Goal: Task Accomplishment & Management: Complete application form

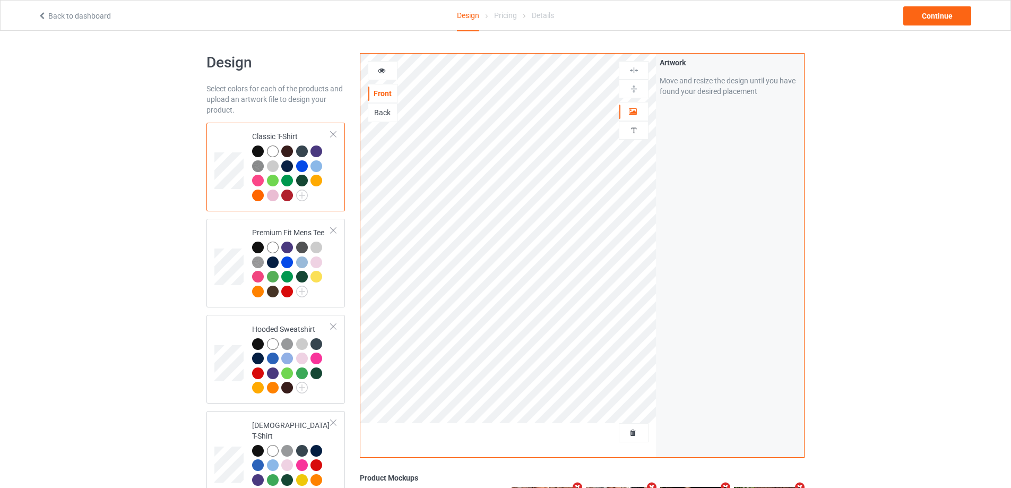
click at [320, 180] on div at bounding box center [317, 181] width 12 height 12
click at [261, 147] on div at bounding box center [258, 151] width 12 height 12
click at [937, 12] on div "Continue" at bounding box center [937, 15] width 68 height 19
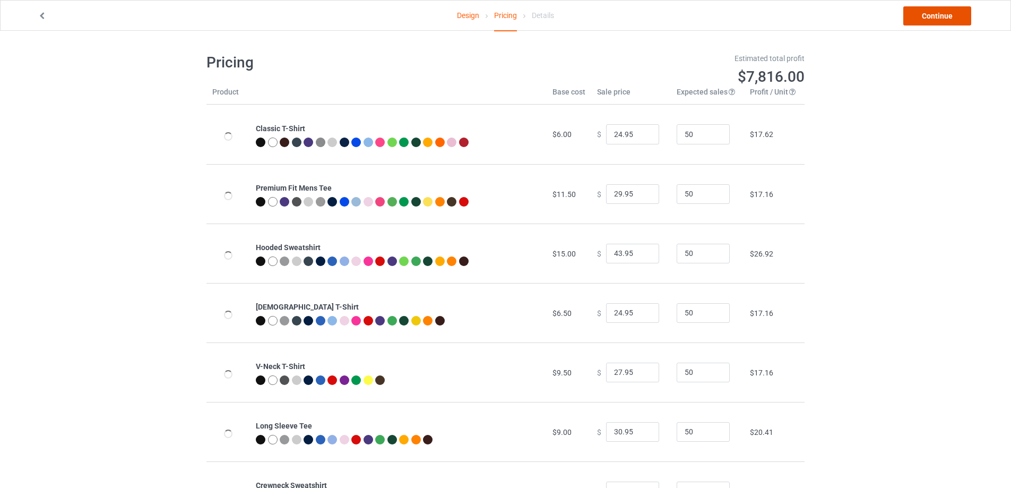
click at [943, 19] on link "Continue" at bounding box center [937, 15] width 68 height 19
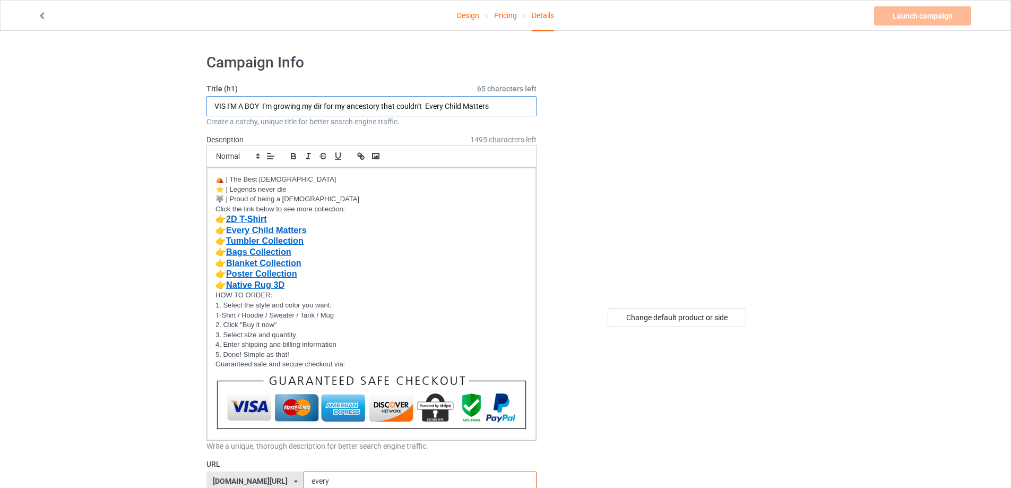
drag, startPoint x: 224, startPoint y: 104, endPoint x: 216, endPoint y: 110, distance: 10.3
click at [216, 110] on input "VIS I'M A BOY I'm growing my dir for my ancestory that couldn't Every Child Mat…" at bounding box center [371, 106] width 330 height 20
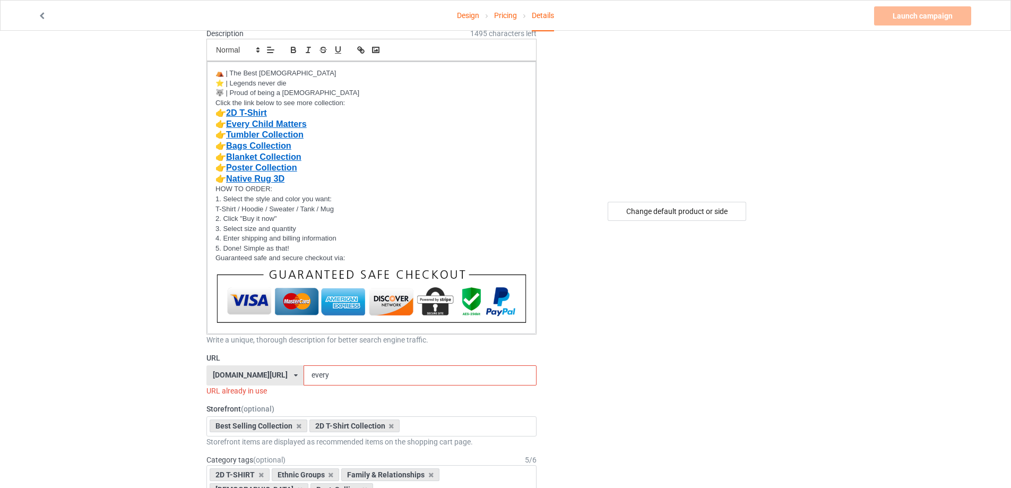
scroll to position [159, 0]
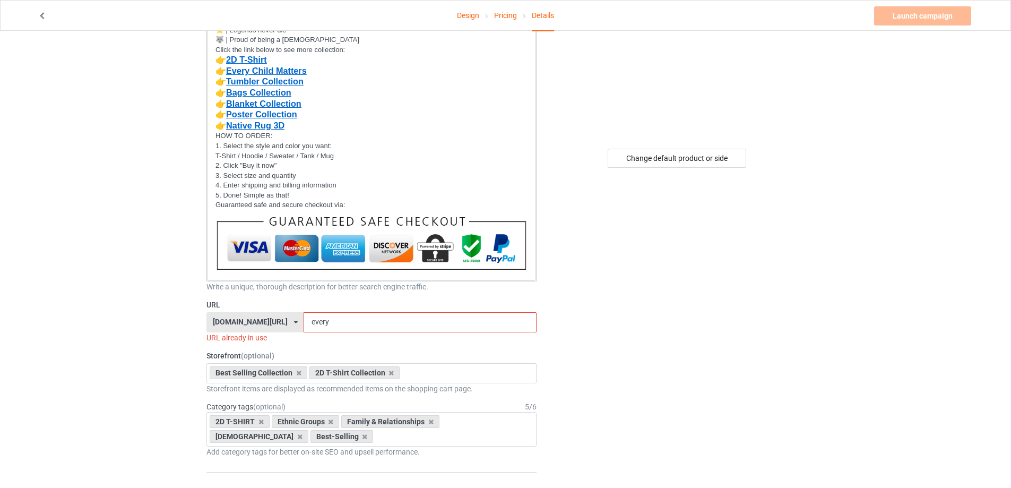
type input "YES I'M A BOY I'm growing my dir for my ancestory that couldn't Every Child Mat…"
click at [304, 321] on div "[DOMAIN_NAME][URL] [DOMAIN_NAME][URL] [DOMAIN_NAME][URL] [DOMAIN_NAME][URL] [DO…" at bounding box center [254, 322] width 97 height 20
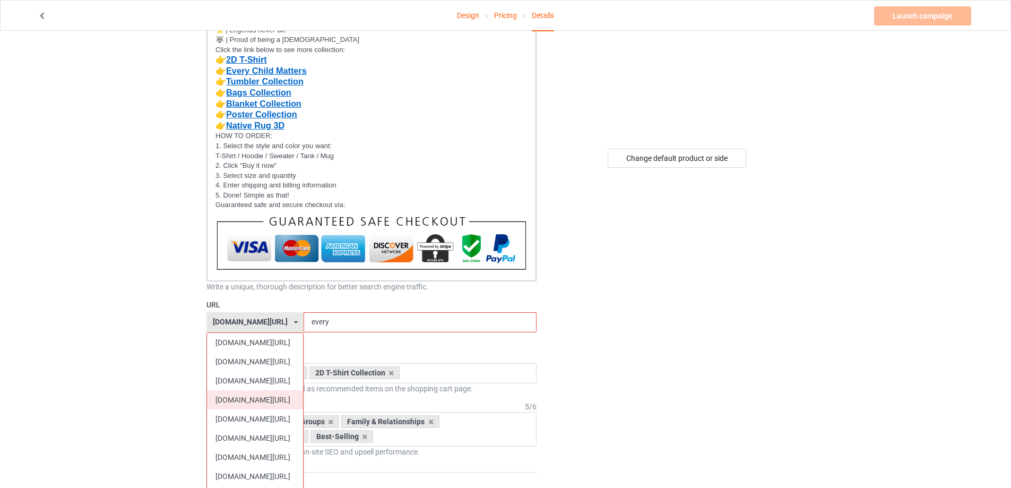
click at [270, 395] on div "[DOMAIN_NAME][URL]" at bounding box center [255, 399] width 96 height 19
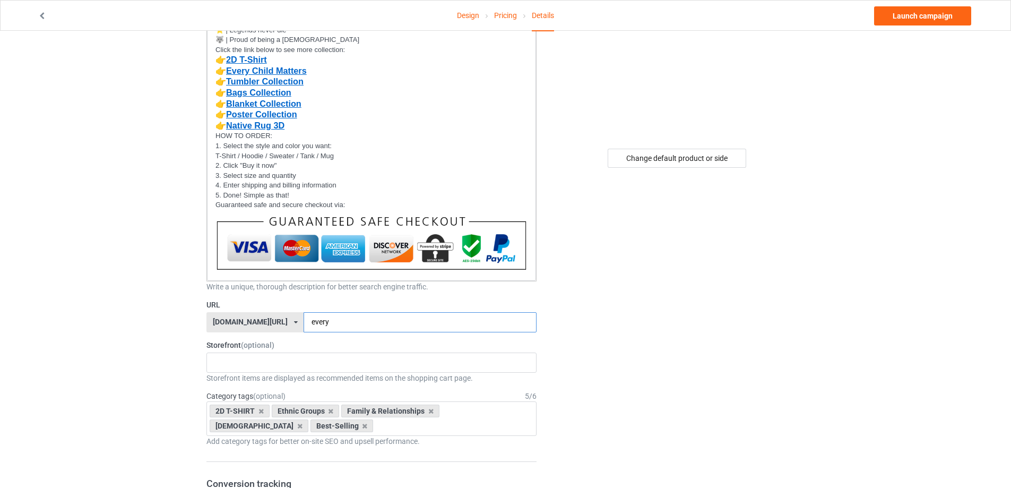
click at [337, 323] on input "every" at bounding box center [420, 322] width 232 height 20
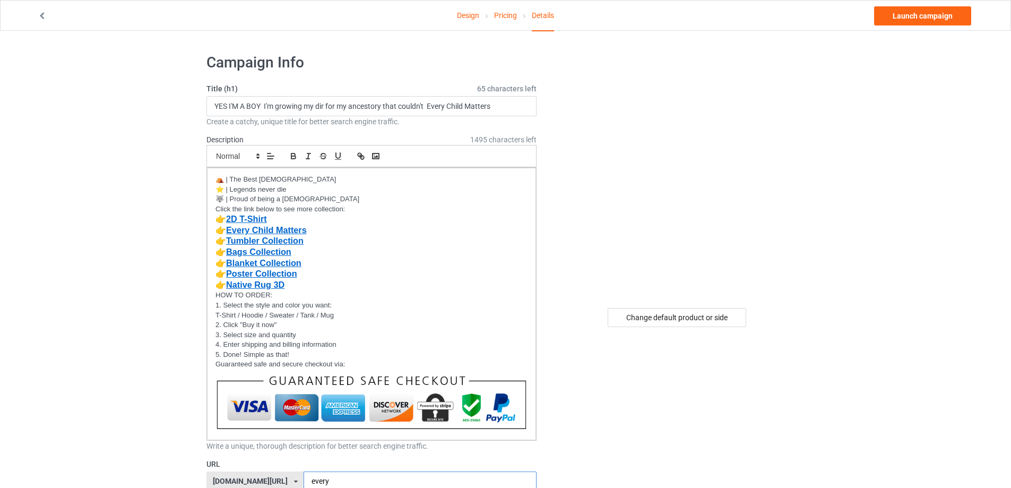
scroll to position [53, 0]
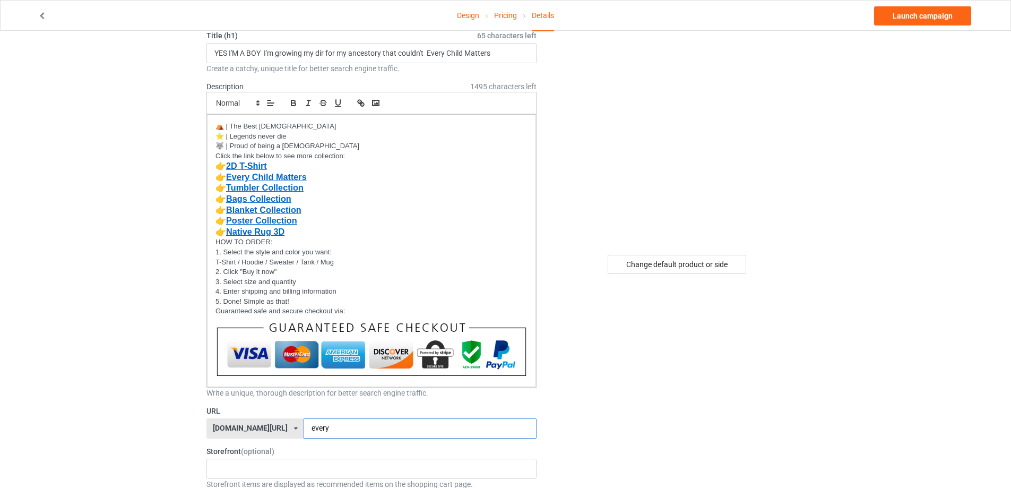
drag, startPoint x: 322, startPoint y: 432, endPoint x: 297, endPoint y: 436, distance: 25.9
click at [304, 436] on input "every" at bounding box center [420, 428] width 232 height 20
type input "y"
type input "ý"
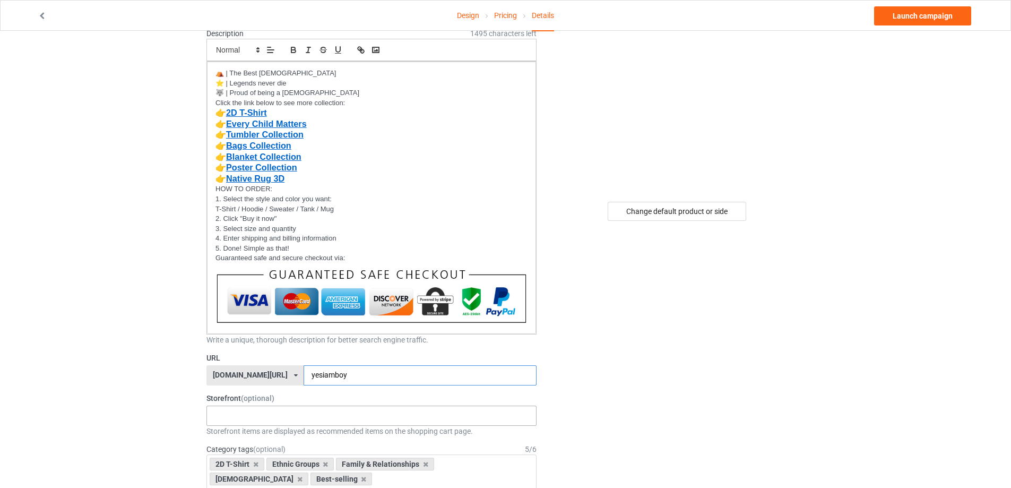
type input "yesiamboy"
click at [256, 418] on div "MMIW Colection Shoes Collection Hooded Blanket Collection Jacket Collection Bel…" at bounding box center [371, 416] width 330 height 20
type input "2d"
click at [245, 427] on div "2D T-Shirt Collection" at bounding box center [371, 435] width 329 height 20
type input "best"
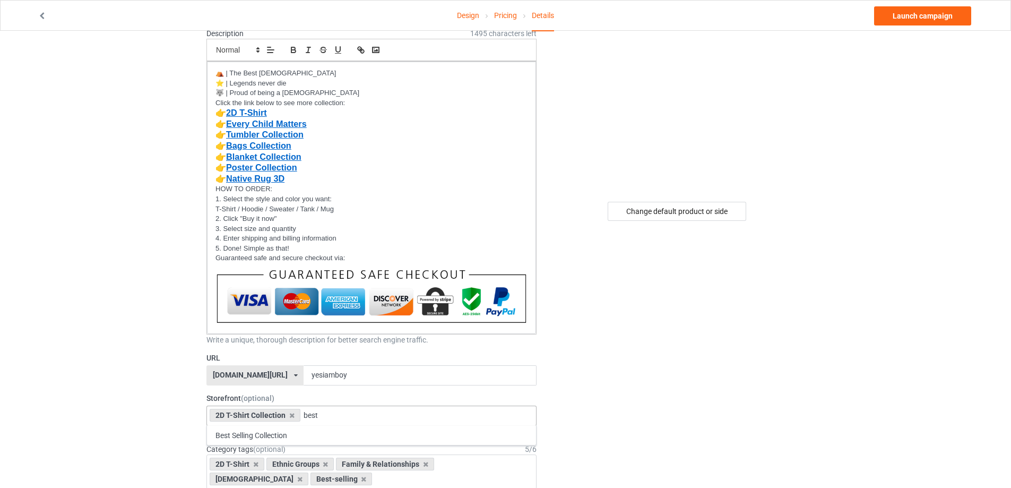
click at [251, 434] on div "Best Selling Collection" at bounding box center [371, 435] width 329 height 20
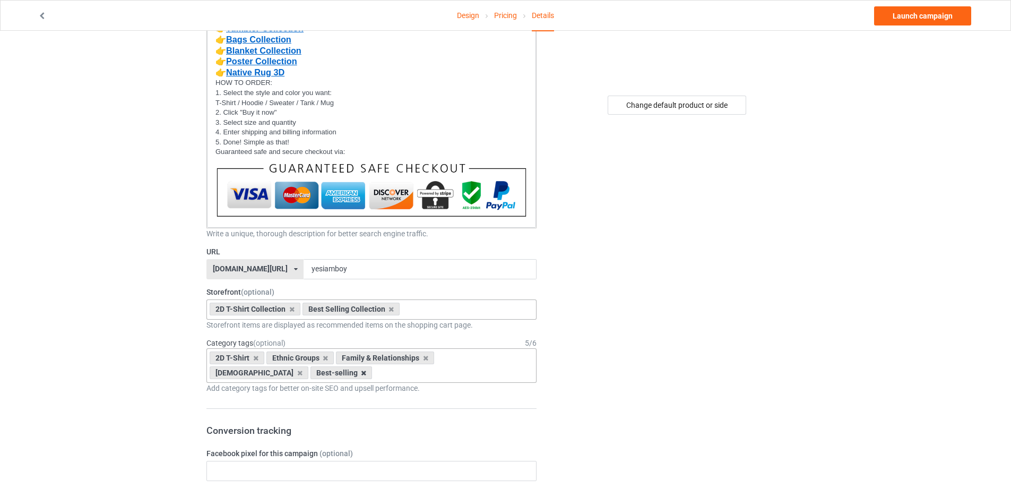
click at [361, 373] on icon at bounding box center [363, 372] width 5 height 7
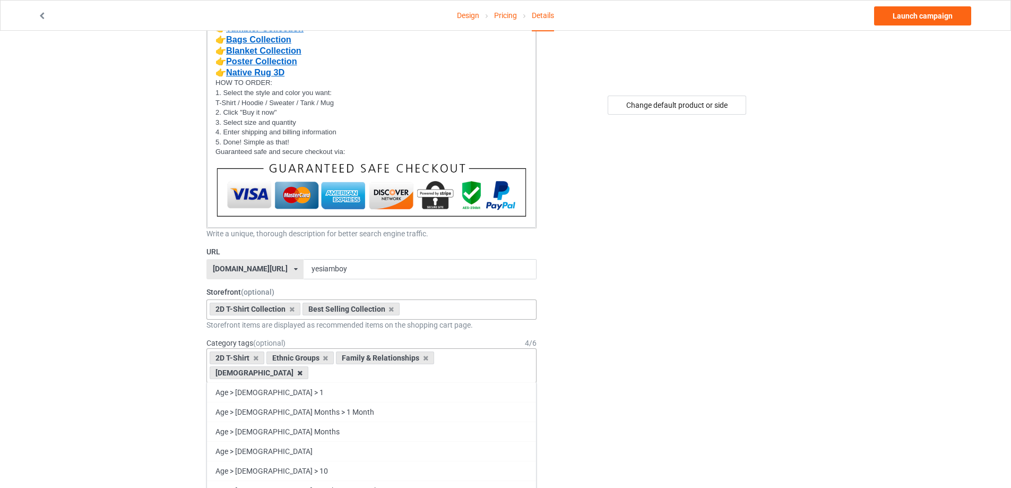
click at [303, 369] on icon at bounding box center [299, 372] width 5 height 7
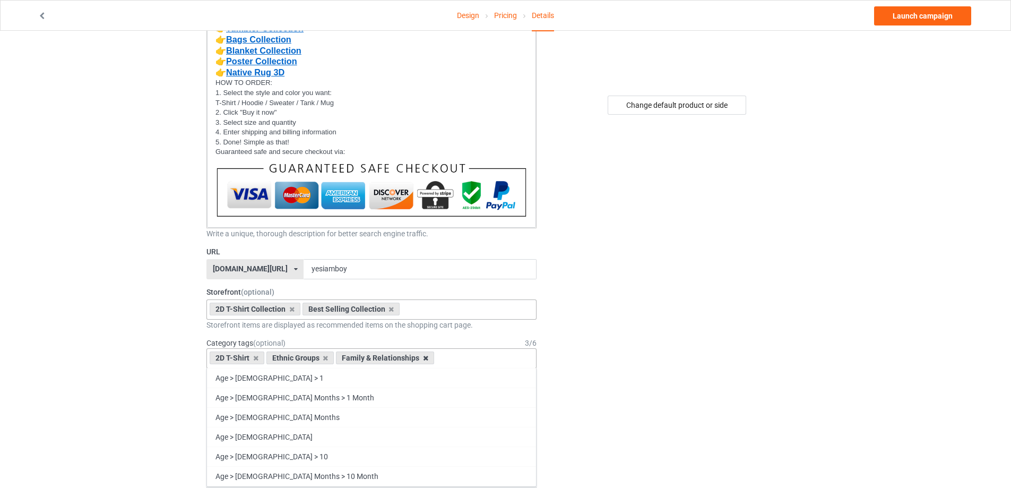
click at [425, 357] on icon at bounding box center [425, 358] width 5 height 7
click at [253, 359] on icon at bounding box center [255, 358] width 5 height 7
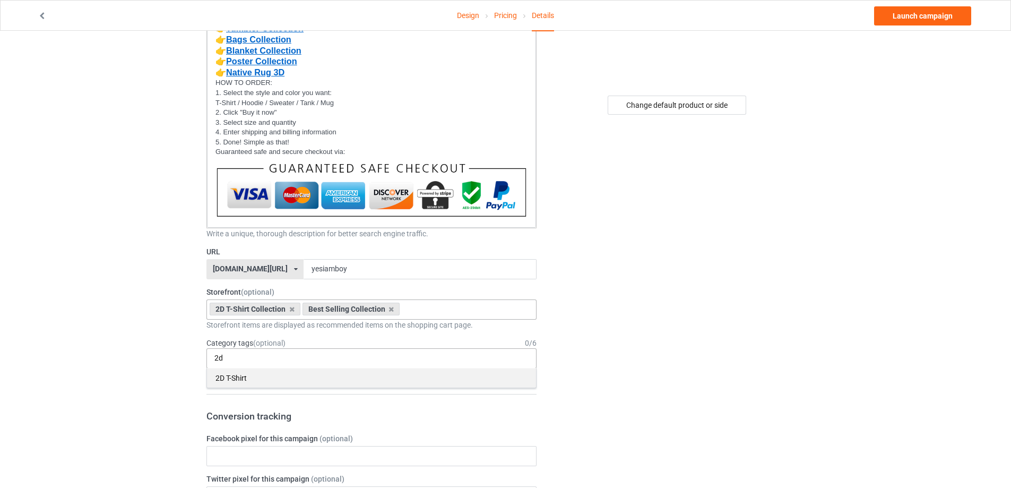
type input "2d"
click at [245, 378] on div "2D T-Shirt" at bounding box center [371, 378] width 329 height 20
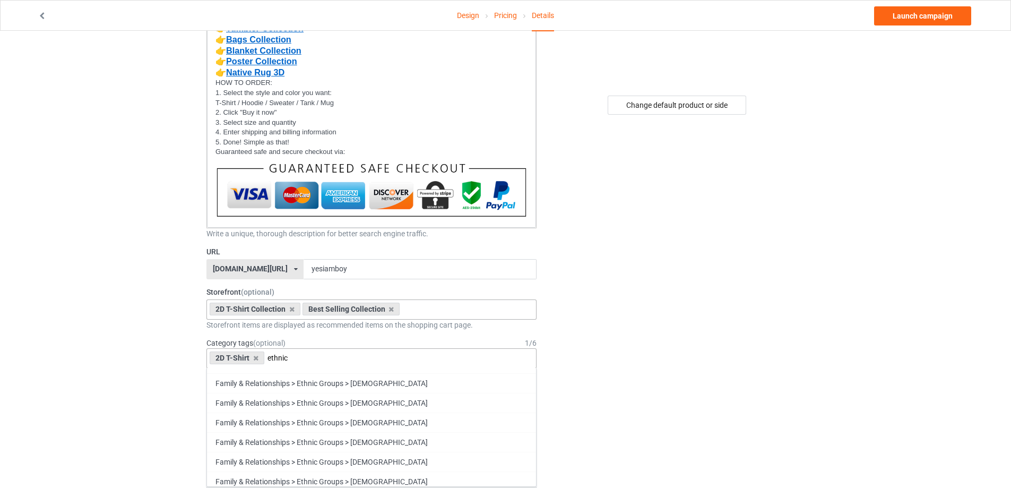
scroll to position [690, 0]
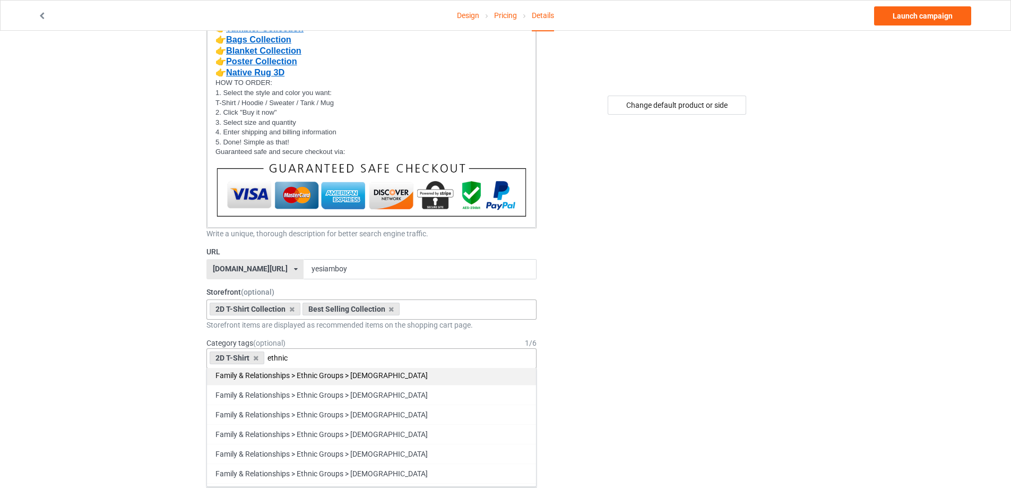
type input "ethnic"
click at [390, 378] on div "Family & Relationships > Ethnic Groups > [DEMOGRAPHIC_DATA]" at bounding box center [371, 375] width 329 height 20
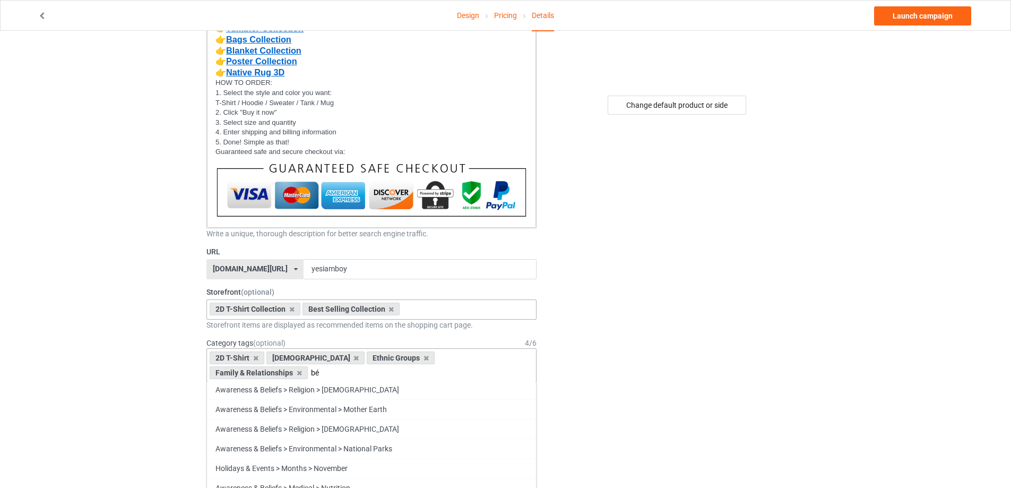
scroll to position [0, 0]
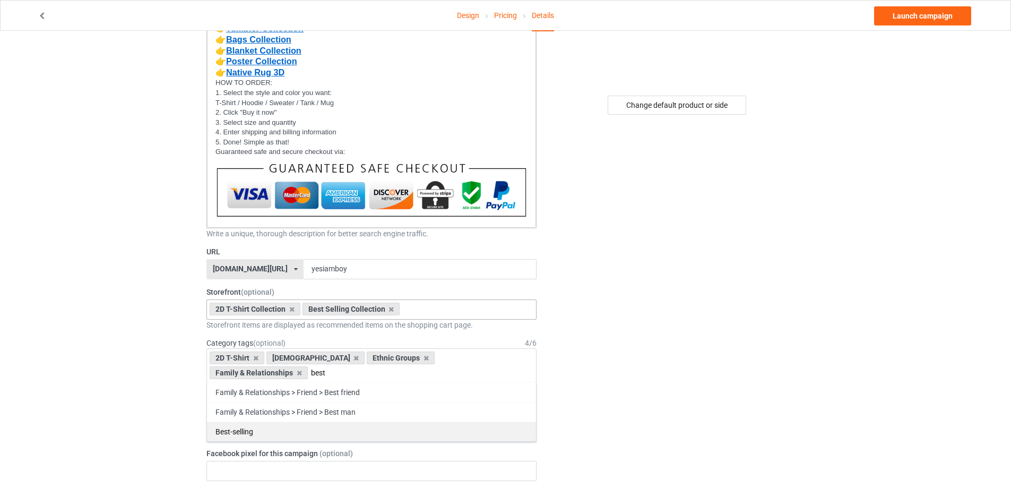
type input "best"
click at [243, 428] on div "Best-selling" at bounding box center [371, 431] width 329 height 20
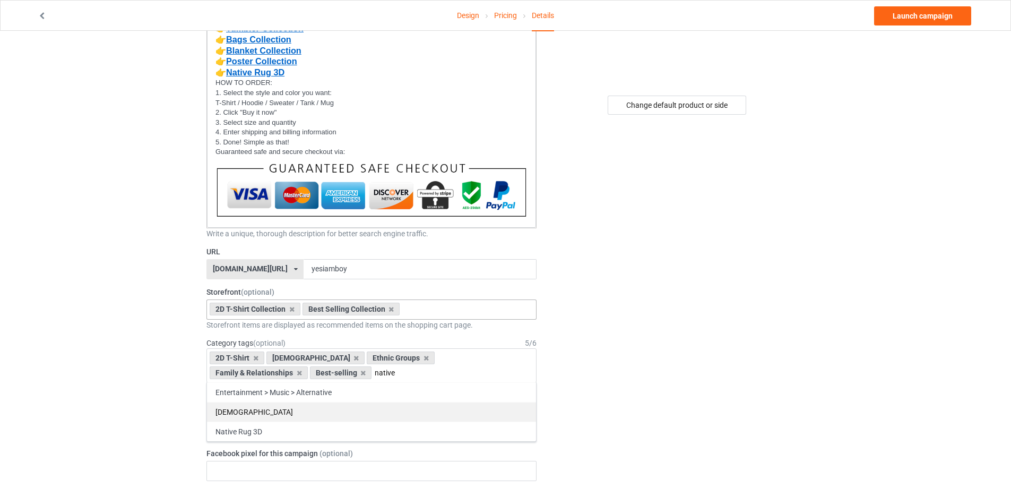
type input "native"
click at [258, 414] on div "[DEMOGRAPHIC_DATA]" at bounding box center [371, 412] width 329 height 20
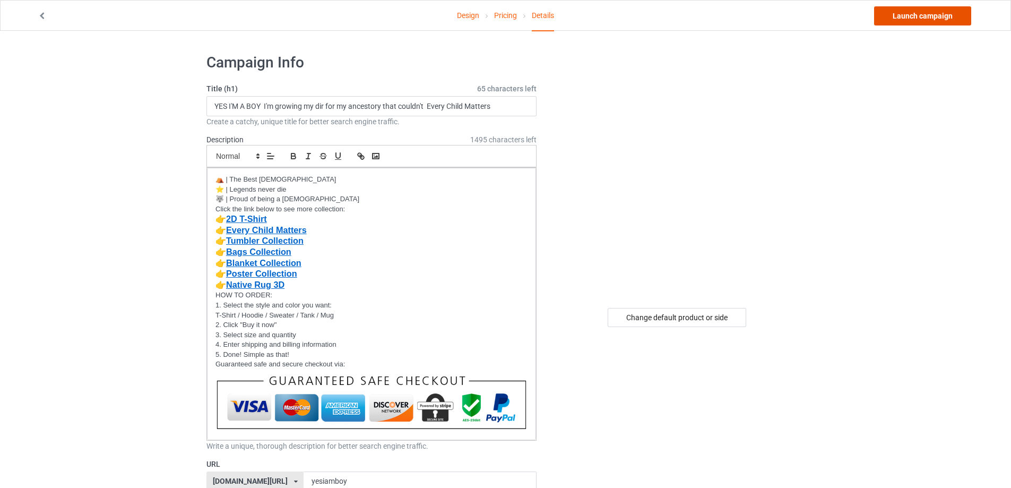
click at [914, 20] on link "Launch campaign" at bounding box center [922, 15] width 97 height 19
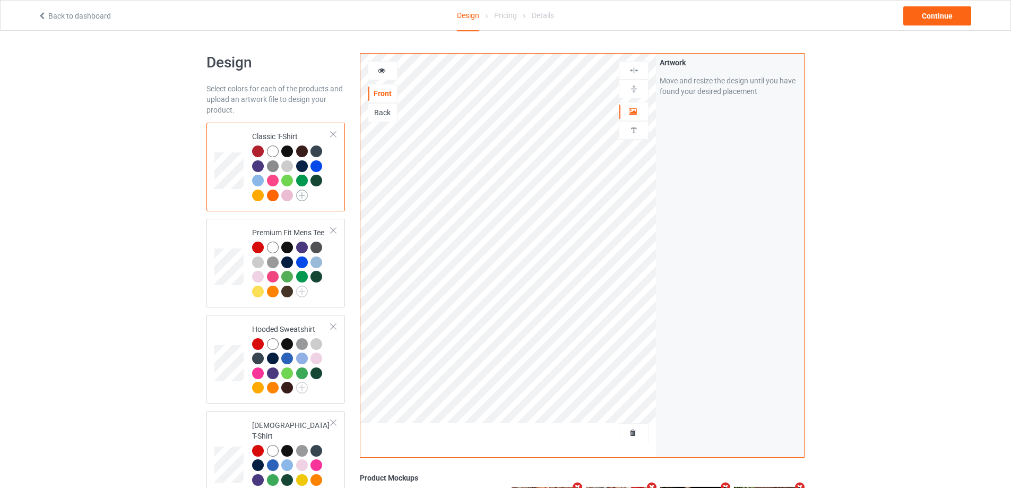
click at [303, 192] on img at bounding box center [302, 196] width 12 height 12
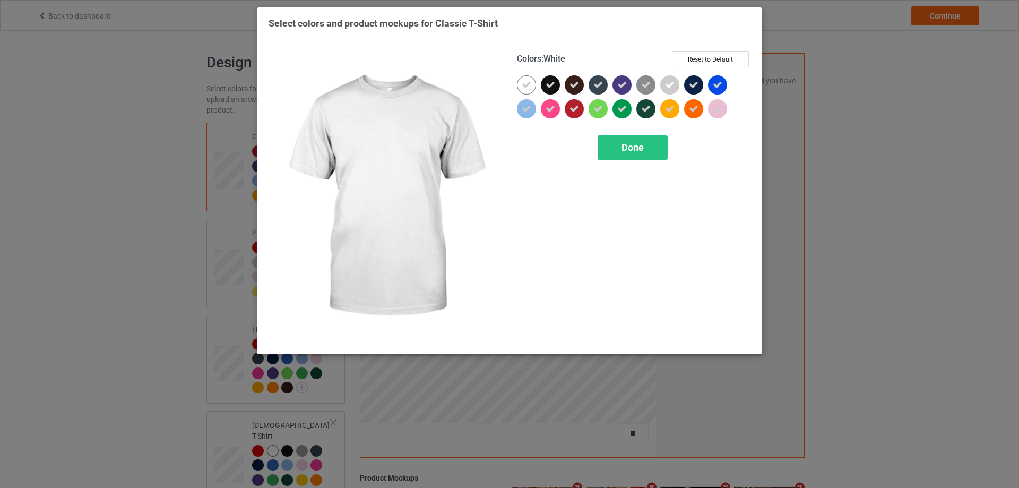
click at [529, 83] on icon at bounding box center [527, 85] width 10 height 10
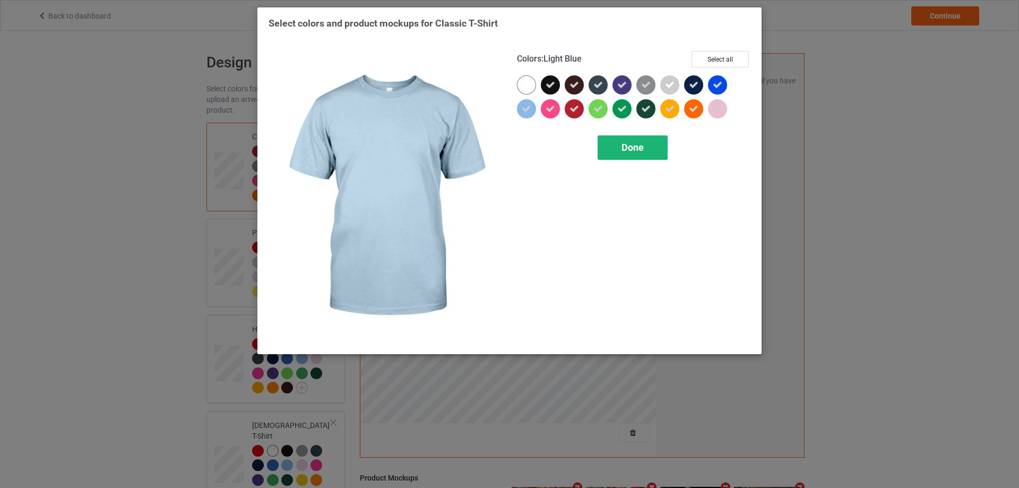
click at [622, 149] on span "Done" at bounding box center [633, 147] width 22 height 11
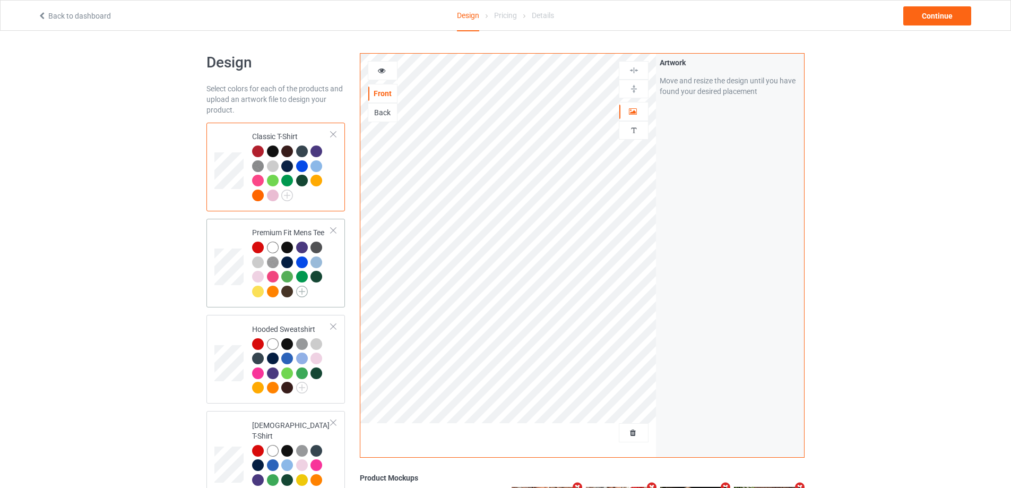
click at [304, 295] on img at bounding box center [302, 292] width 12 height 12
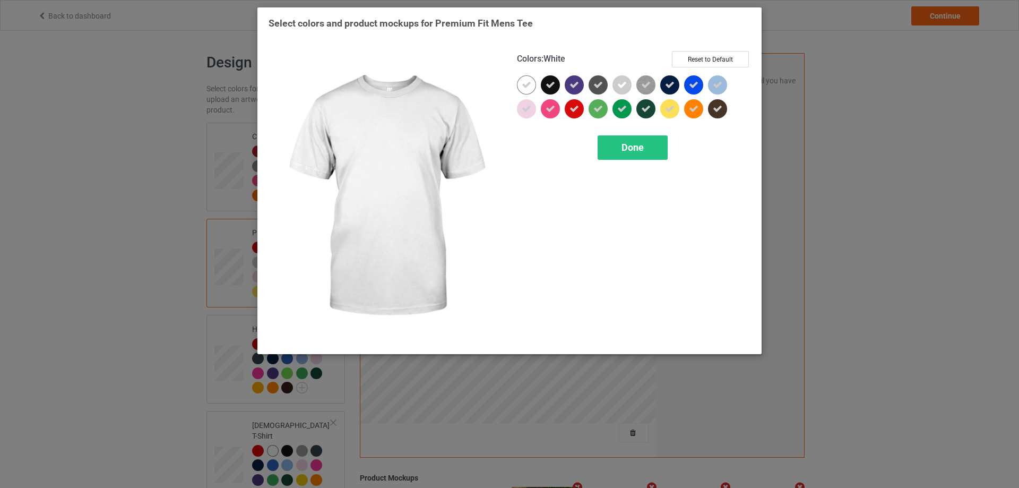
drag, startPoint x: 522, startPoint y: 85, endPoint x: 581, endPoint y: 150, distance: 87.6
click at [523, 85] on icon at bounding box center [527, 85] width 10 height 10
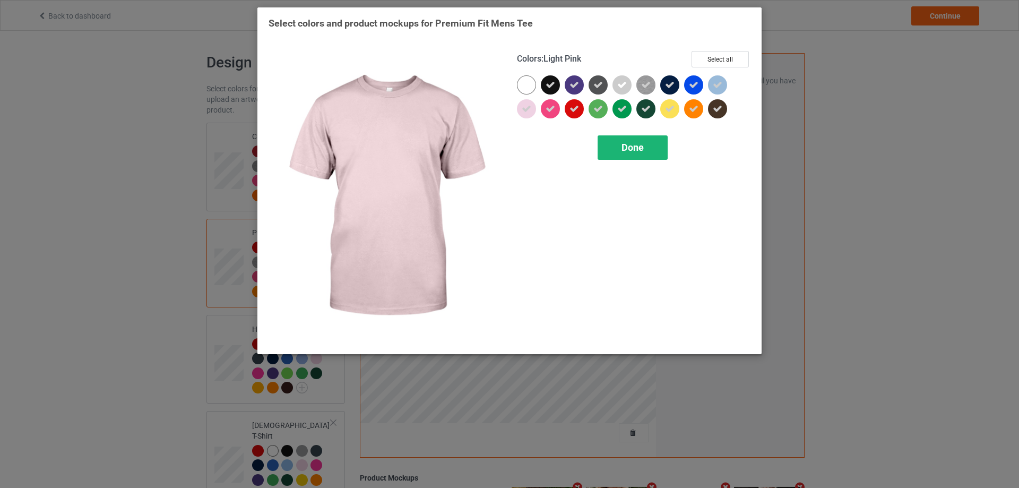
click at [618, 148] on div "Done" at bounding box center [633, 147] width 70 height 24
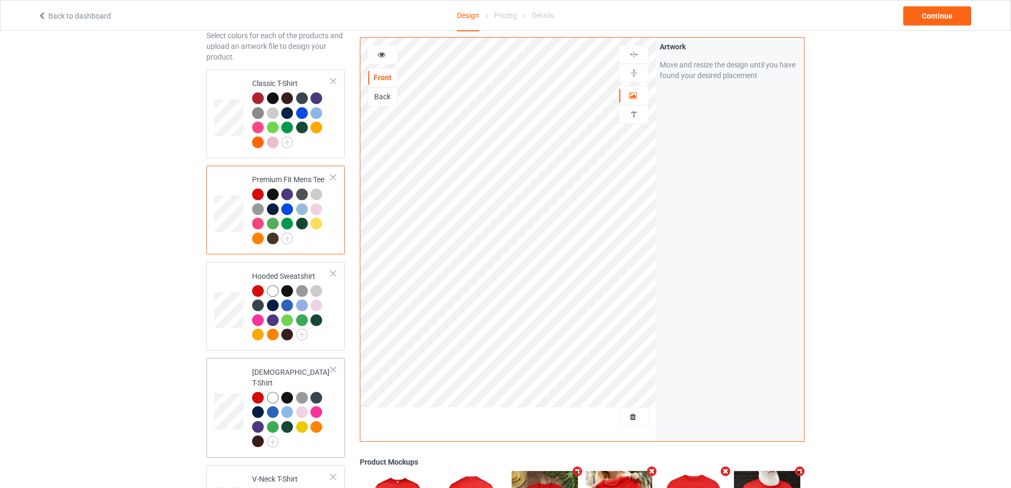
scroll to position [106, 0]
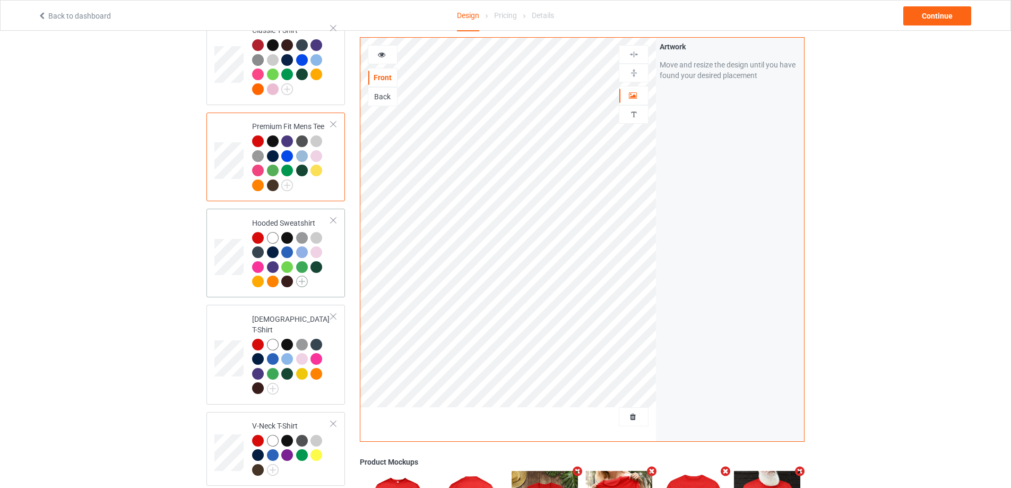
click at [305, 280] on img at bounding box center [302, 281] width 12 height 12
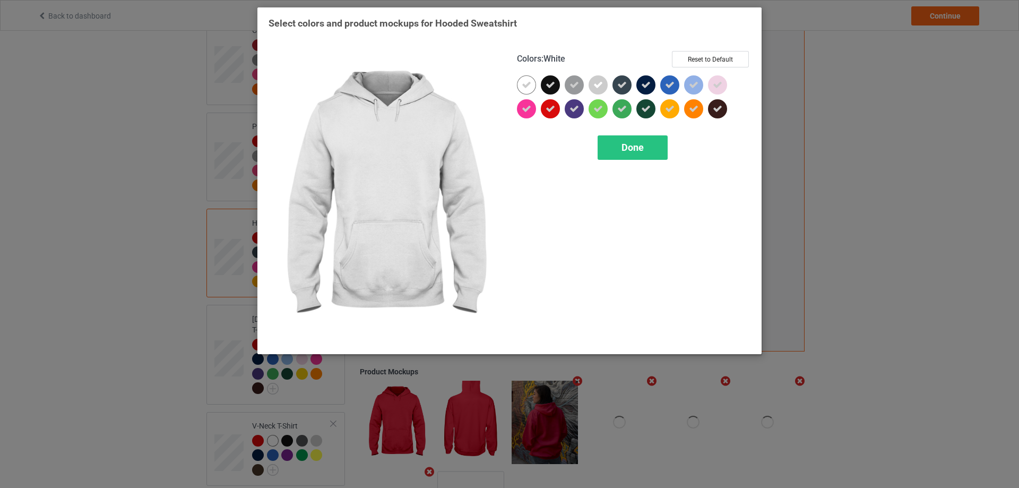
click at [530, 82] on icon at bounding box center [527, 85] width 10 height 10
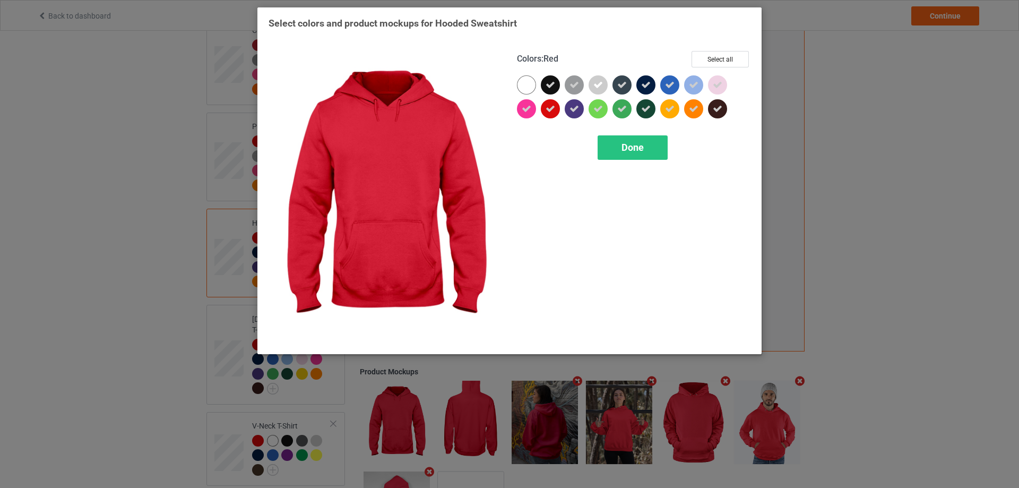
click at [628, 134] on div "Colors : Red Select all Done" at bounding box center [634, 197] width 248 height 307
click at [630, 140] on div "Done" at bounding box center [633, 147] width 70 height 24
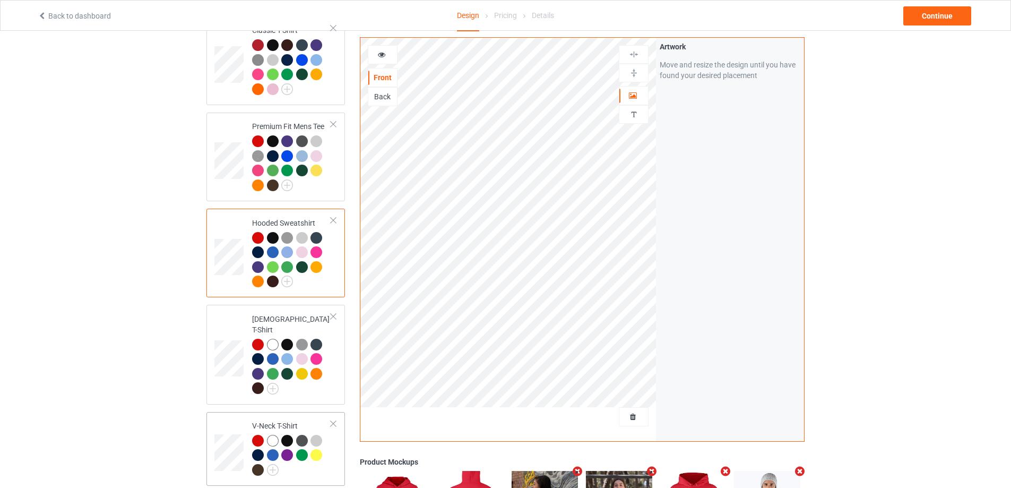
scroll to position [212, 0]
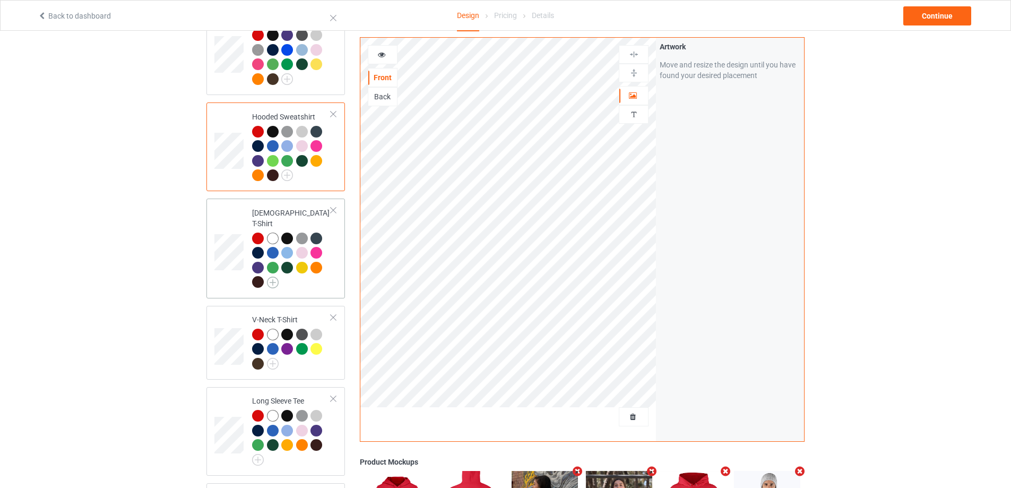
click at [278, 277] on img at bounding box center [273, 283] width 12 height 12
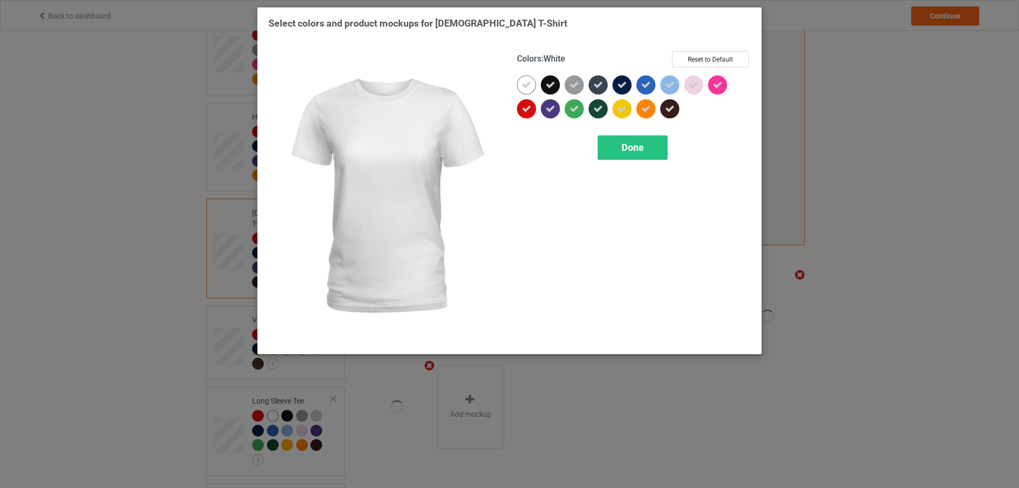
click at [524, 84] on icon at bounding box center [527, 85] width 10 height 10
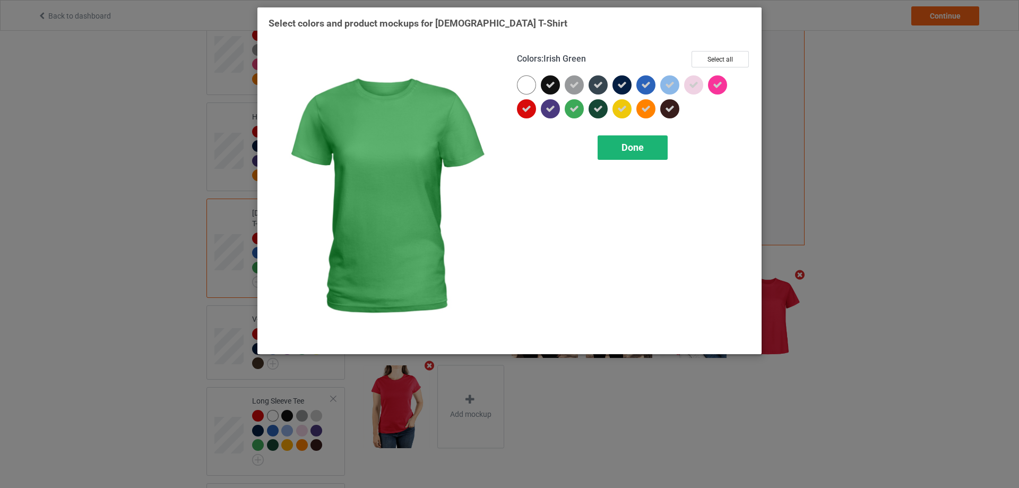
click at [623, 149] on span "Done" at bounding box center [633, 147] width 22 height 11
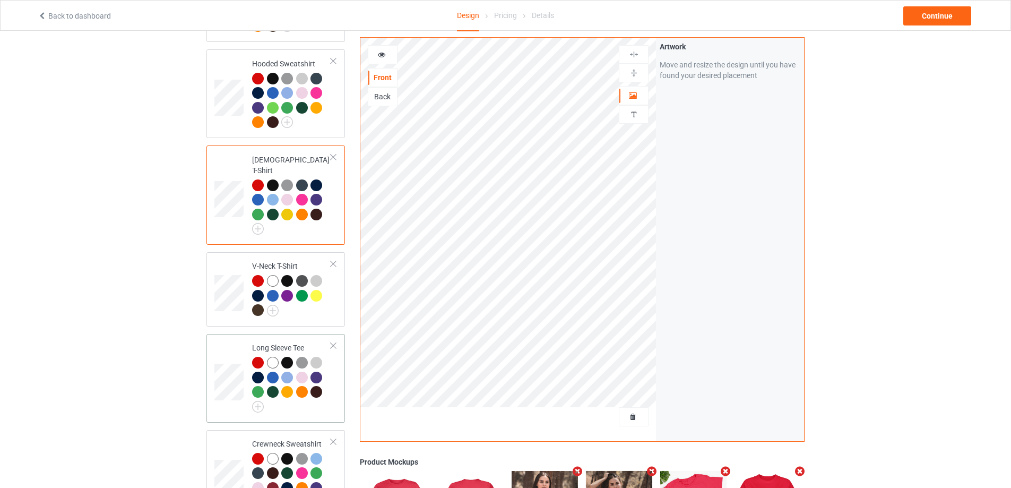
scroll to position [318, 0]
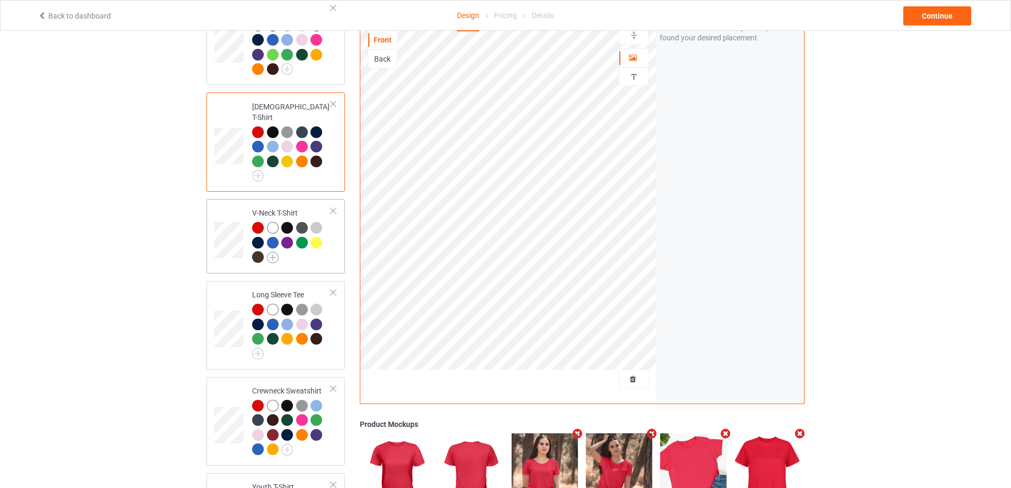
click at [275, 252] on img at bounding box center [273, 258] width 12 height 12
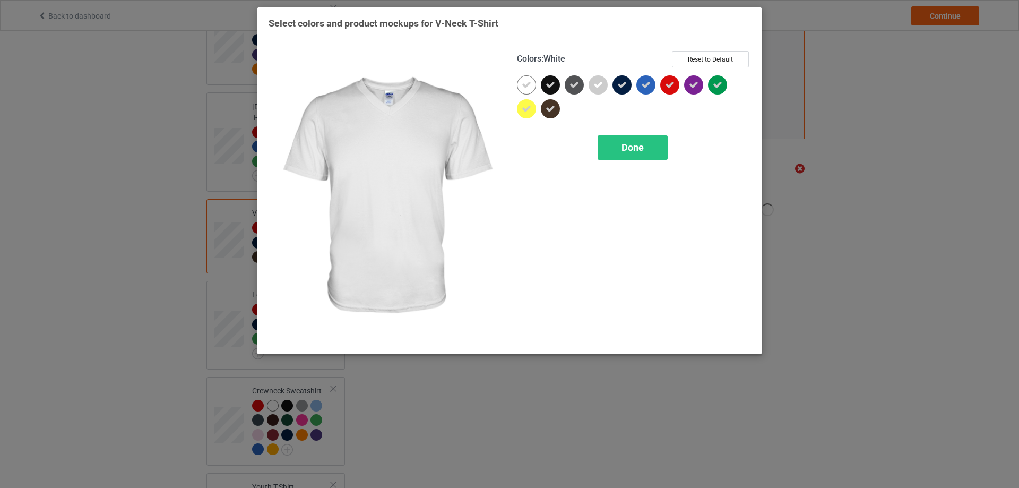
click at [522, 82] on div at bounding box center [526, 84] width 19 height 19
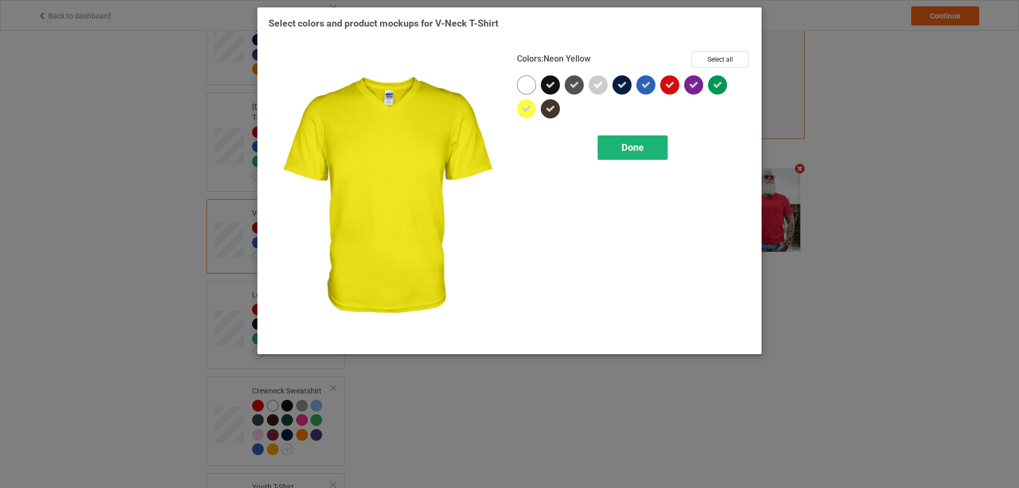
click at [634, 148] on span "Done" at bounding box center [633, 147] width 22 height 11
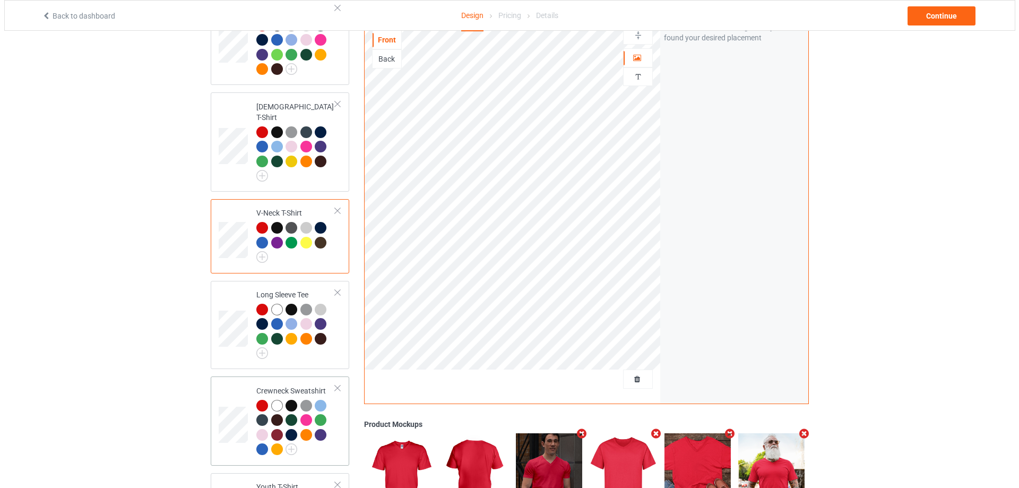
scroll to position [458, 0]
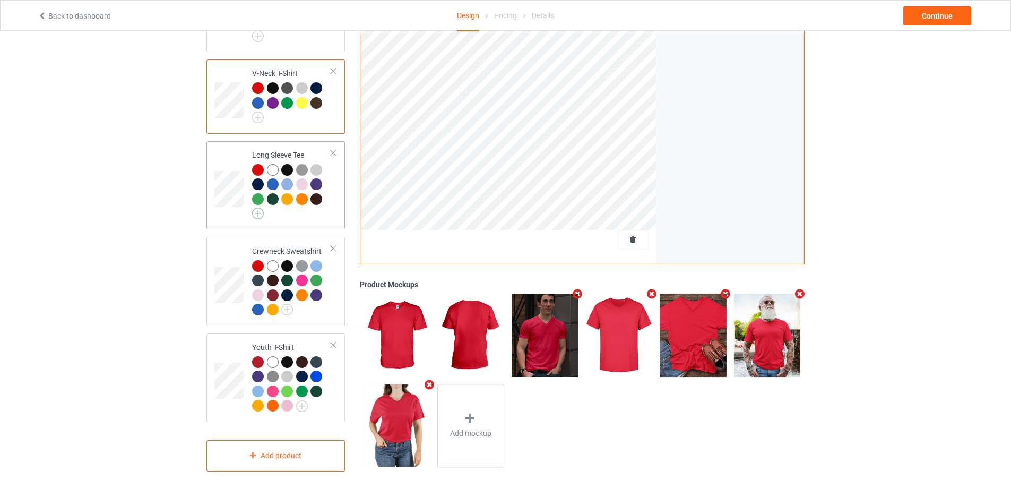
click at [260, 208] on img at bounding box center [258, 214] width 12 height 12
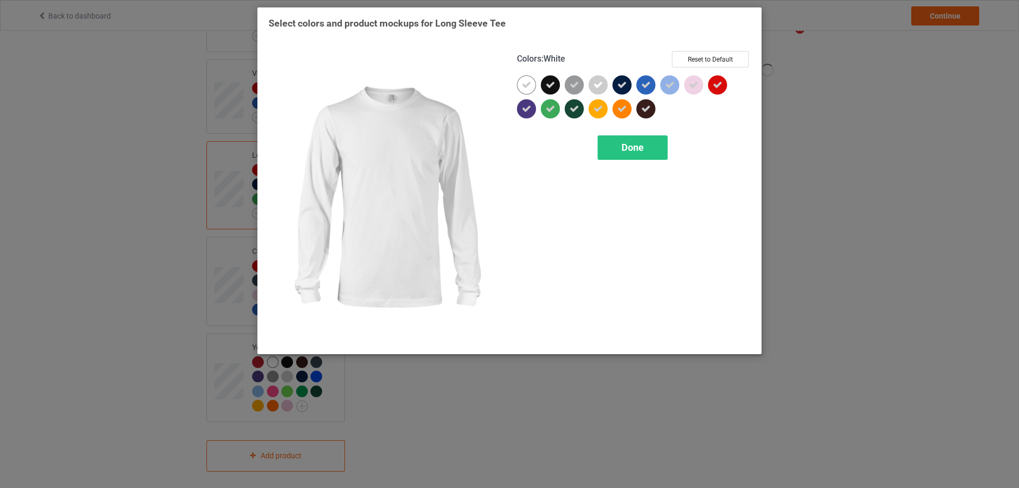
click at [519, 87] on div at bounding box center [526, 84] width 19 height 19
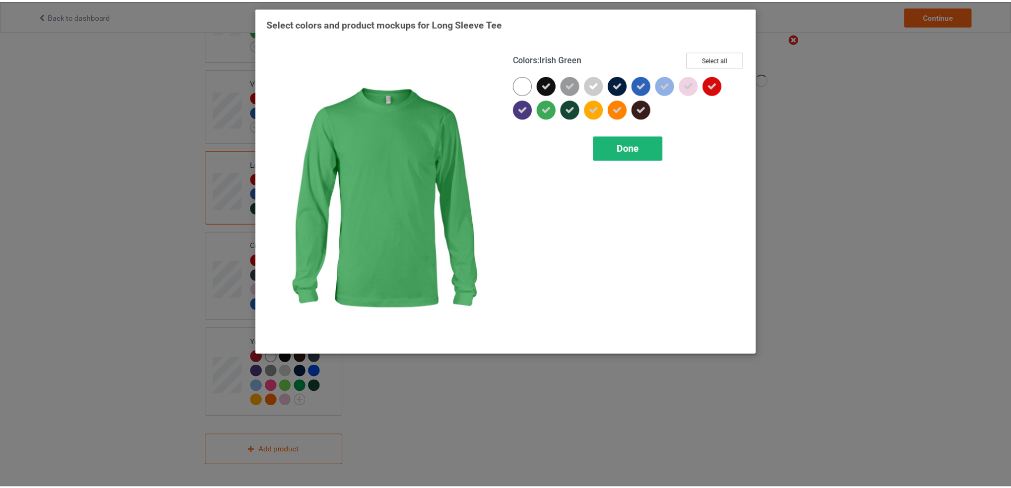
scroll to position [443, 0]
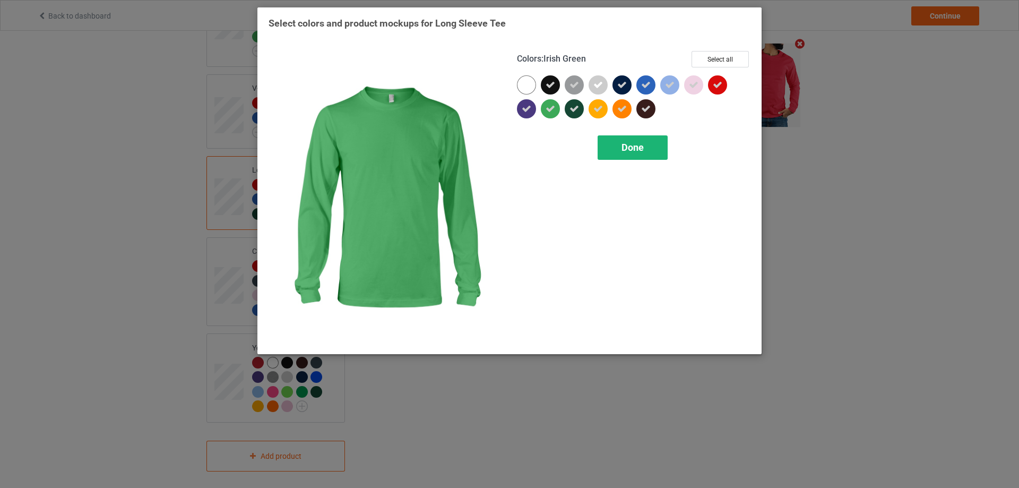
click at [626, 152] on span "Done" at bounding box center [633, 147] width 22 height 11
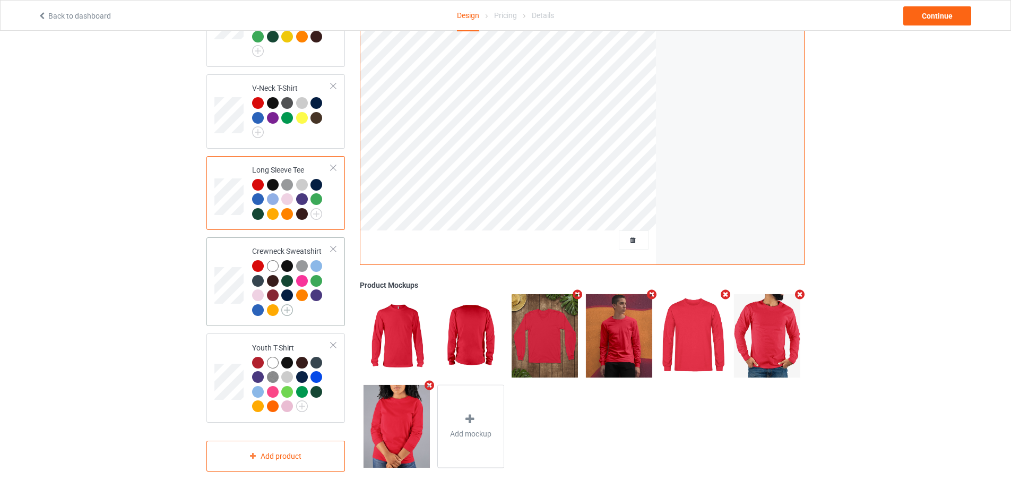
click at [287, 304] on img at bounding box center [287, 310] width 12 height 12
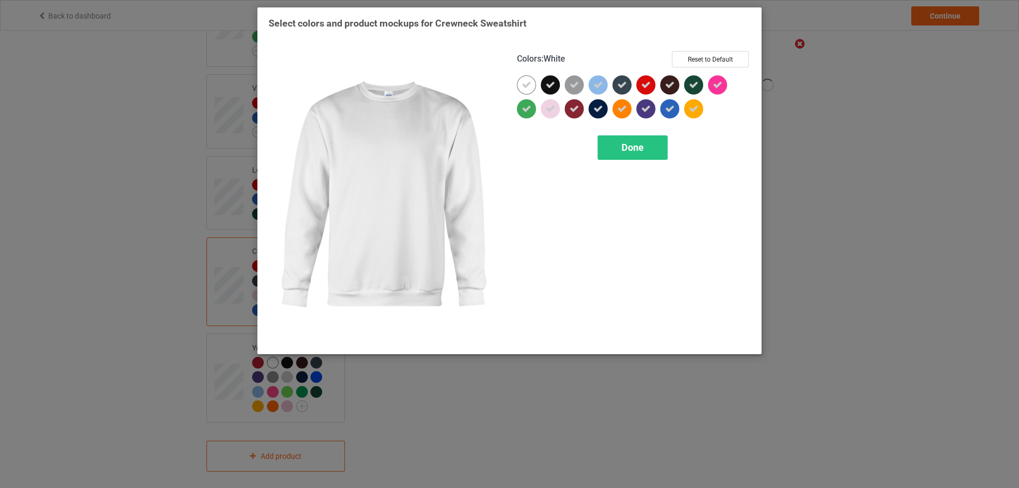
click at [524, 83] on icon at bounding box center [527, 85] width 10 height 10
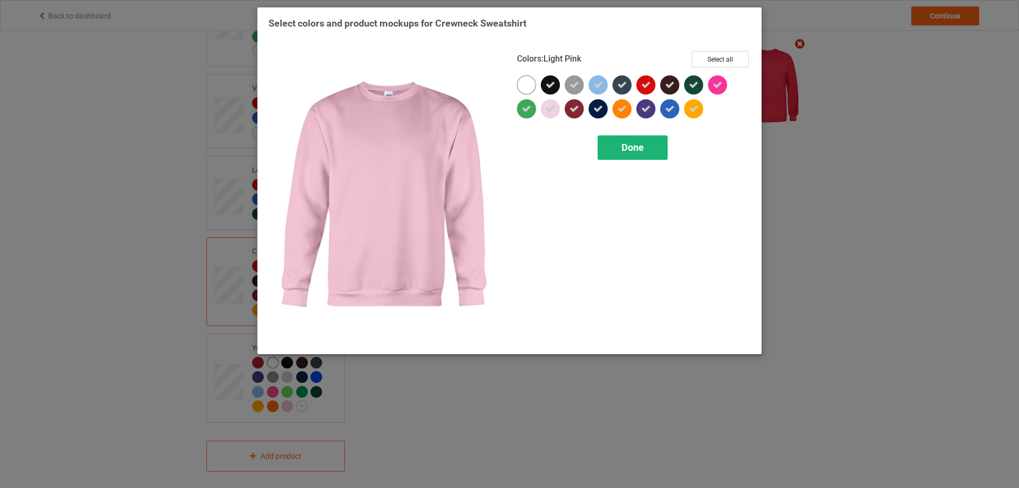
click at [627, 142] on span "Done" at bounding box center [633, 147] width 22 height 11
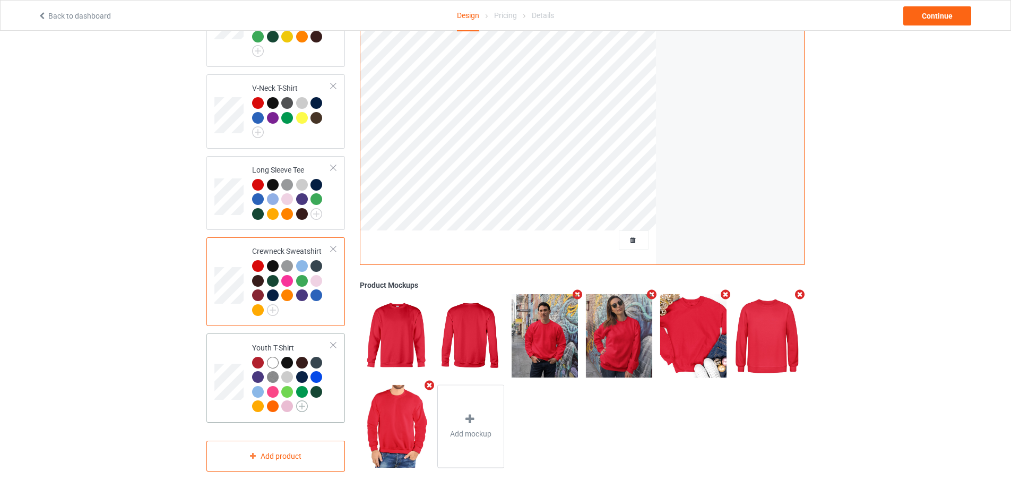
click at [305, 400] on img at bounding box center [302, 406] width 12 height 12
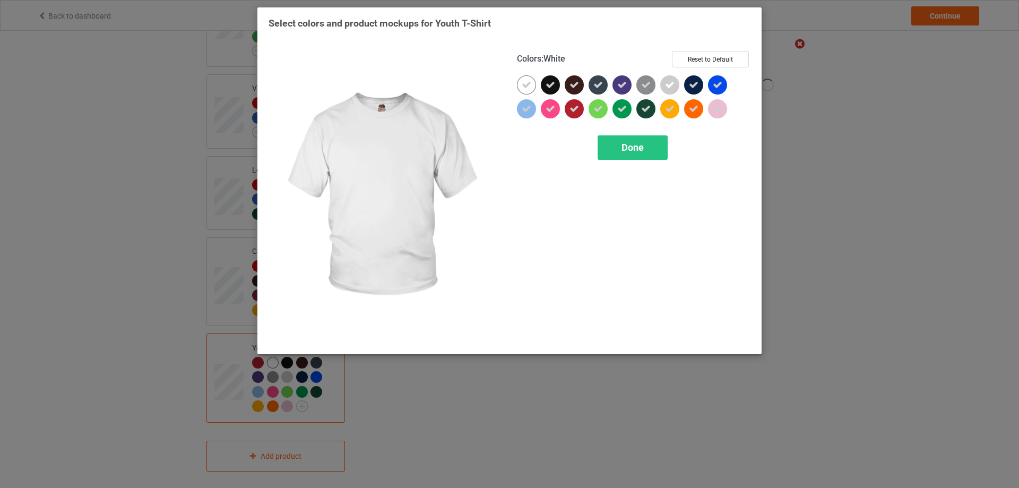
click at [518, 86] on div at bounding box center [526, 84] width 19 height 19
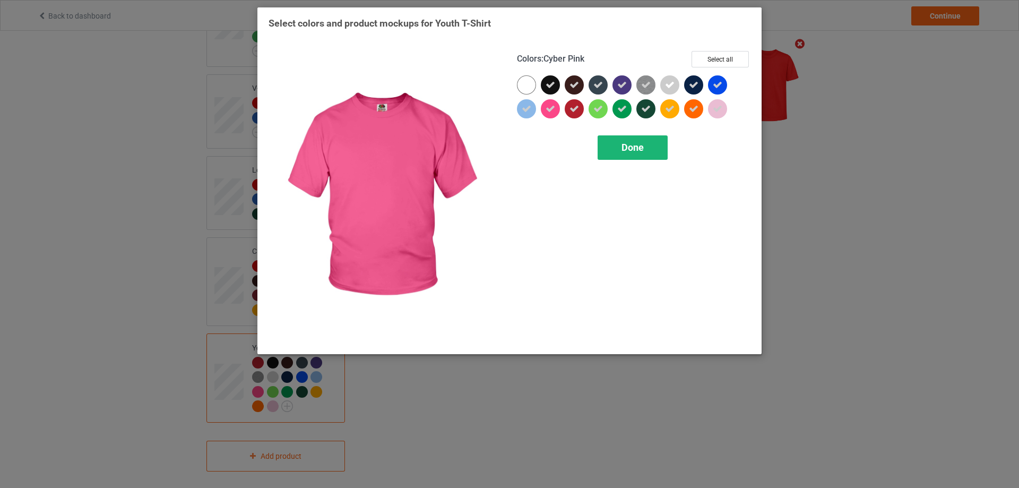
click at [634, 149] on span "Done" at bounding box center [633, 147] width 22 height 11
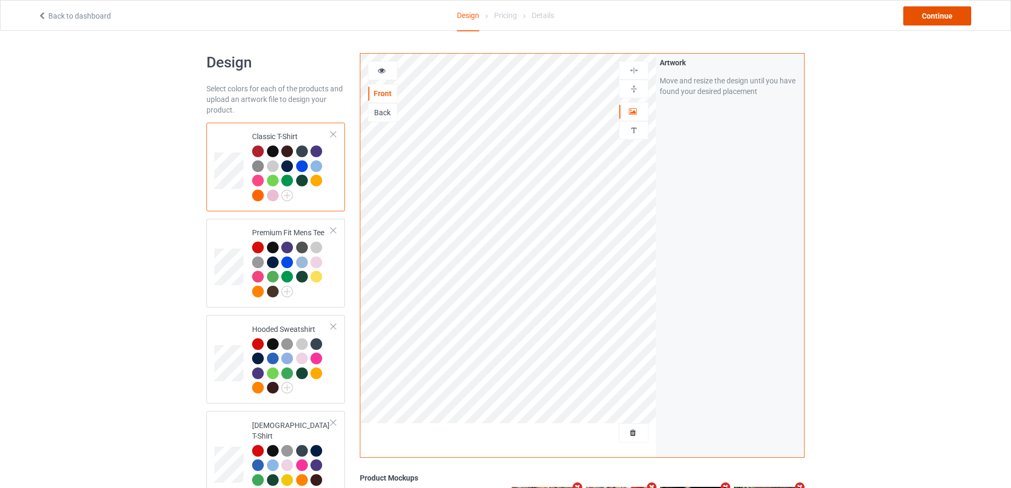
click at [945, 14] on div "Continue" at bounding box center [937, 15] width 68 height 19
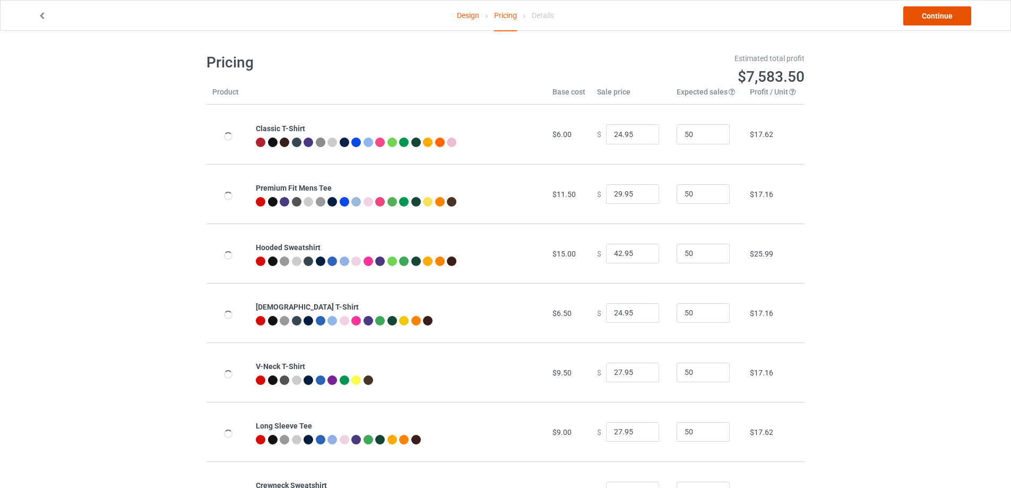
click at [945, 15] on link "Continue" at bounding box center [937, 15] width 68 height 19
type input "43.95"
click at [642, 253] on input "43.95" at bounding box center [632, 254] width 53 height 20
click at [941, 19] on link "Continue" at bounding box center [937, 15] width 68 height 19
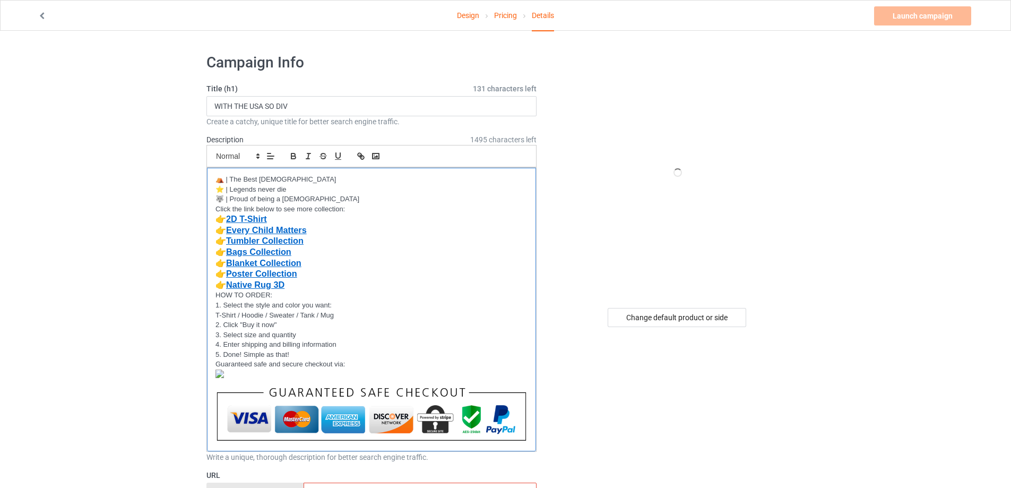
click at [372, 248] on p "👉 Bags Collection" at bounding box center [372, 252] width 312 height 11
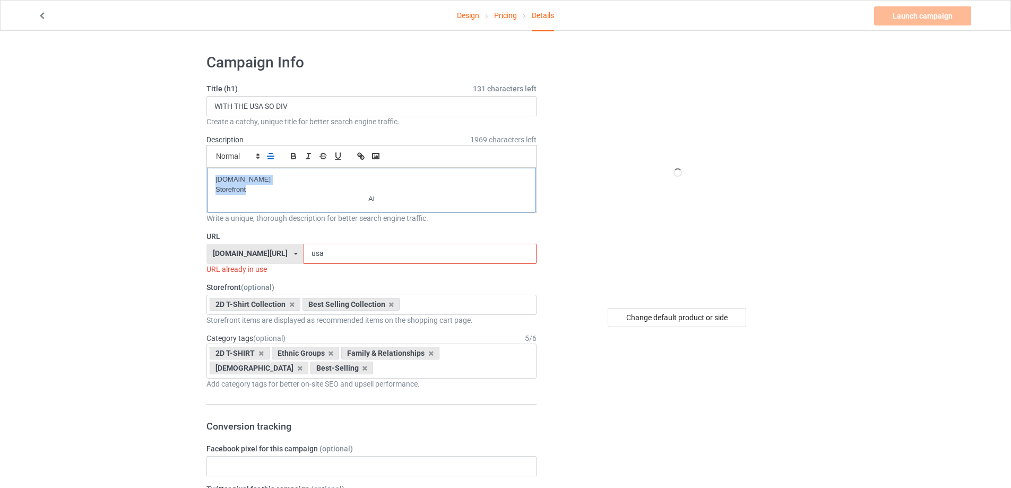
drag, startPoint x: 385, startPoint y: 193, endPoint x: 201, endPoint y: 177, distance: 184.8
click at [265, 182] on p at bounding box center [372, 180] width 312 height 10
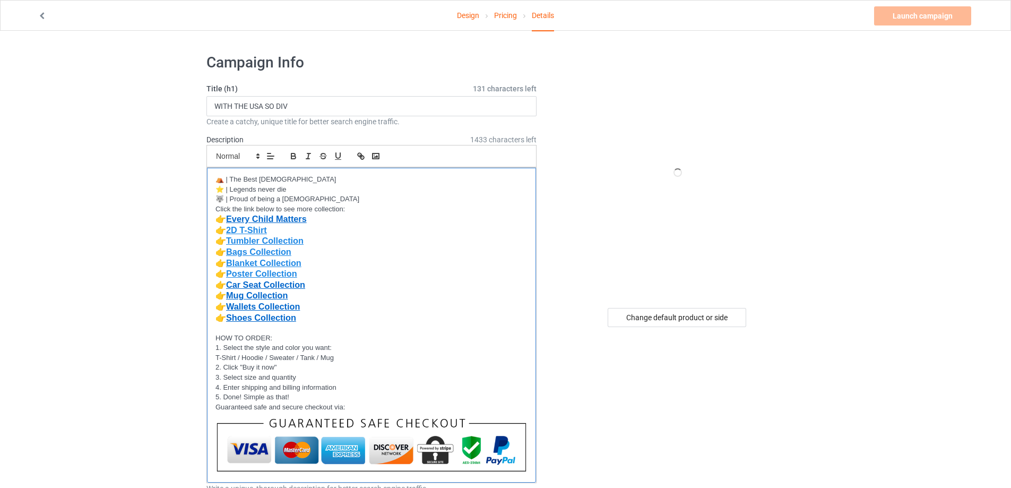
click at [292, 318] on strong "Shoes Collection" at bounding box center [261, 318] width 70 height 10
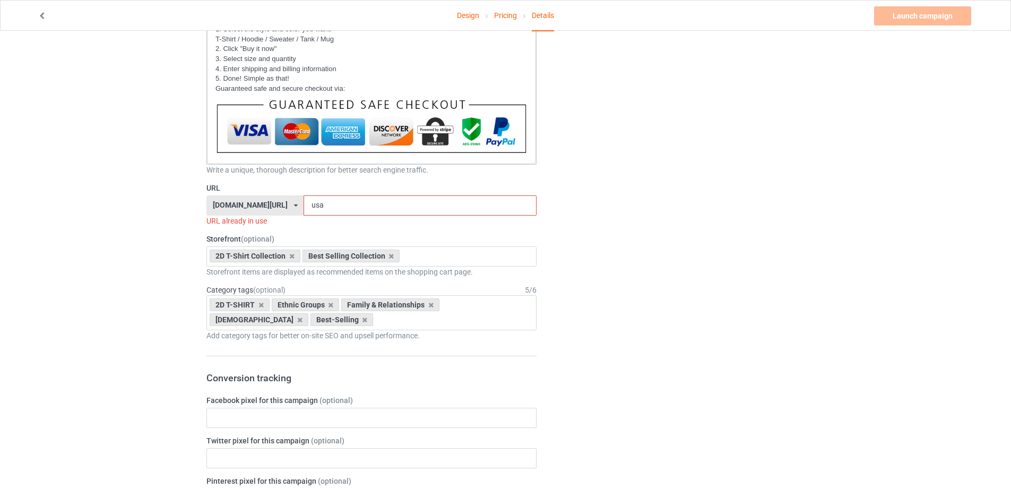
scroll to position [425, 0]
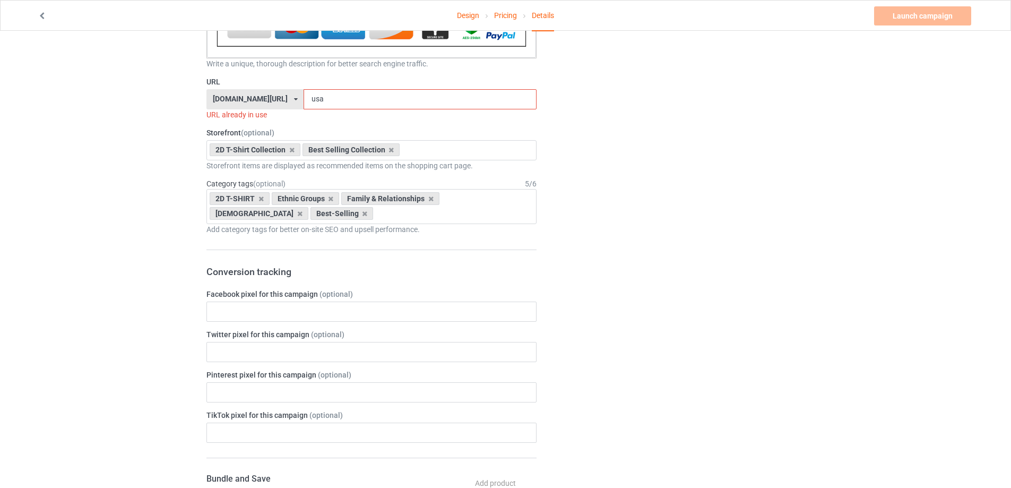
click at [304, 98] on div "bestnativeamericanshop.com/ bestnativeamericanshop.com/ bestnativeshop.com/ bes…" at bounding box center [254, 99] width 97 height 20
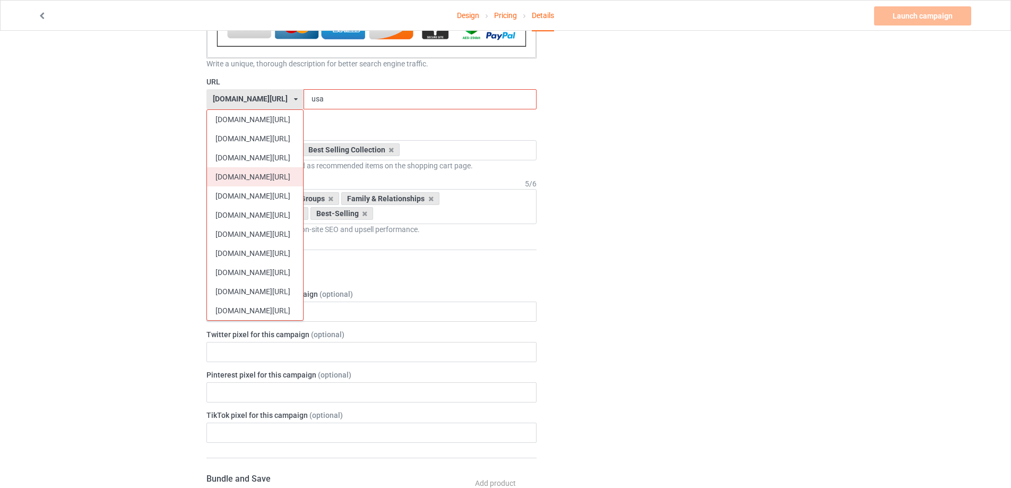
click at [250, 175] on div "[DOMAIN_NAME][URL]" at bounding box center [255, 176] width 96 height 19
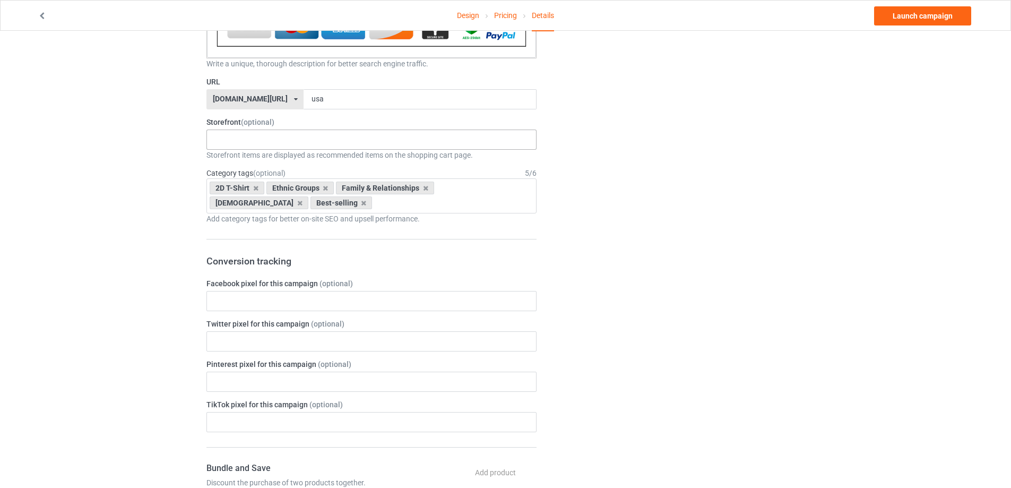
click at [243, 141] on div "MMIW Colection Shoes Collection Hooded Blanket Collection Jacket Collection Bel…" at bounding box center [371, 140] width 330 height 20
type input "2d"
click at [248, 160] on div "2D T-Shirt Collection" at bounding box center [371, 159] width 329 height 20
type input "best"
click at [260, 160] on div "Best Selling Collection" at bounding box center [371, 159] width 329 height 20
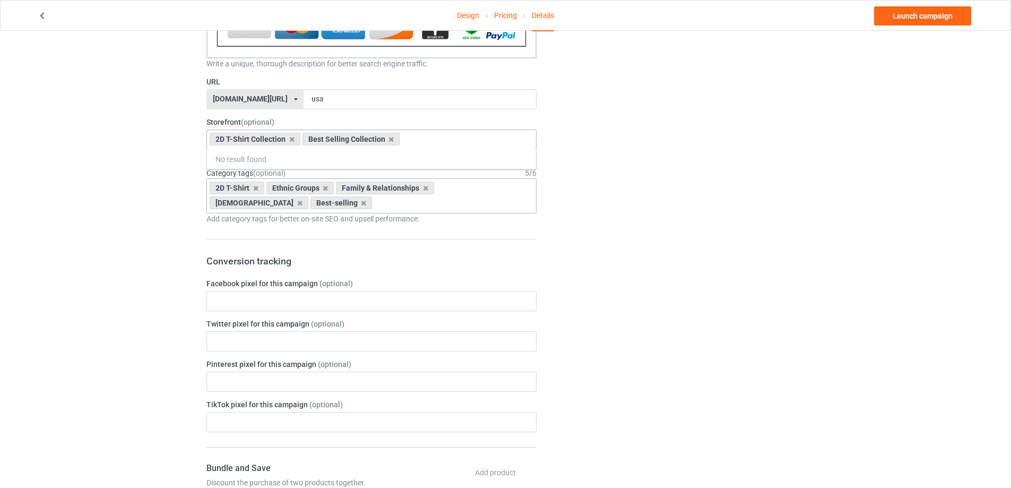
click at [311, 206] on div "Best-selling" at bounding box center [342, 202] width 62 height 13
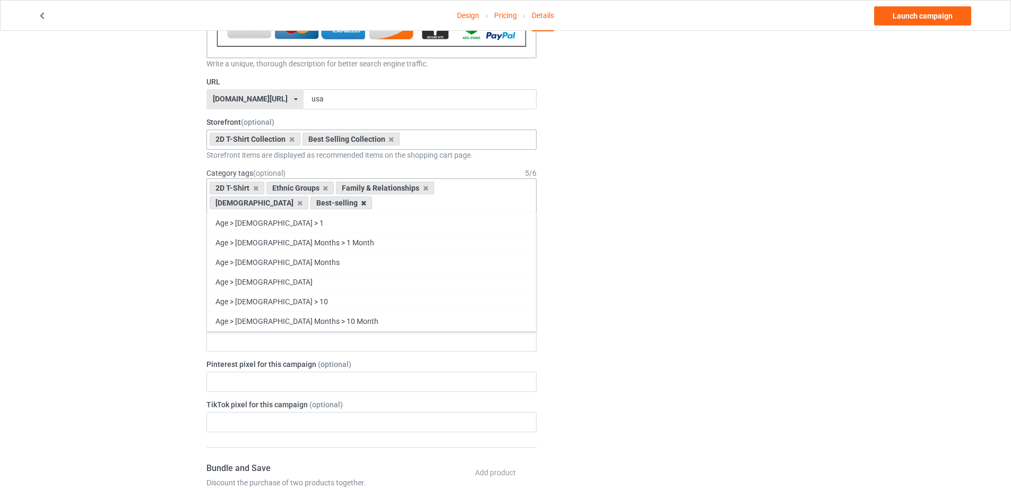
click at [361, 201] on icon at bounding box center [363, 203] width 5 height 7
click at [256, 190] on icon at bounding box center [255, 188] width 5 height 7
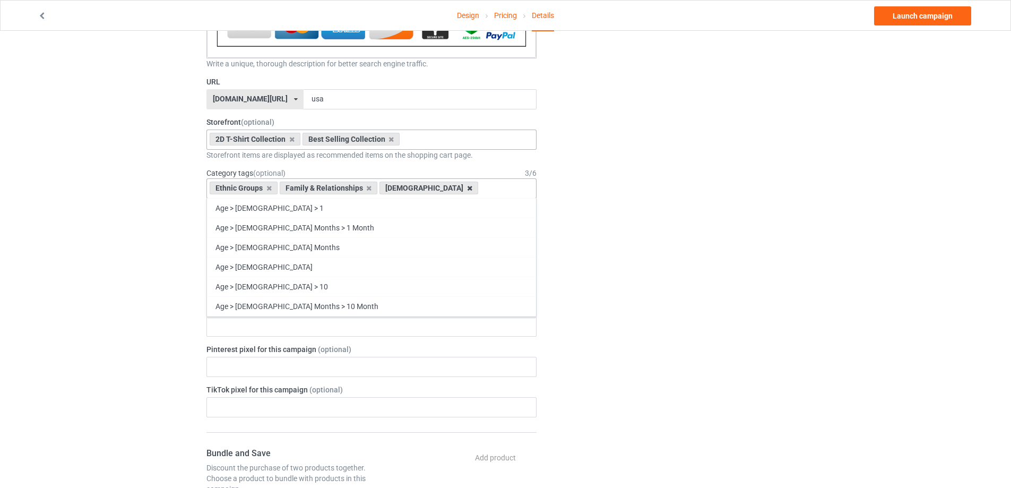
click at [467, 188] on icon at bounding box center [469, 188] width 5 height 7
click at [367, 191] on div "Family & Relationships" at bounding box center [329, 188] width 98 height 13
click at [367, 190] on icon at bounding box center [368, 188] width 5 height 7
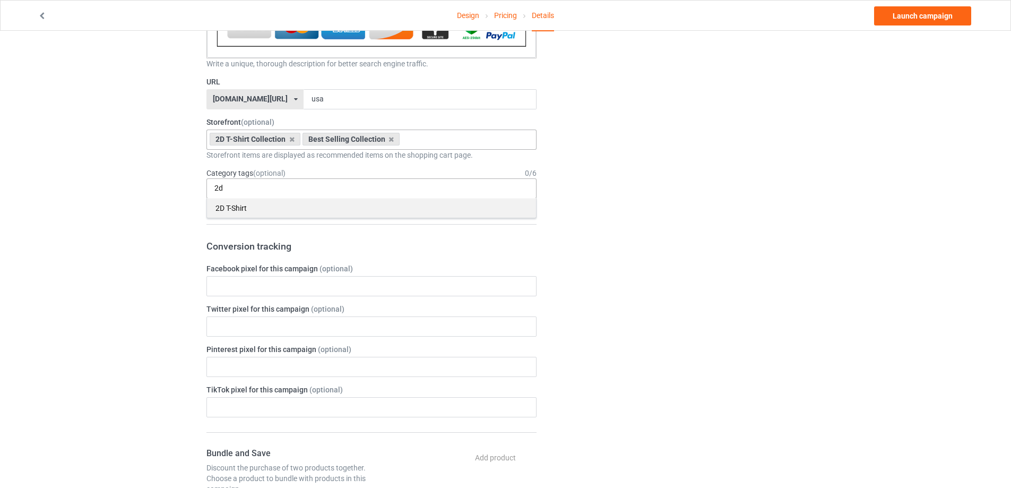
type input "2d"
click at [259, 207] on div "2D T-Shirt" at bounding box center [371, 208] width 329 height 20
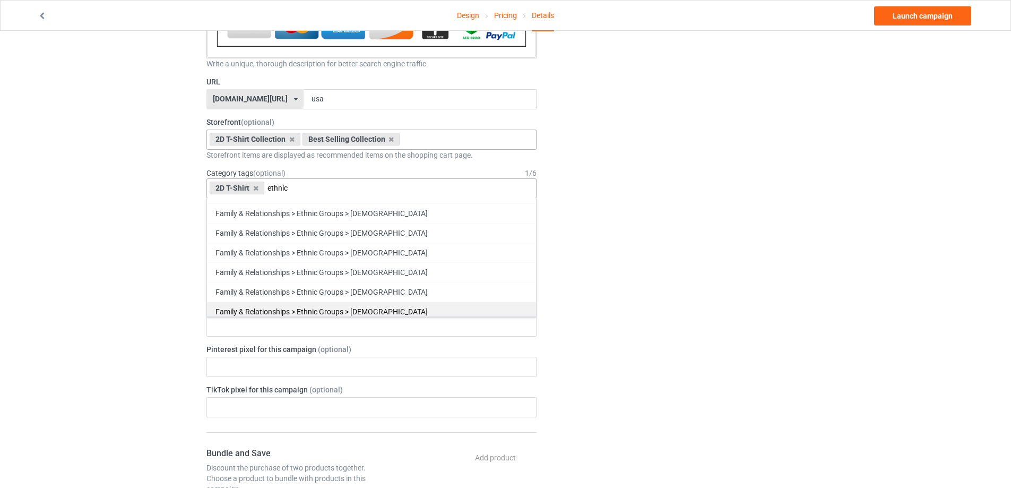
type input "ethnic"
click at [385, 309] on div "Family & Relationships > Ethnic Groups > [DEMOGRAPHIC_DATA]" at bounding box center [371, 312] width 329 height 20
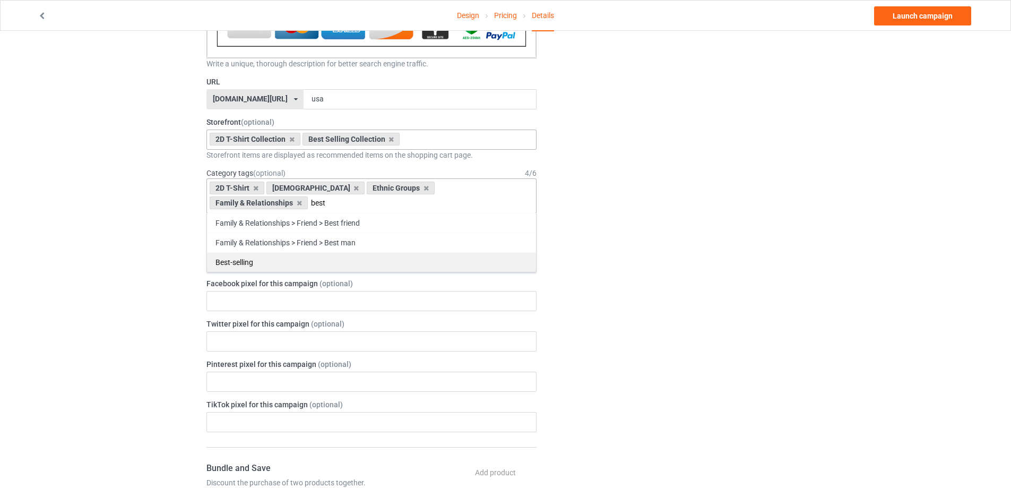
type input "best"
click at [242, 263] on div "Best-selling" at bounding box center [371, 262] width 329 height 20
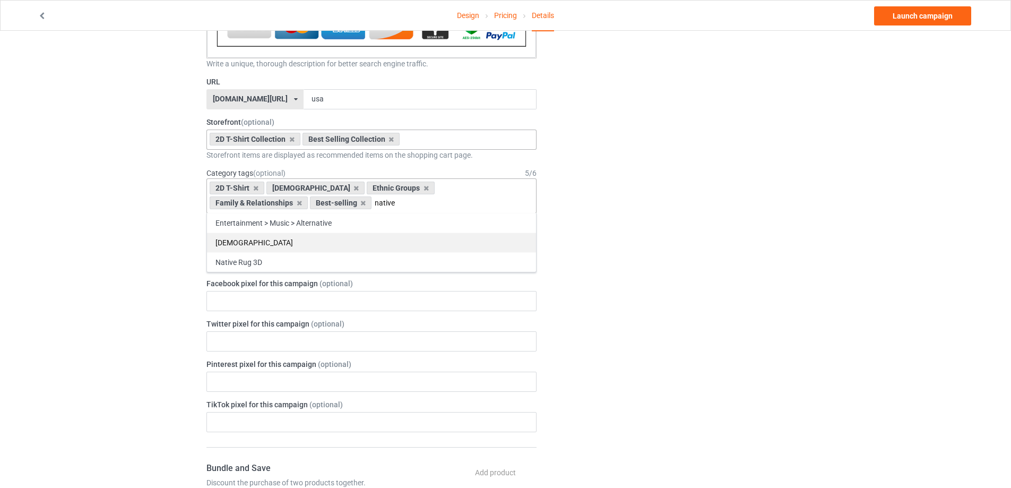
type input "native"
click at [252, 237] on div "[DEMOGRAPHIC_DATA]" at bounding box center [371, 242] width 329 height 20
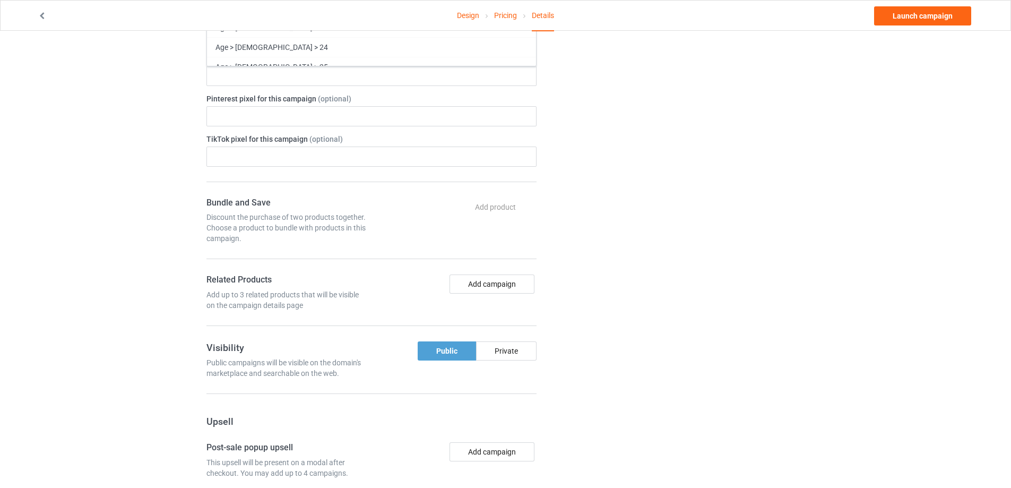
scroll to position [425, 0]
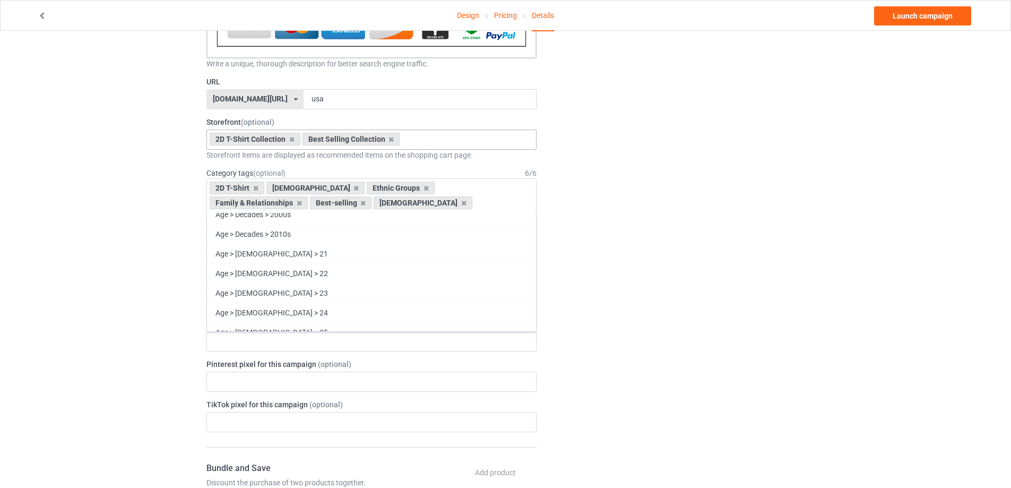
click at [357, 407] on label "TikTok pixel for this campaign (optional)" at bounding box center [371, 404] width 330 height 11
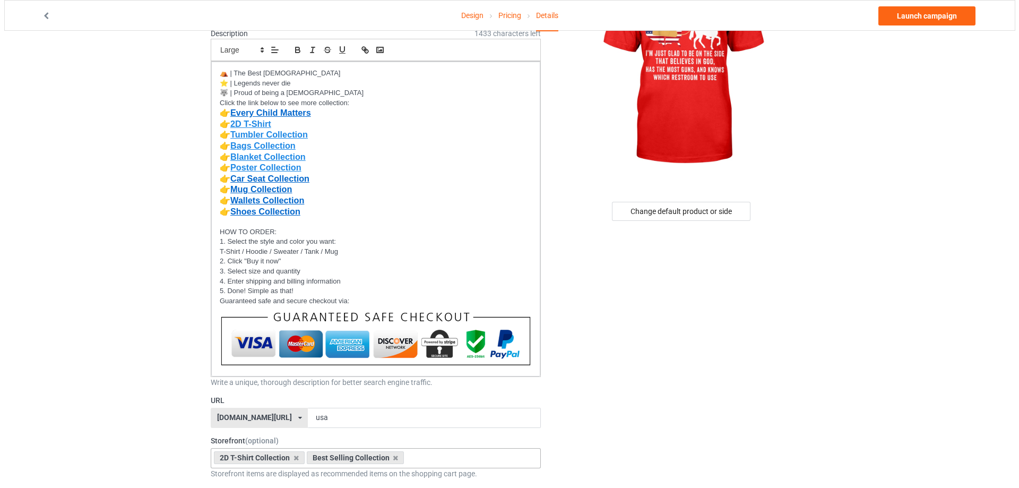
scroll to position [0, 0]
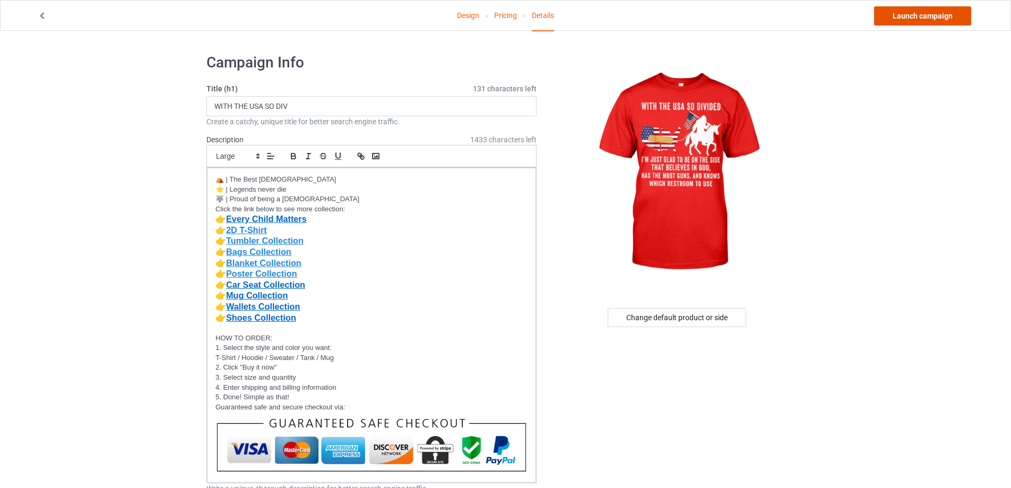
click at [924, 20] on link "Launch campaign" at bounding box center [922, 15] width 97 height 19
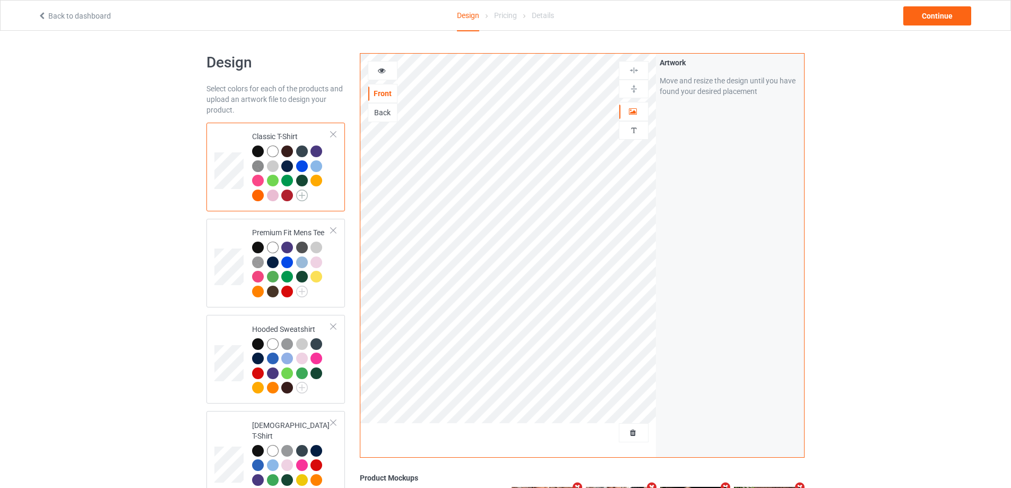
click at [305, 196] on img at bounding box center [302, 196] width 12 height 12
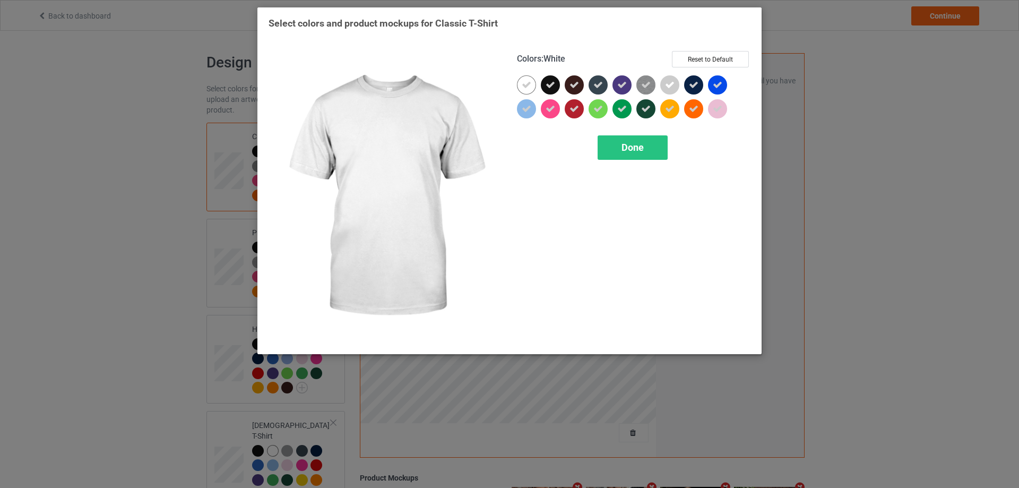
click at [531, 79] on div at bounding box center [526, 84] width 19 height 19
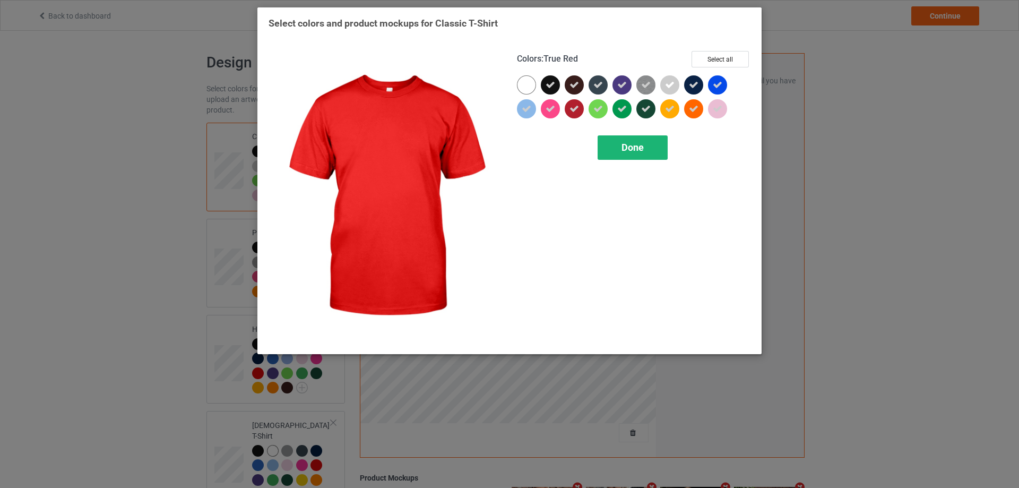
click at [630, 145] on span "Done" at bounding box center [633, 147] width 22 height 11
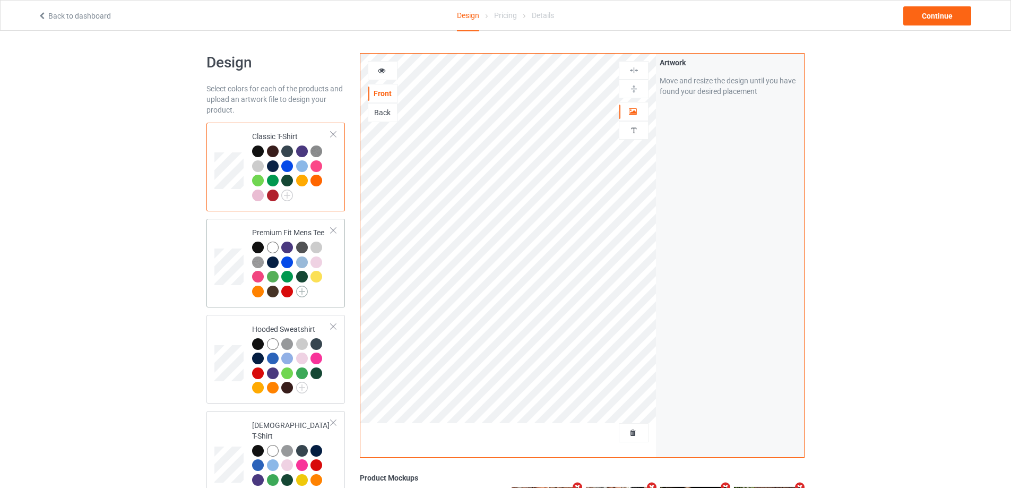
click at [301, 290] on img at bounding box center [302, 292] width 12 height 12
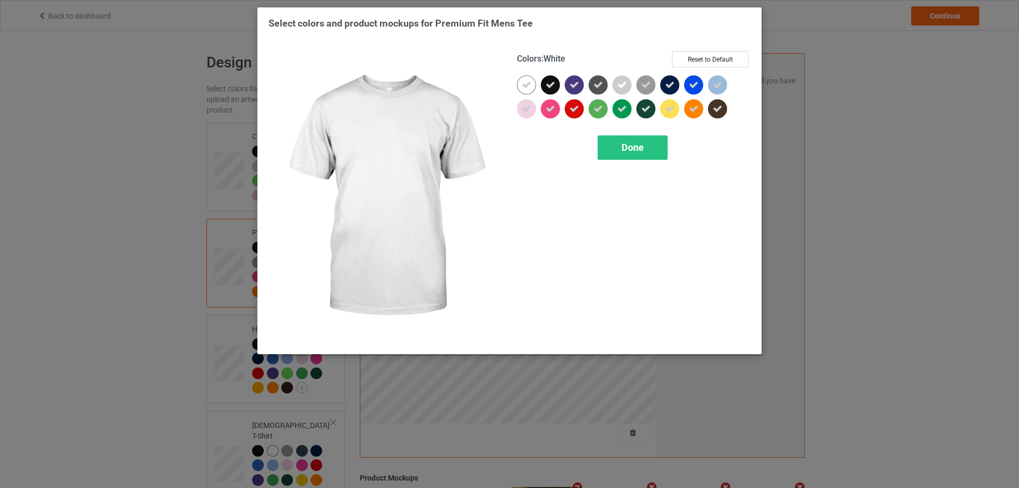
drag, startPoint x: 524, startPoint y: 82, endPoint x: 582, endPoint y: 140, distance: 82.2
click at [524, 81] on icon at bounding box center [527, 85] width 10 height 10
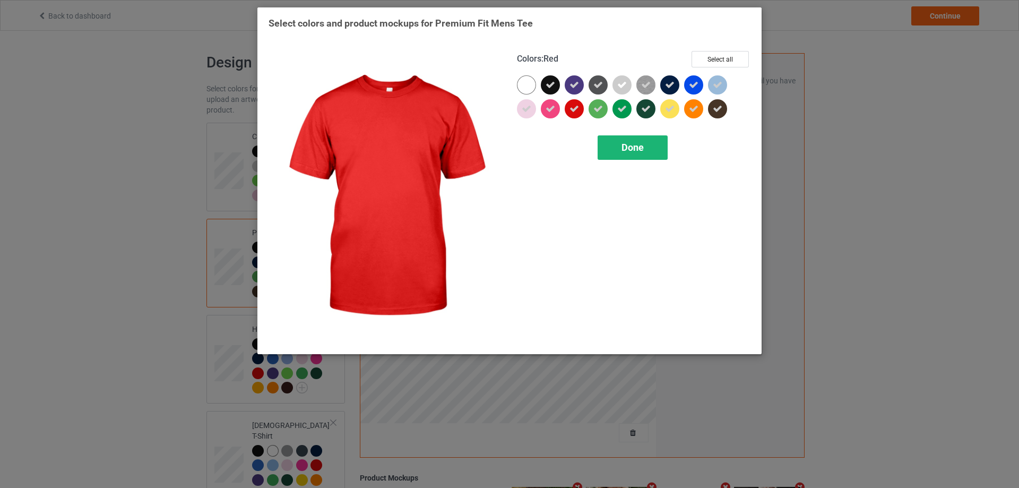
click at [623, 146] on span "Done" at bounding box center [633, 147] width 22 height 11
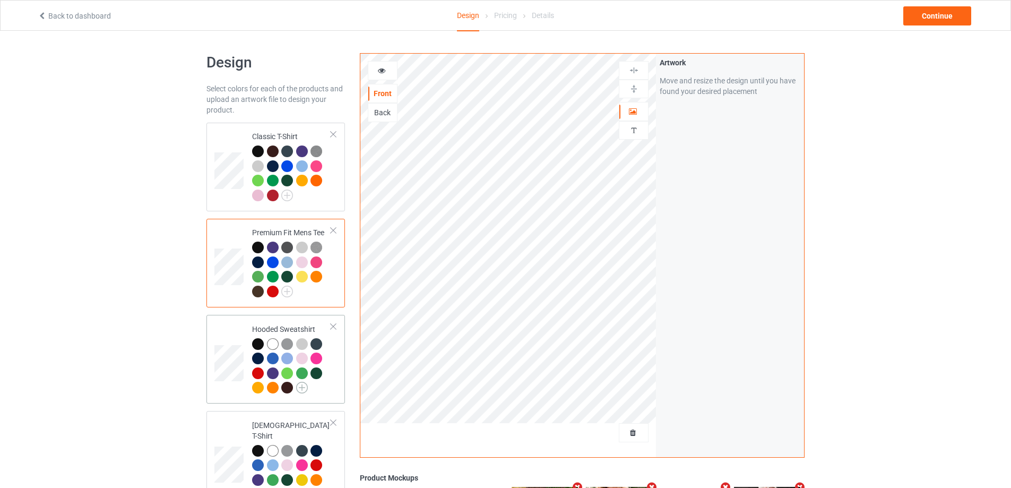
click at [300, 384] on img at bounding box center [302, 388] width 12 height 12
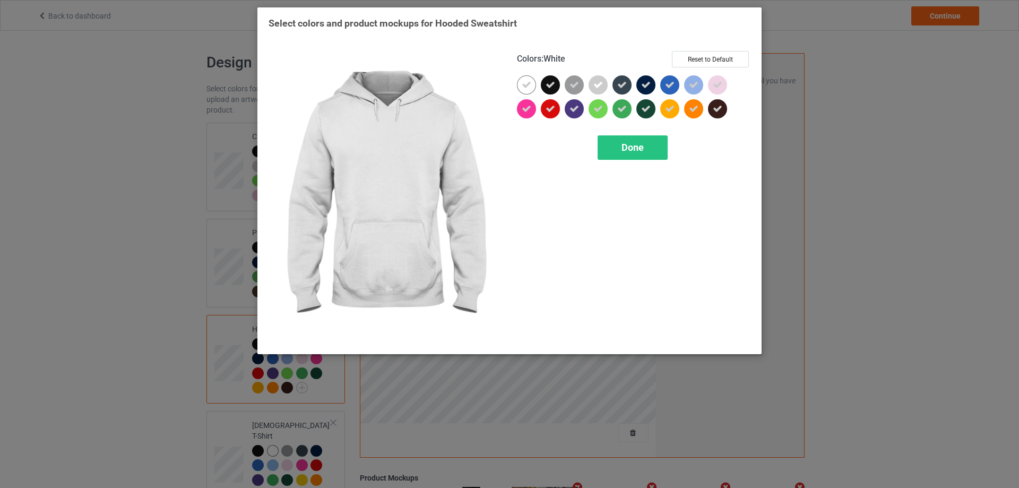
click at [524, 90] on div at bounding box center [526, 84] width 19 height 19
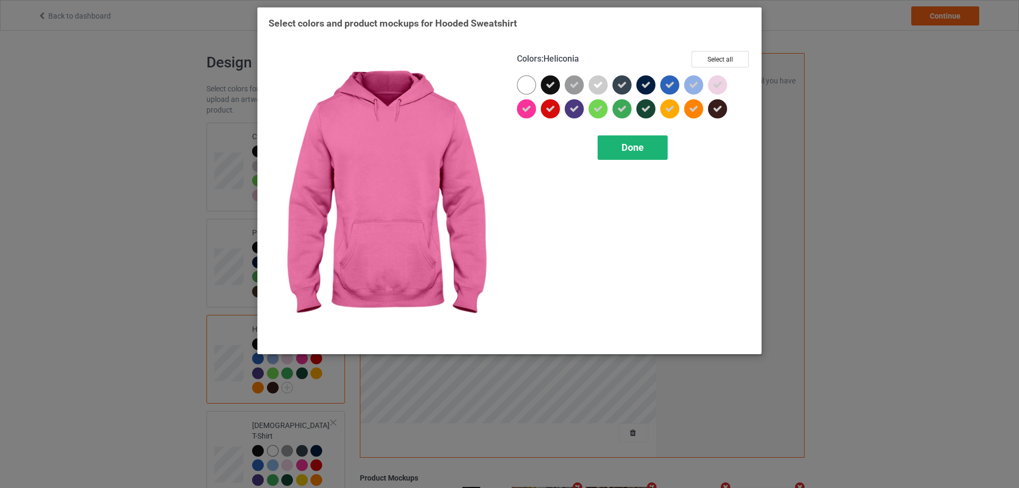
click at [626, 148] on span "Done" at bounding box center [633, 147] width 22 height 11
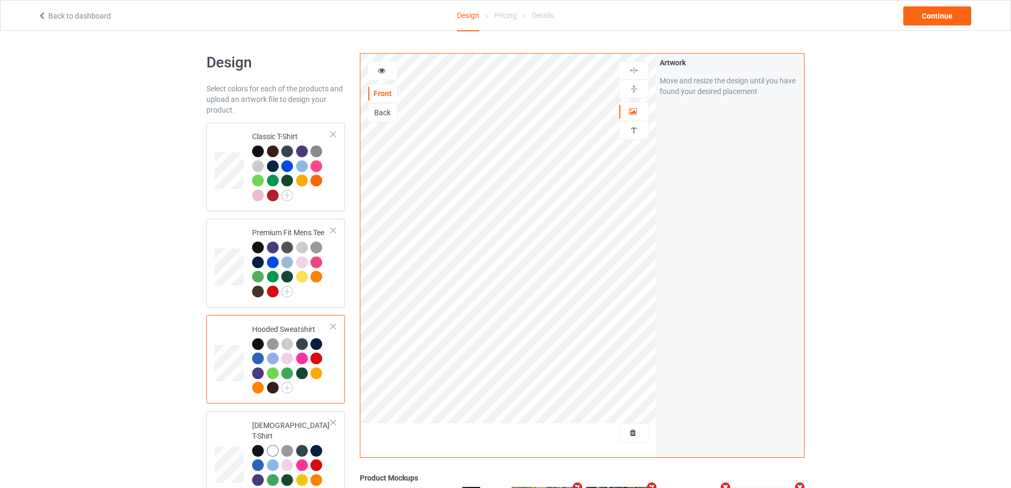
scroll to position [106, 0]
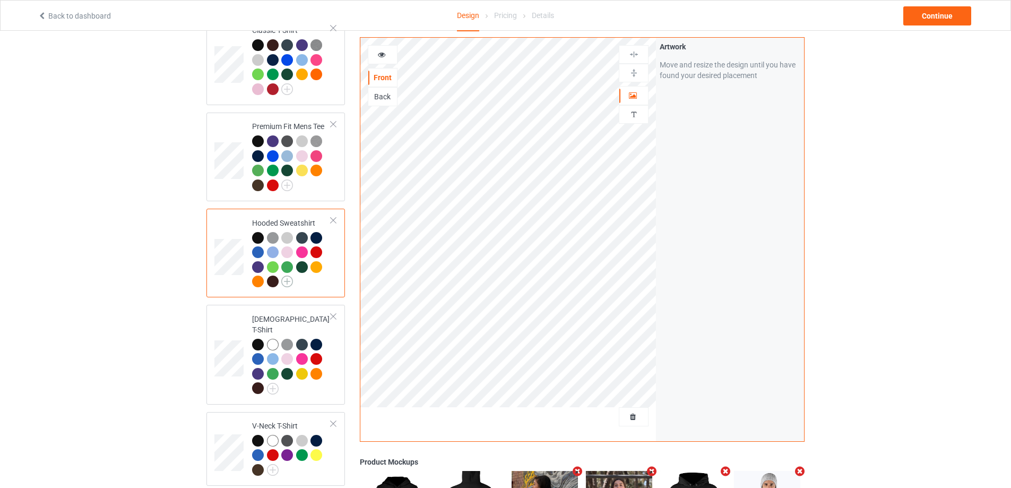
click at [288, 282] on img at bounding box center [287, 281] width 12 height 12
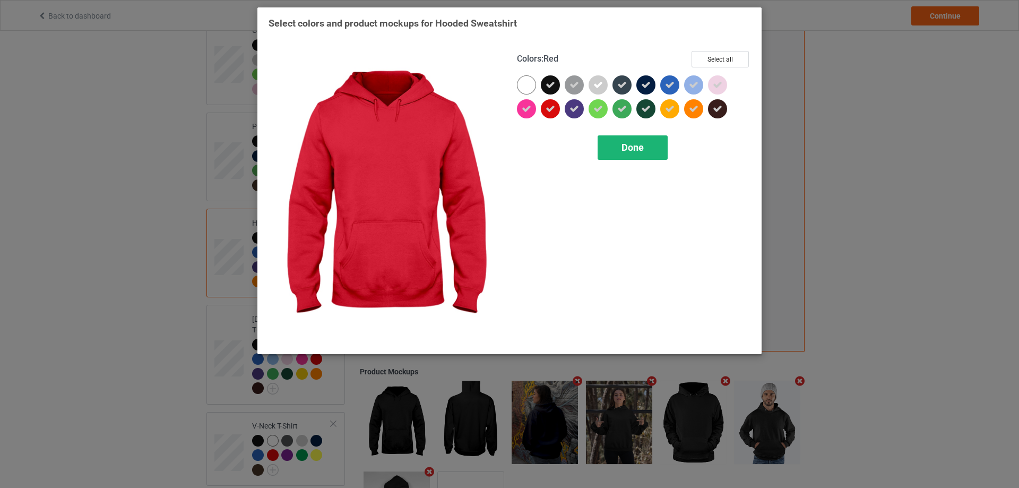
click at [635, 158] on div "Done" at bounding box center [633, 147] width 70 height 24
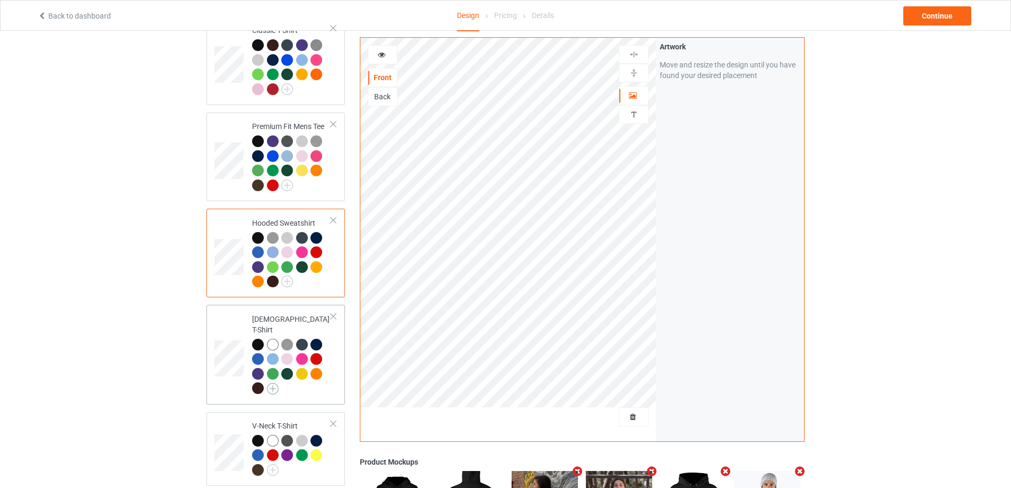
click at [277, 383] on img at bounding box center [273, 389] width 12 height 12
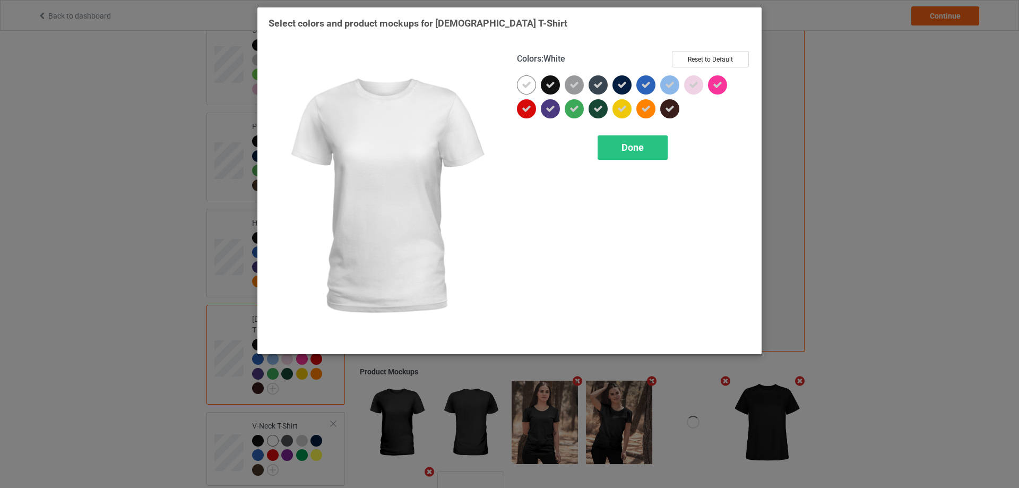
click at [523, 90] on icon at bounding box center [527, 85] width 10 height 10
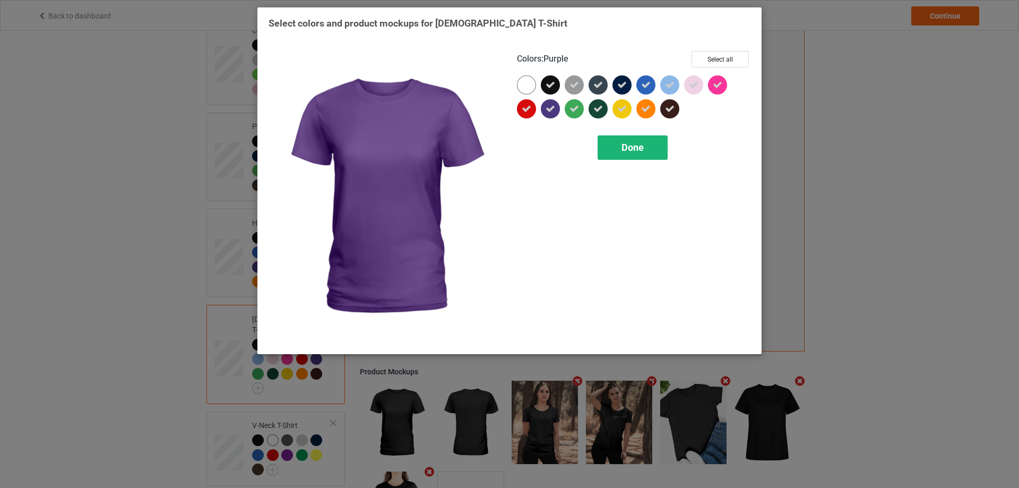
click at [622, 149] on span "Done" at bounding box center [633, 147] width 22 height 11
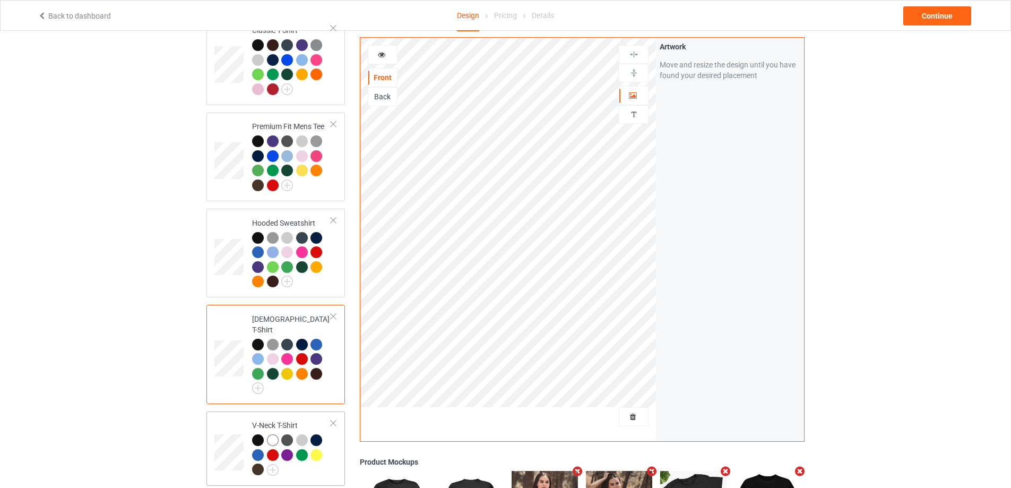
scroll to position [159, 0]
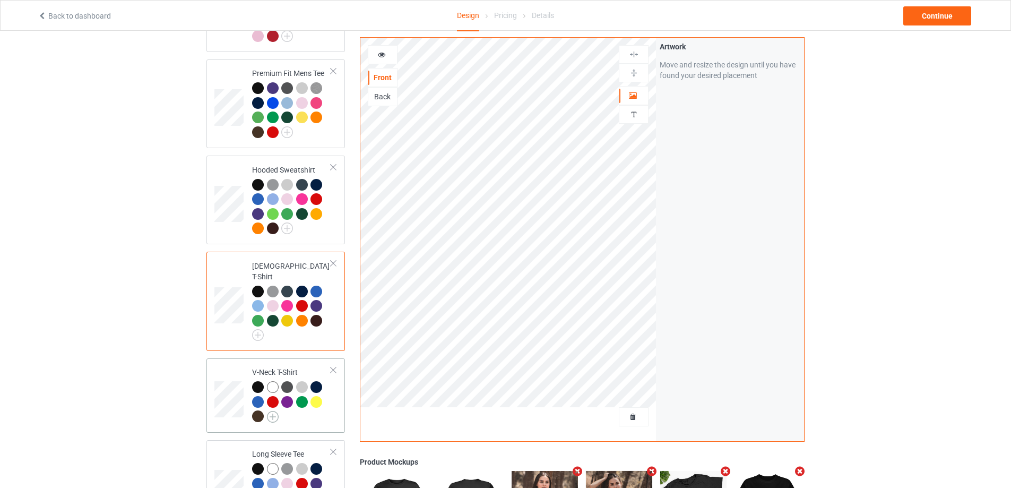
click at [271, 411] on img at bounding box center [273, 417] width 12 height 12
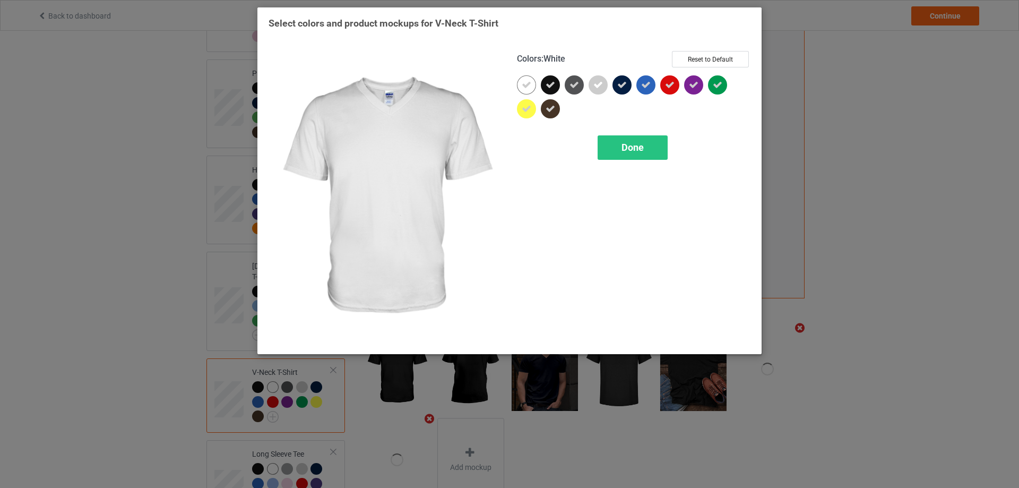
drag, startPoint x: 526, startPoint y: 83, endPoint x: 571, endPoint y: 123, distance: 60.5
click at [526, 83] on icon at bounding box center [527, 85] width 10 height 10
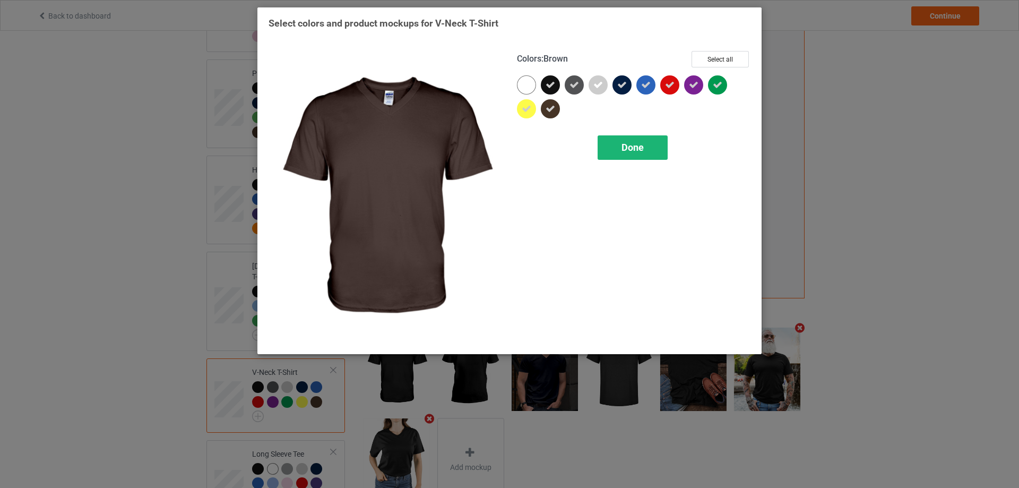
click at [619, 149] on div "Done" at bounding box center [633, 147] width 70 height 24
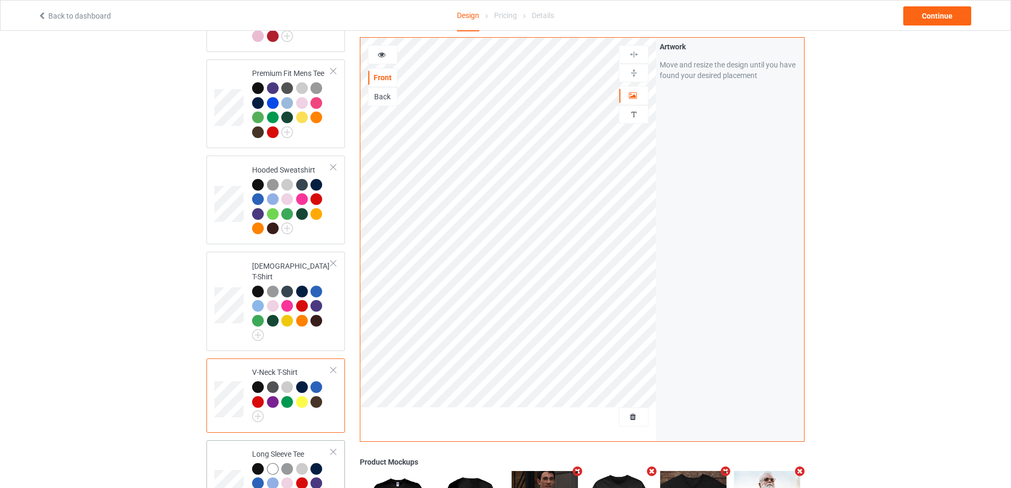
scroll to position [318, 0]
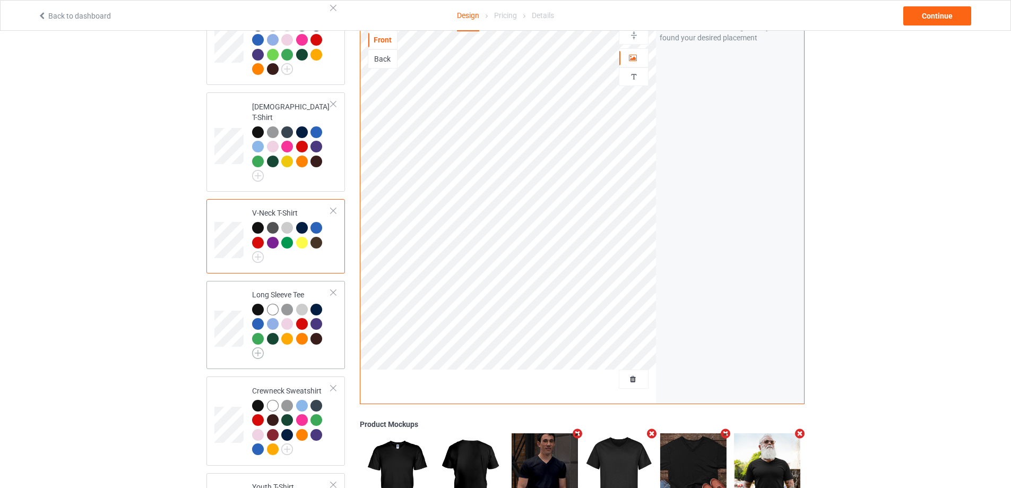
click at [258, 347] on img at bounding box center [258, 353] width 12 height 12
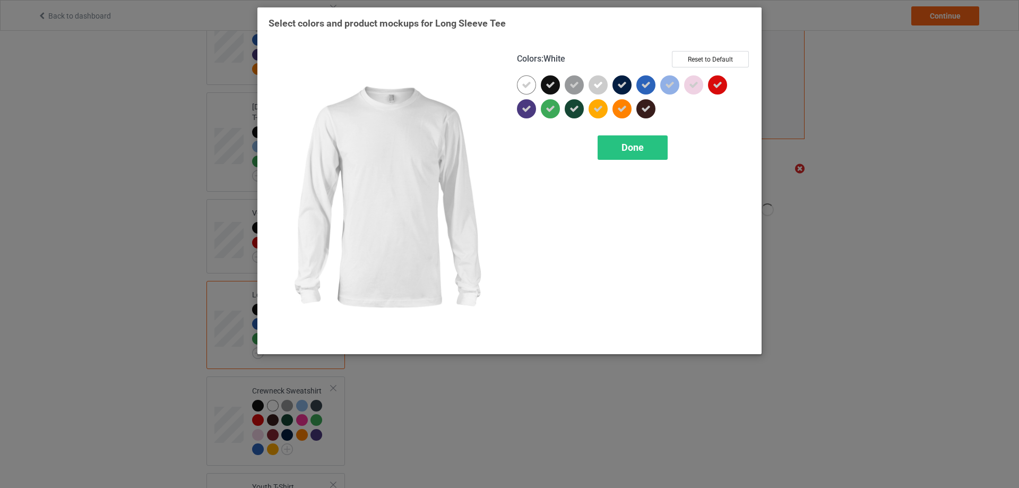
click at [523, 84] on icon at bounding box center [527, 85] width 10 height 10
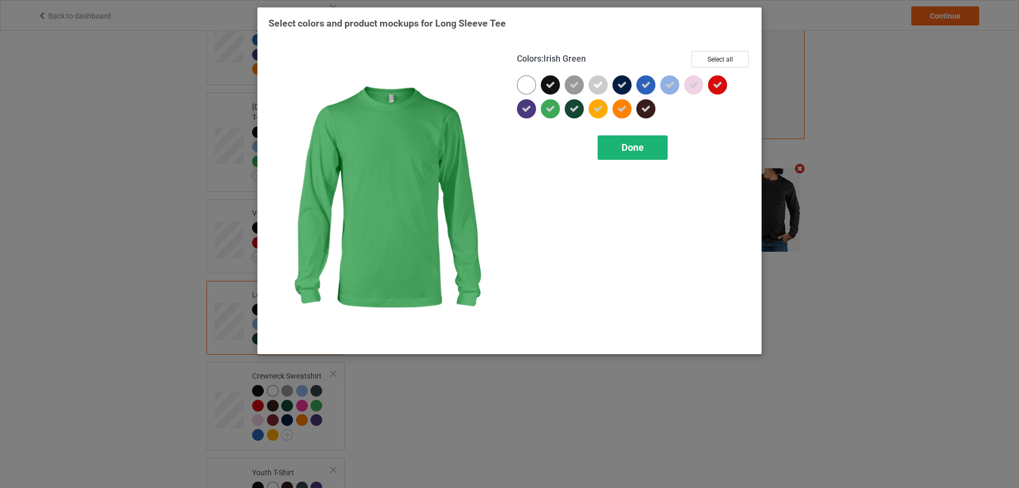
click at [607, 146] on div "Done" at bounding box center [633, 147] width 70 height 24
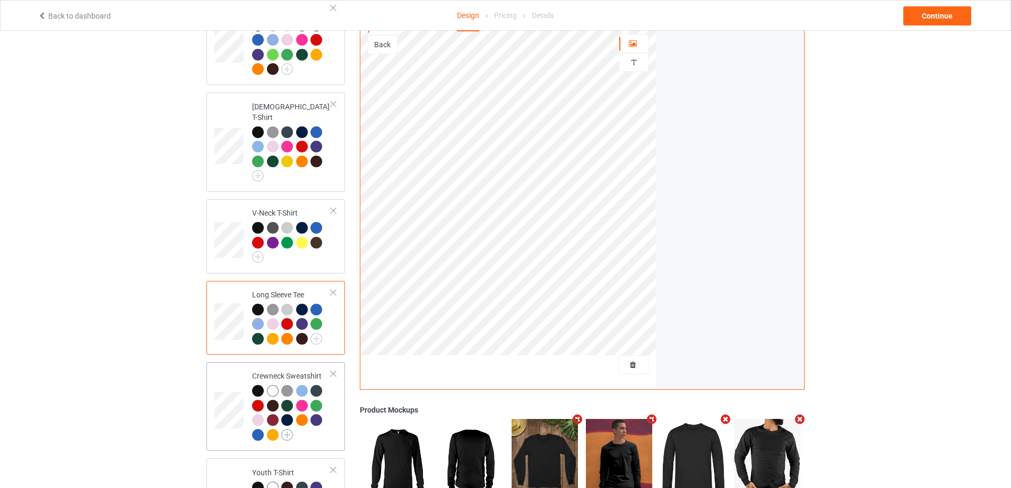
click at [287, 429] on img at bounding box center [287, 435] width 12 height 12
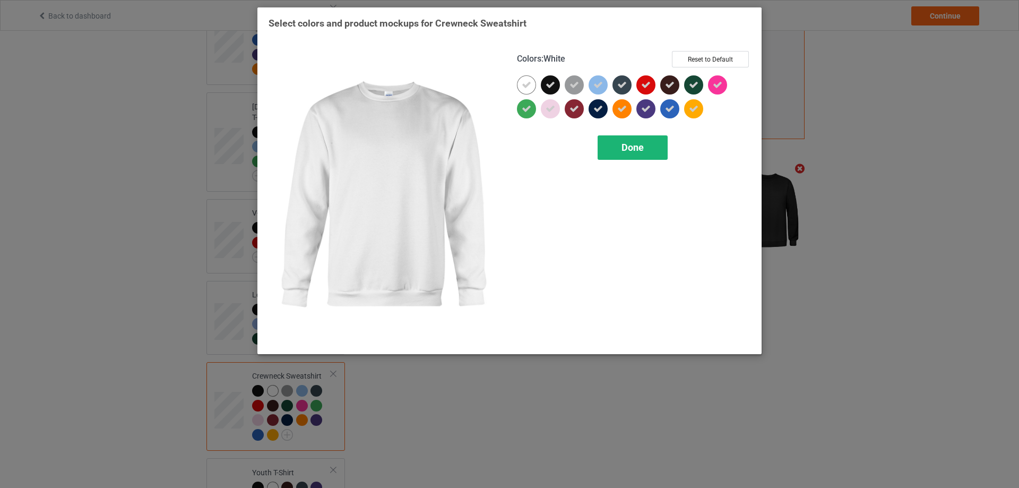
drag, startPoint x: 526, startPoint y: 82, endPoint x: 632, endPoint y: 137, distance: 119.9
click at [526, 82] on icon at bounding box center [527, 85] width 10 height 10
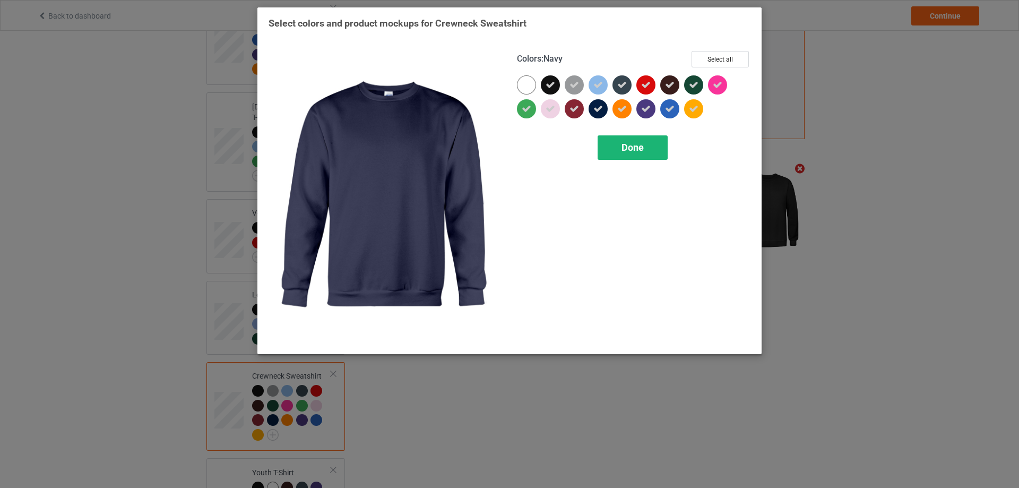
click at [648, 154] on div "Done" at bounding box center [633, 147] width 70 height 24
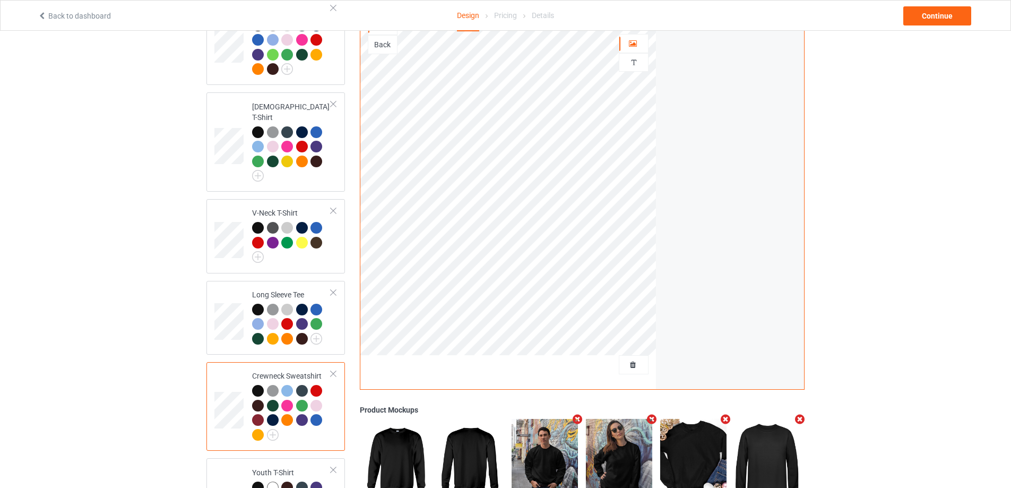
scroll to position [425, 0]
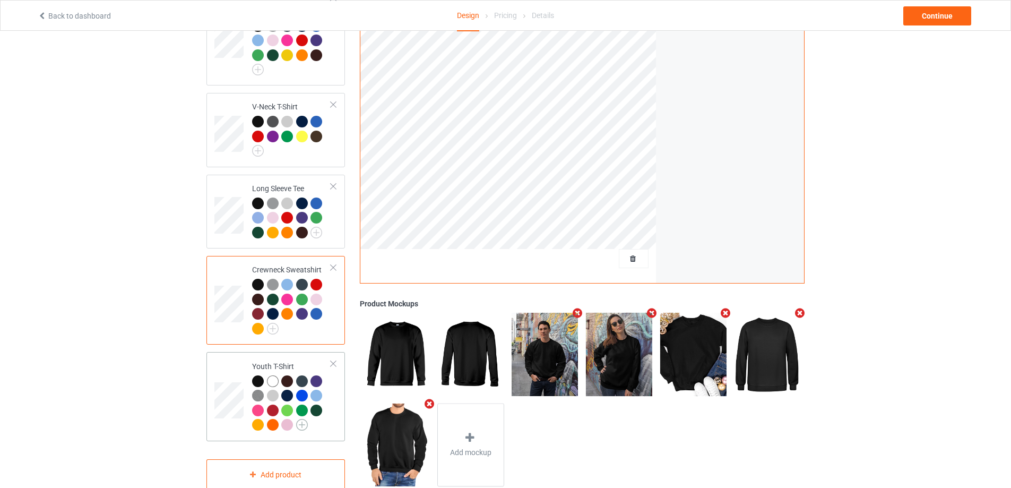
click at [299, 419] on img at bounding box center [302, 425] width 12 height 12
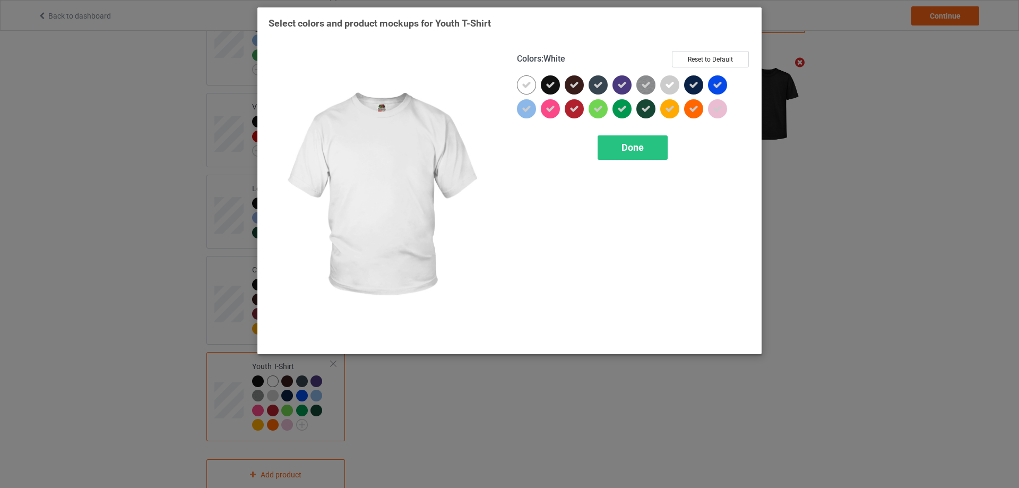
drag, startPoint x: 526, startPoint y: 83, endPoint x: 560, endPoint y: 97, distance: 37.4
click at [527, 84] on icon at bounding box center [527, 85] width 10 height 10
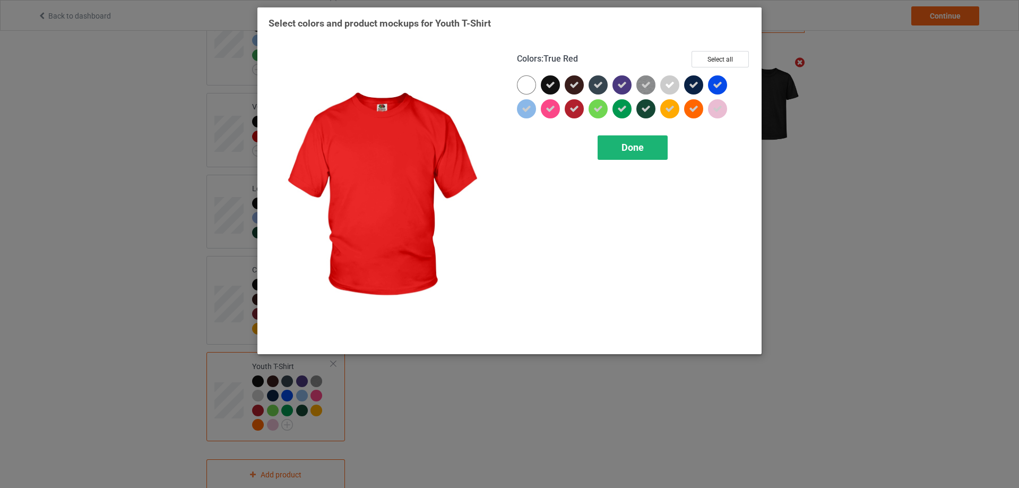
click at [623, 145] on span "Done" at bounding box center [633, 147] width 22 height 11
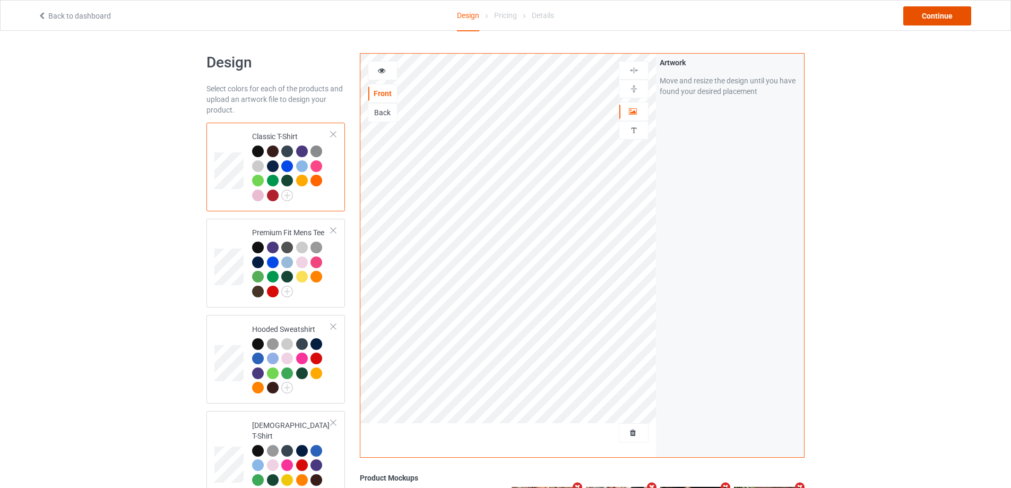
click at [927, 14] on div "Continue" at bounding box center [937, 15] width 68 height 19
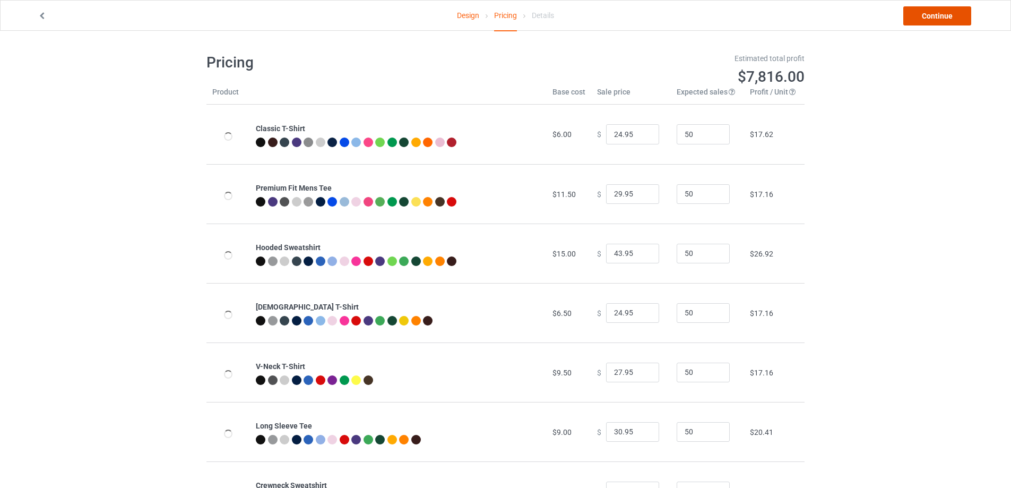
click at [951, 16] on link "Continue" at bounding box center [937, 15] width 68 height 19
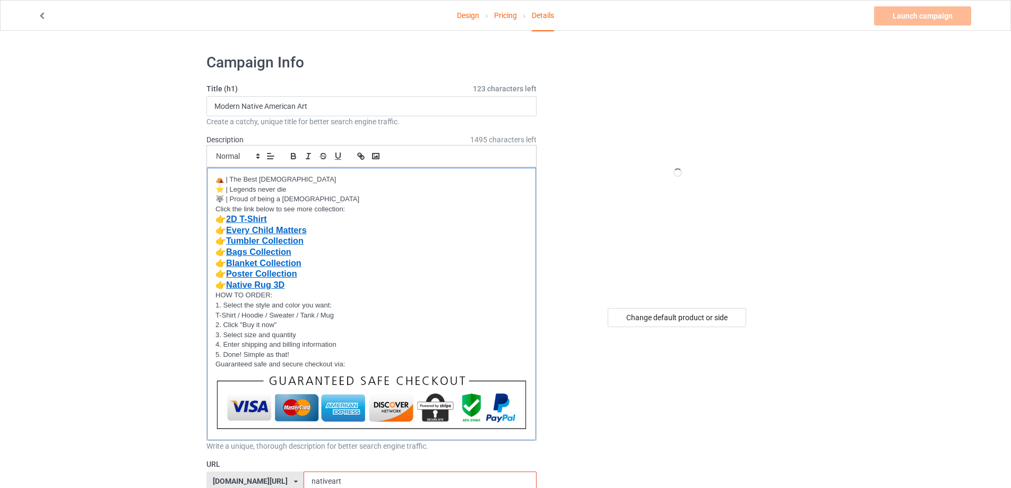
click at [447, 244] on p "👉 Tumbler Collection" at bounding box center [372, 241] width 312 height 11
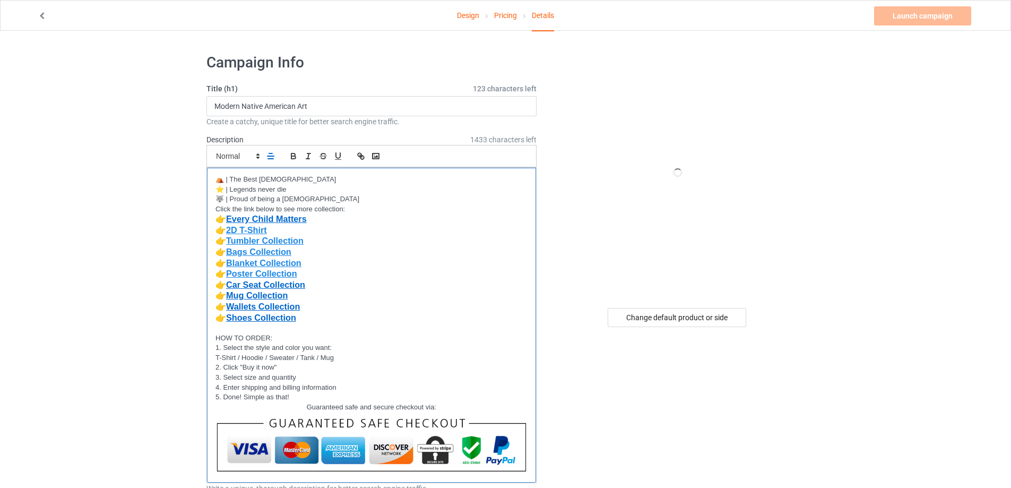
click at [267, 323] on p "👉 Shoes Collection" at bounding box center [372, 318] width 312 height 11
click at [431, 269] on p "👉 Poster Collection" at bounding box center [372, 274] width 312 height 11
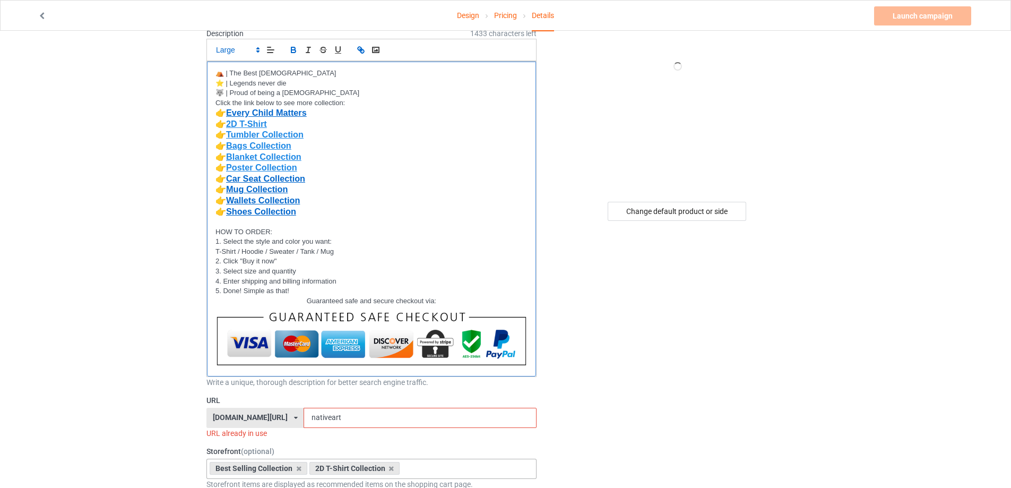
scroll to position [212, 0]
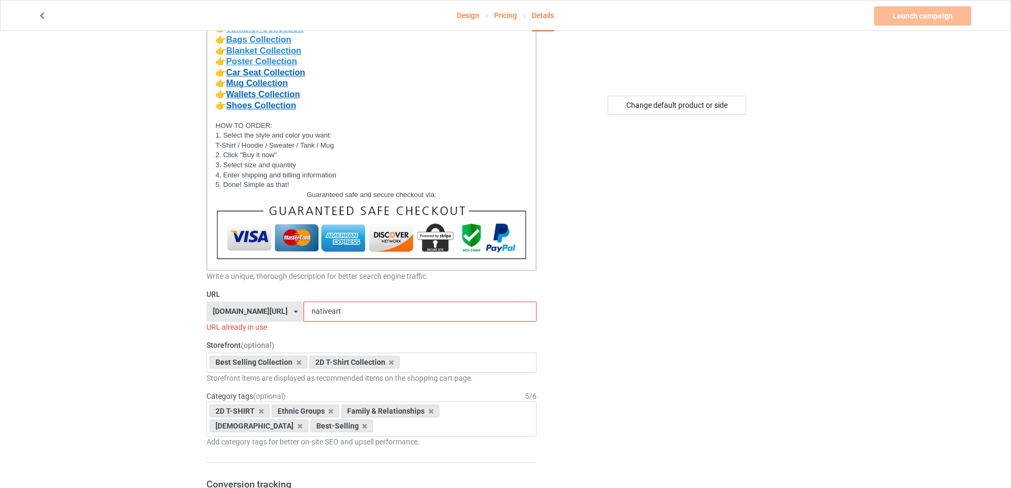
click at [304, 311] on div "[DOMAIN_NAME][URL] [DOMAIN_NAME][URL] [DOMAIN_NAME][URL] [DOMAIN_NAME][URL] [DO…" at bounding box center [254, 312] width 97 height 20
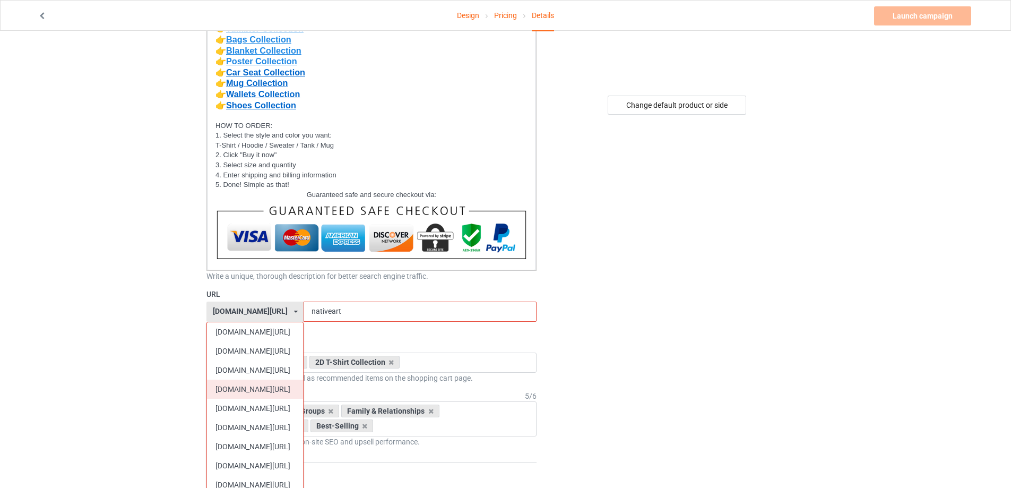
click at [271, 386] on div "[DOMAIN_NAME][URL]" at bounding box center [255, 389] width 96 height 19
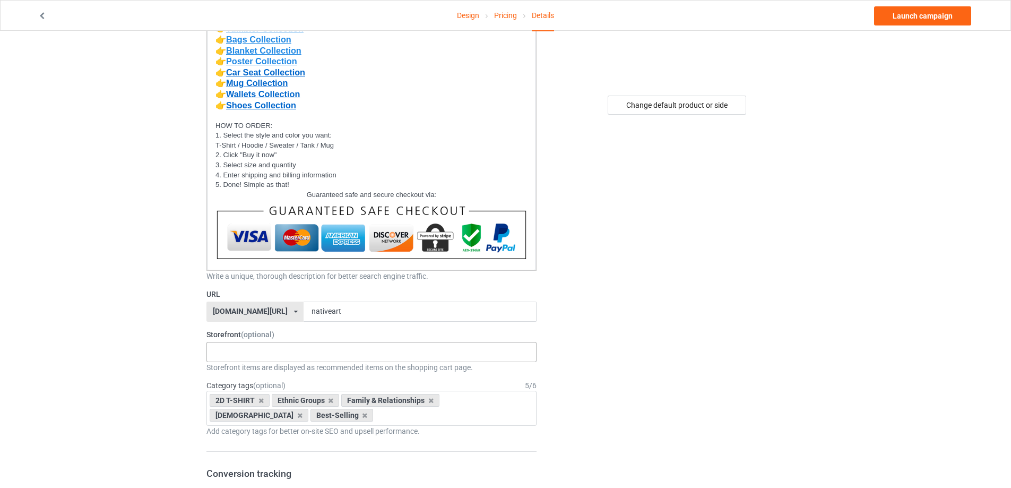
click at [271, 347] on div "Loading..." at bounding box center [371, 352] width 330 height 20
type input "2d"
click at [238, 367] on div "2D T-Shirt Collection" at bounding box center [371, 371] width 329 height 20
type input "best"
click at [237, 369] on div "Best Selling Collection" at bounding box center [371, 371] width 329 height 20
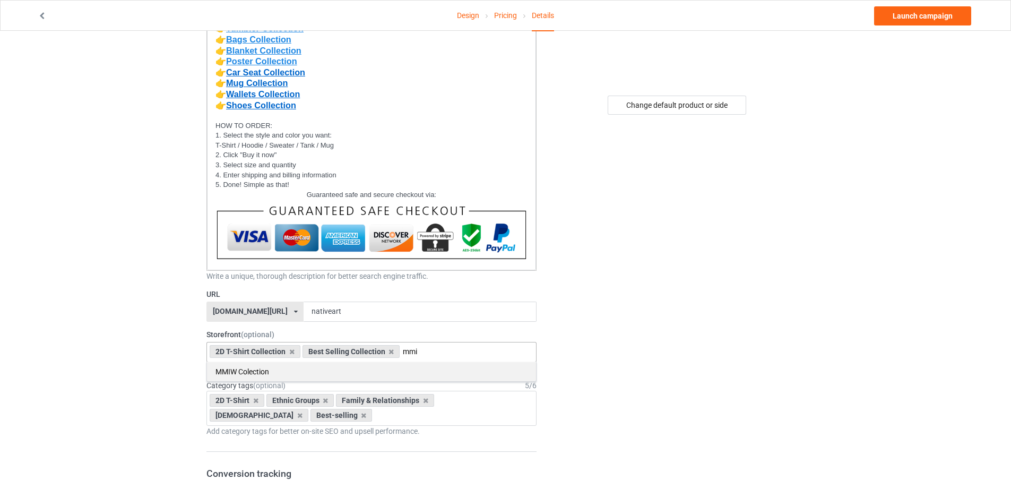
type input "mmi"
click at [238, 371] on div "MMIW Colection" at bounding box center [371, 371] width 329 height 20
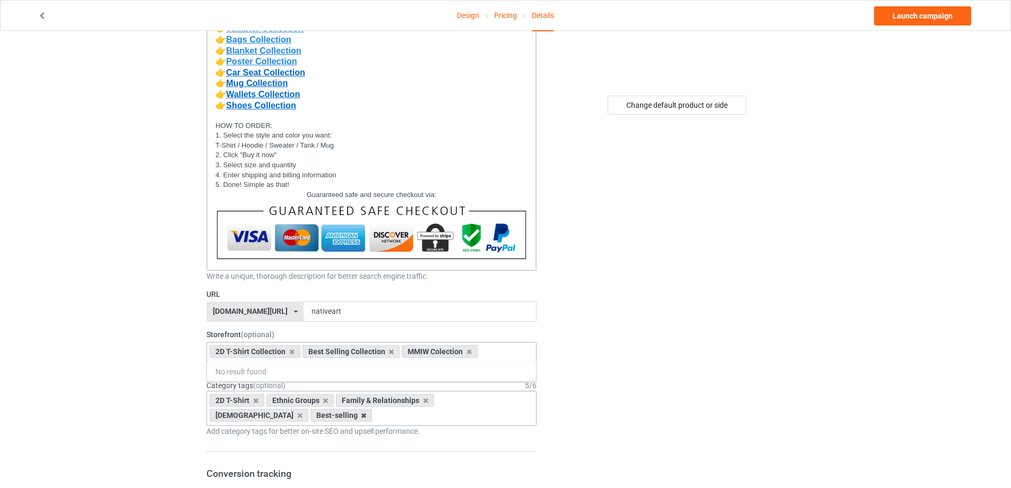
click at [361, 416] on icon at bounding box center [363, 415] width 5 height 7
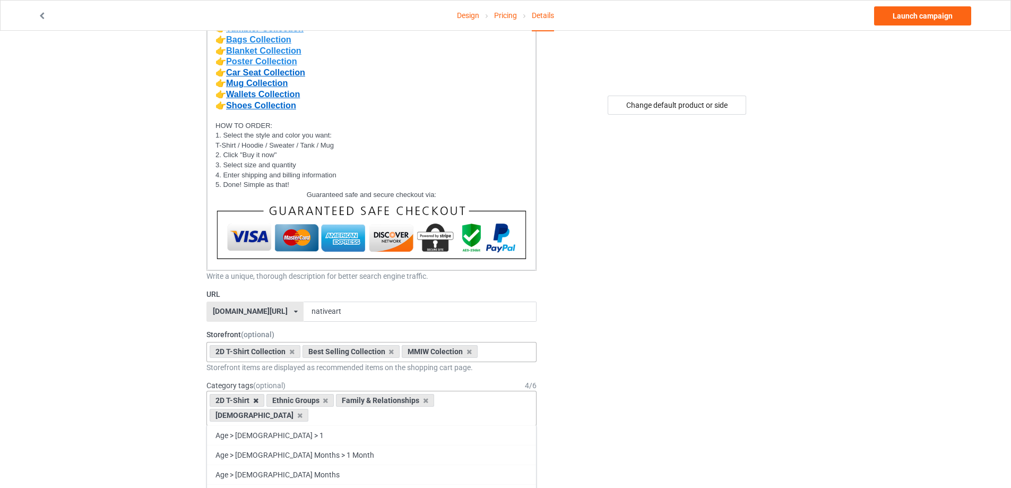
click at [255, 400] on icon at bounding box center [255, 400] width 5 height 7
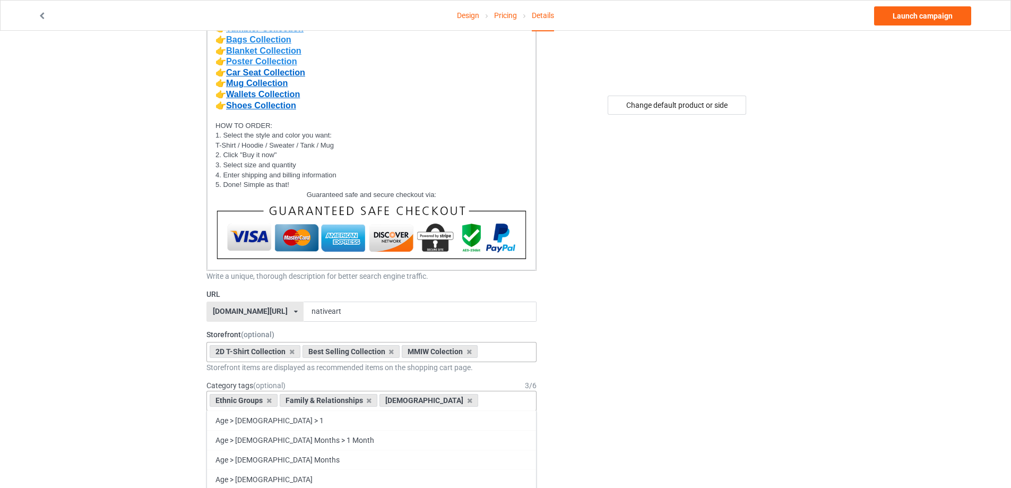
drag, startPoint x: 446, startPoint y: 398, endPoint x: 427, endPoint y: 401, distance: 19.5
click at [467, 398] on icon at bounding box center [469, 400] width 5 height 7
drag, startPoint x: 367, startPoint y: 400, endPoint x: 334, endPoint y: 403, distance: 33.6
click at [367, 400] on icon at bounding box center [368, 400] width 5 height 7
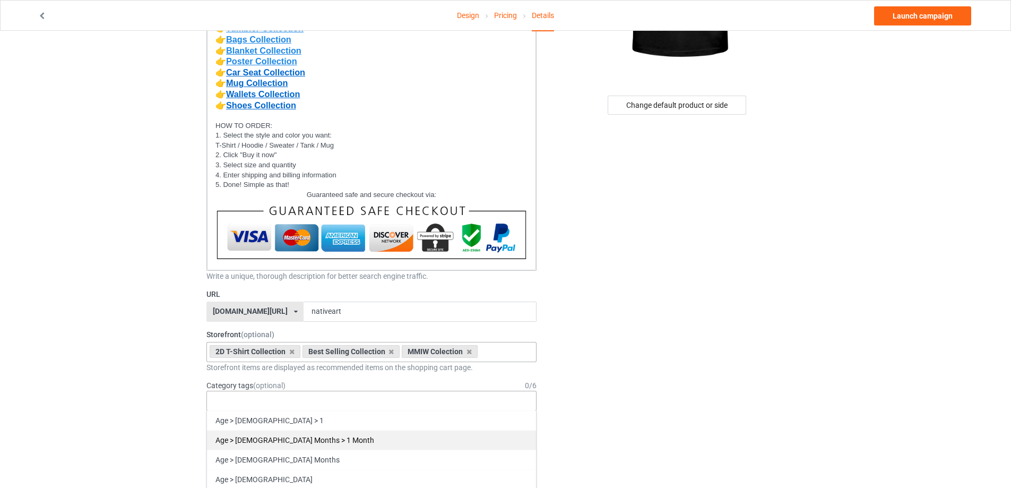
scroll to position [265, 0]
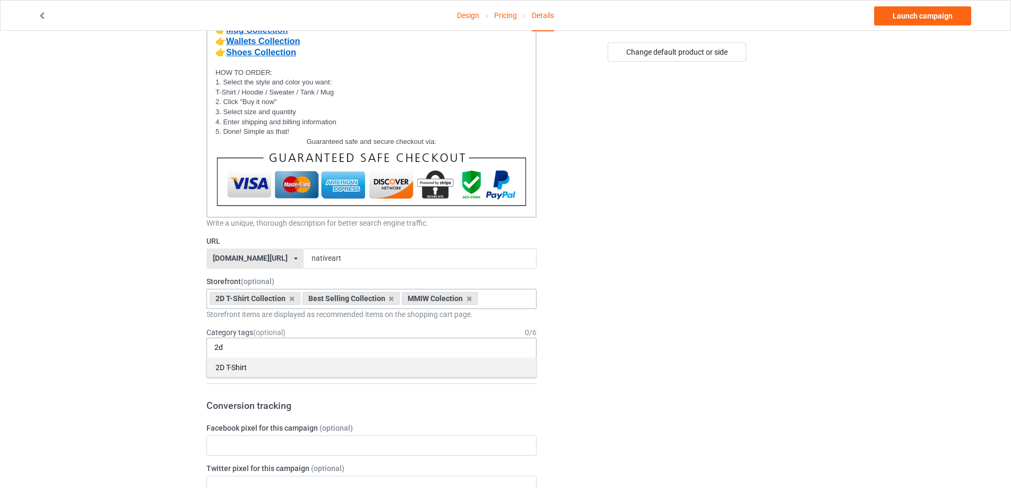
type input "2d"
click at [239, 368] on div "2D T-Shirt" at bounding box center [371, 367] width 329 height 20
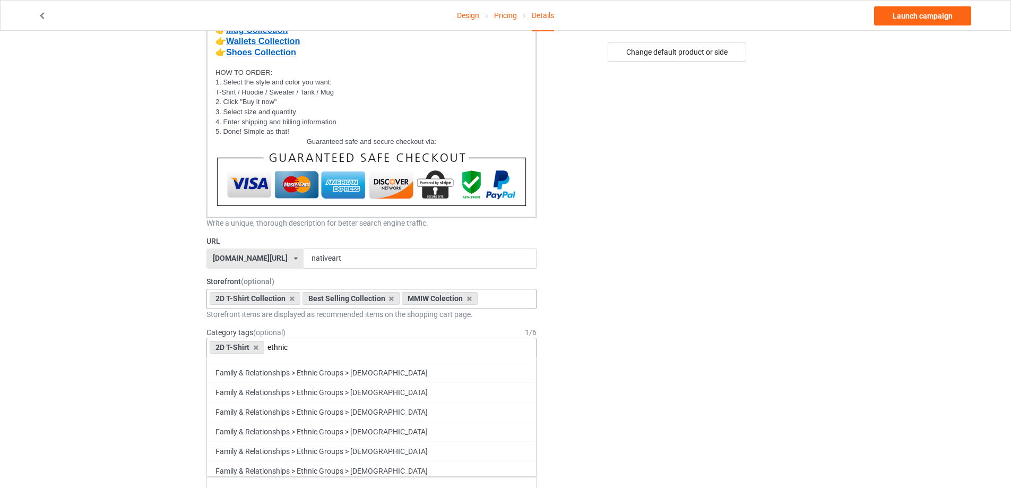
scroll to position [637, 0]
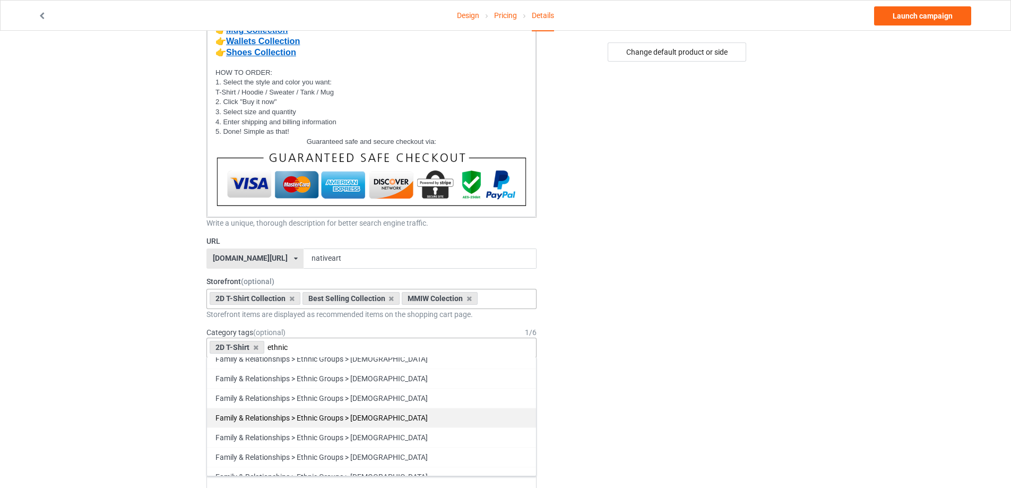
type input "ethnic"
click at [398, 419] on div "Family & Relationships > Ethnic Groups > [DEMOGRAPHIC_DATA]" at bounding box center [371, 418] width 329 height 20
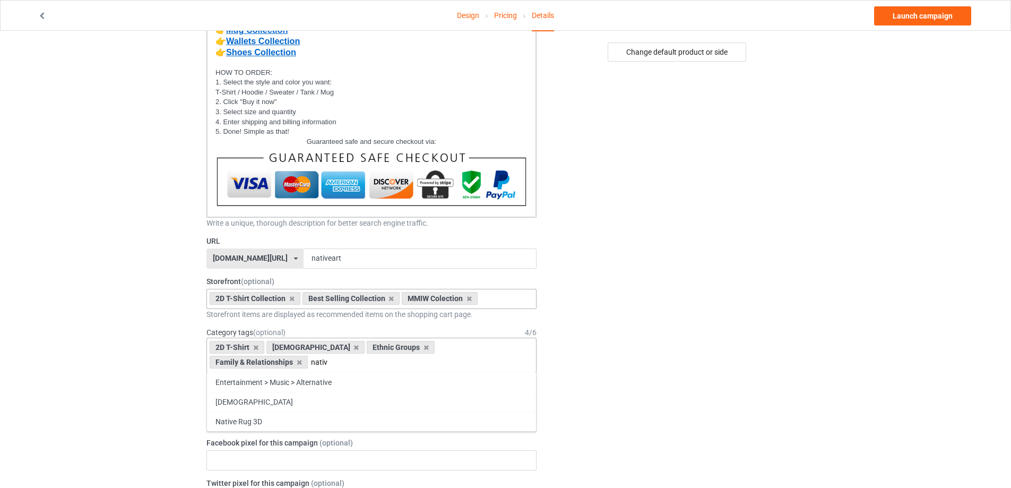
scroll to position [0, 0]
type input "native"
click at [256, 402] on div "[DEMOGRAPHIC_DATA]" at bounding box center [371, 402] width 329 height 20
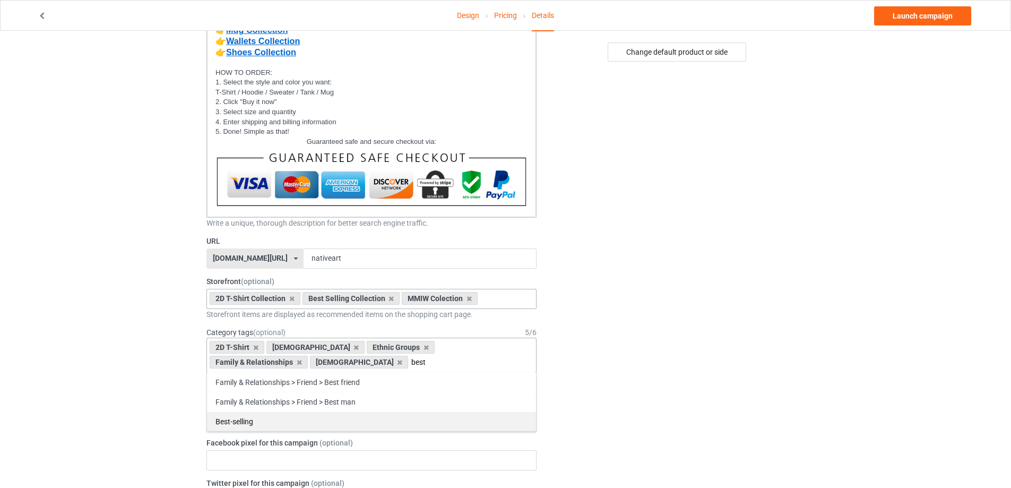
type input "best"
click at [252, 418] on div "Best-selling" at bounding box center [371, 421] width 329 height 20
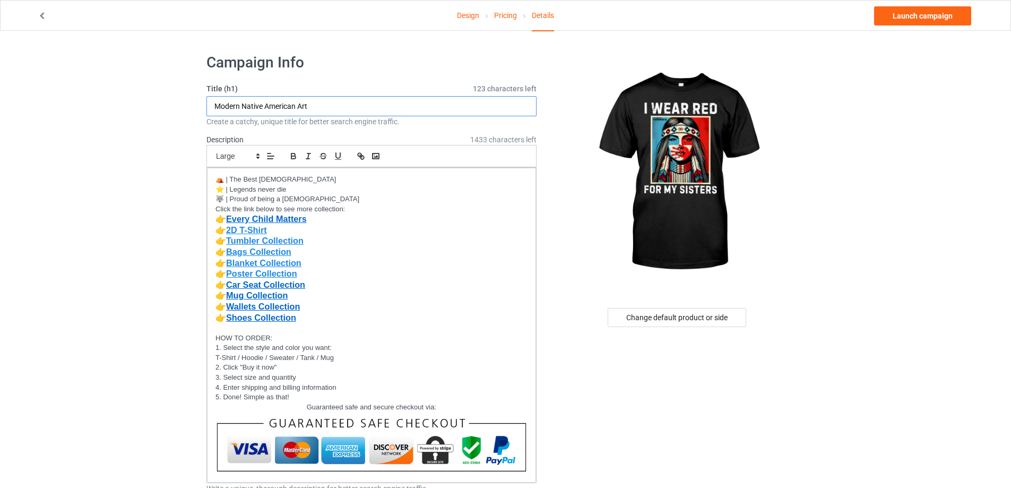
drag, startPoint x: 346, startPoint y: 108, endPoint x: 181, endPoint y: 139, distance: 167.4
type input "I WEAR RED FOR MY SISTERS"
click at [918, 23] on link "Launch campaign" at bounding box center [922, 15] width 97 height 19
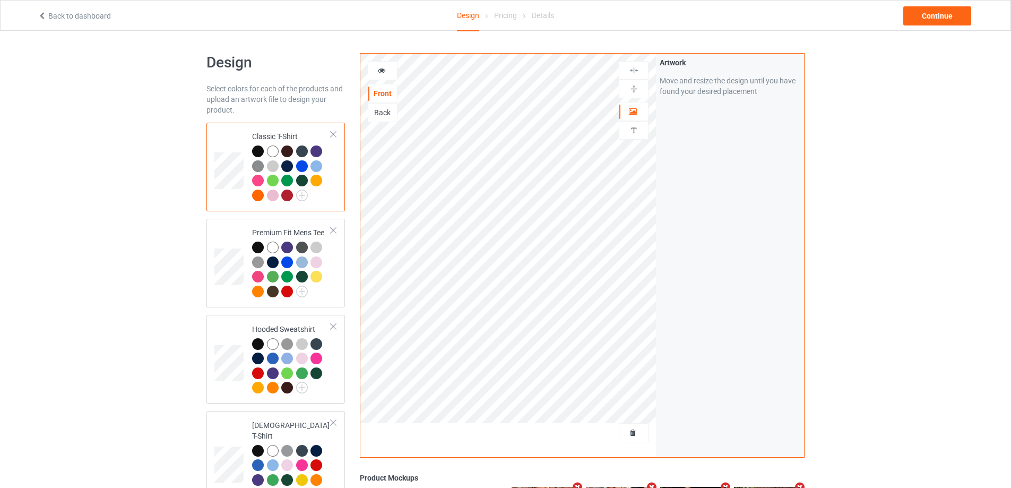
click at [272, 153] on div at bounding box center [273, 151] width 12 height 12
click at [258, 151] on div at bounding box center [258, 151] width 12 height 12
click at [933, 21] on div "Continue" at bounding box center [937, 15] width 68 height 19
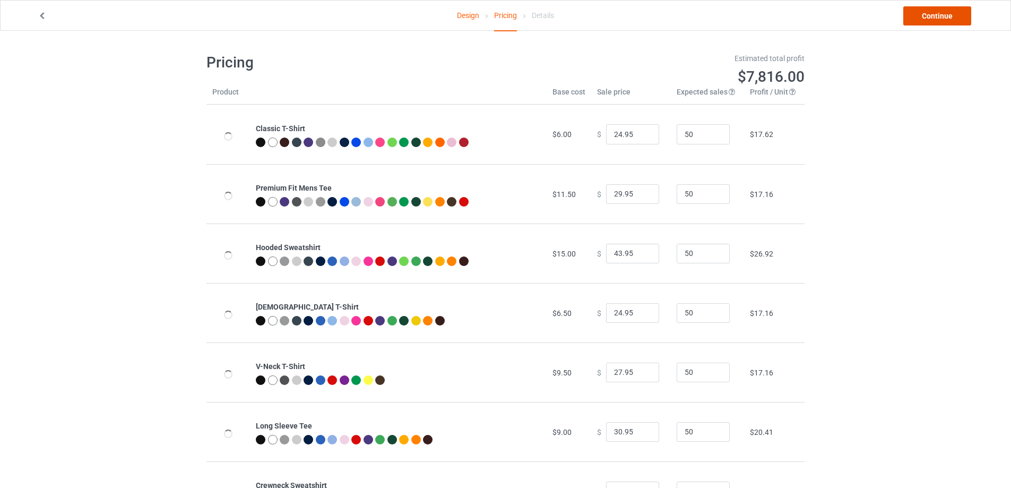
click at [934, 21] on link "Continue" at bounding box center [937, 15] width 68 height 19
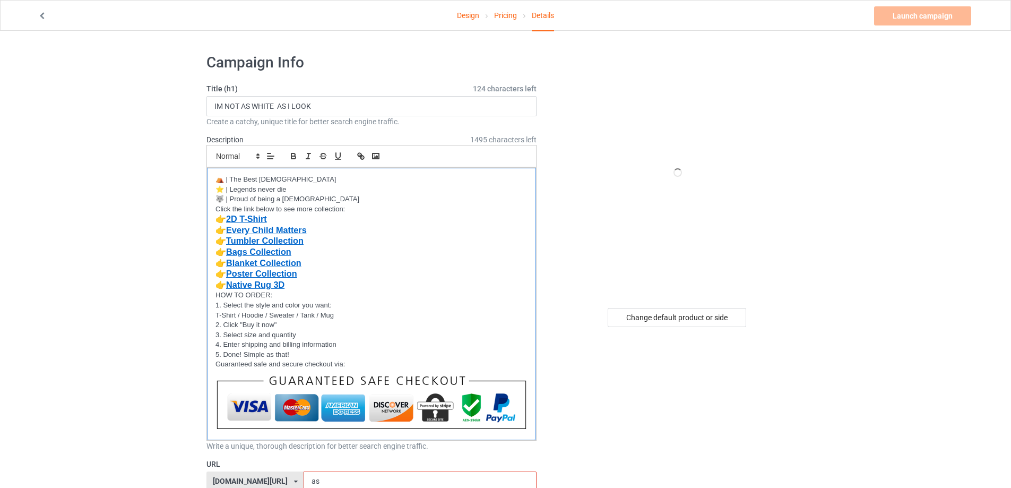
click at [325, 263] on p "👉 Blanket Collection" at bounding box center [372, 263] width 312 height 11
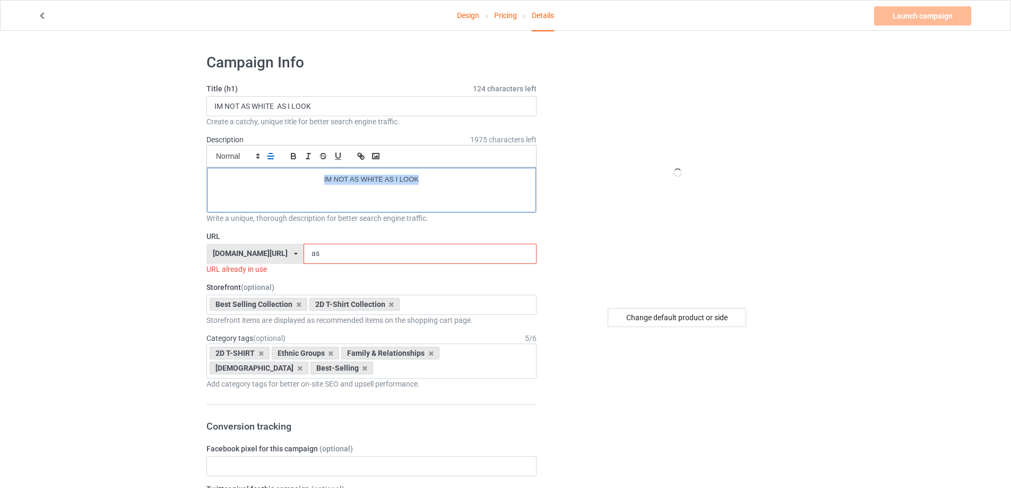
drag, startPoint x: 430, startPoint y: 185, endPoint x: 315, endPoint y: 184, distance: 115.2
click at [315, 184] on div "IM NOT AS WHITE AS I LOOK" at bounding box center [371, 190] width 329 height 45
click at [302, 179] on p at bounding box center [372, 180] width 312 height 10
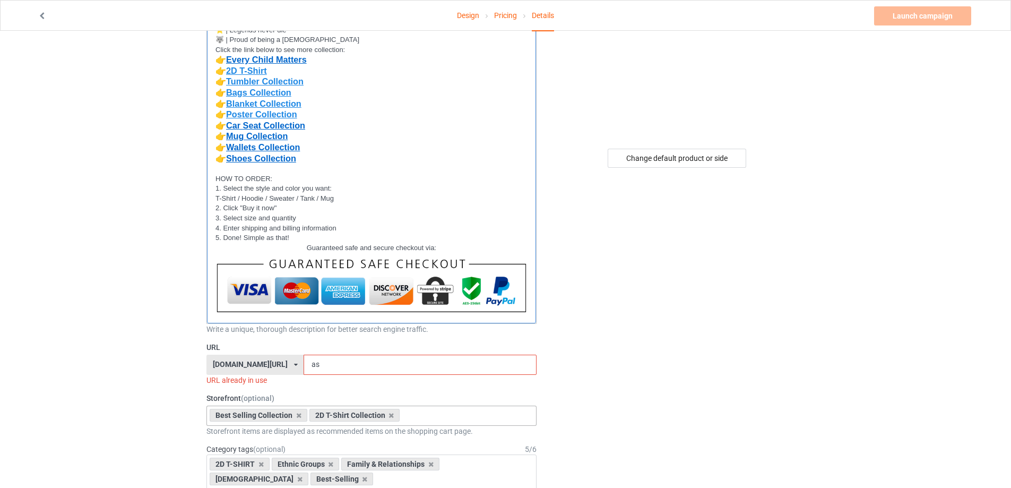
scroll to position [212, 0]
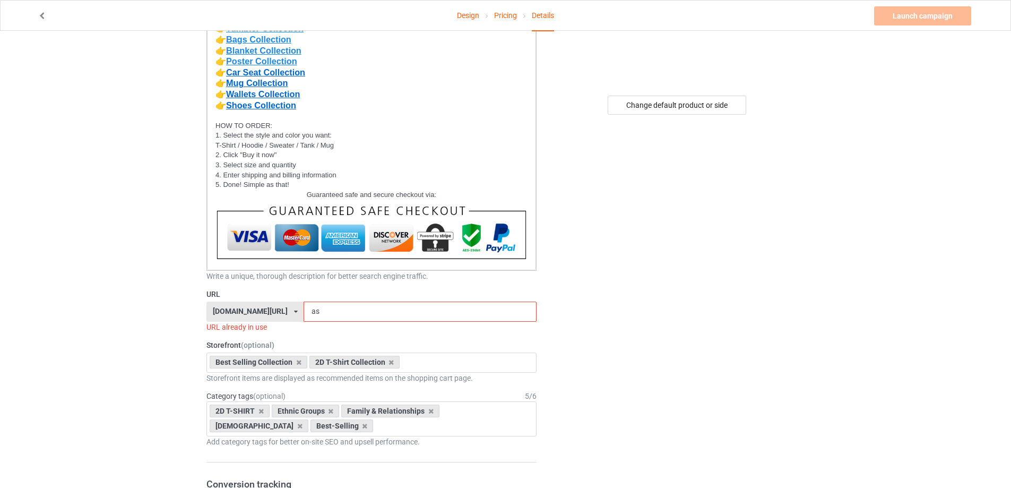
click at [304, 315] on div "[DOMAIN_NAME][URL] [DOMAIN_NAME][URL] [DOMAIN_NAME][URL] [DOMAIN_NAME][URL] [DO…" at bounding box center [254, 312] width 97 height 20
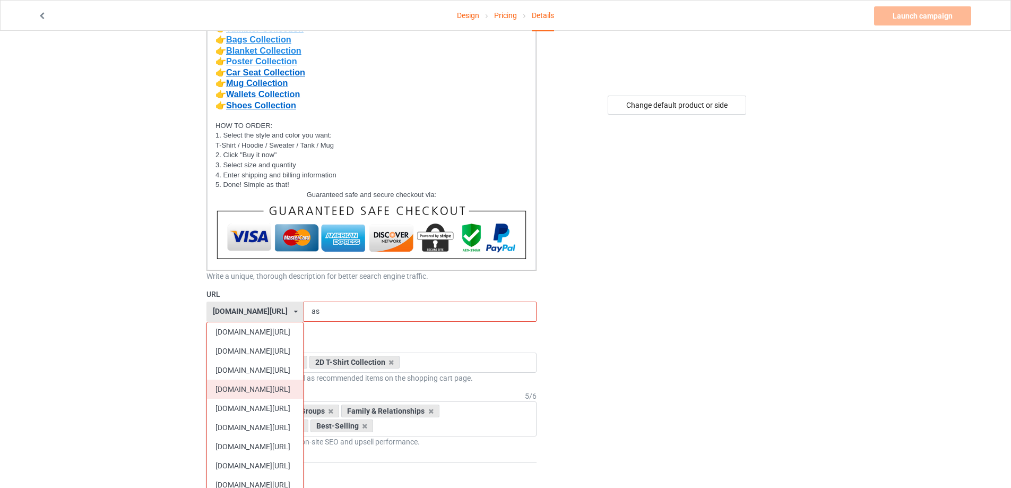
click at [266, 389] on div "[DOMAIN_NAME][URL]" at bounding box center [255, 389] width 96 height 19
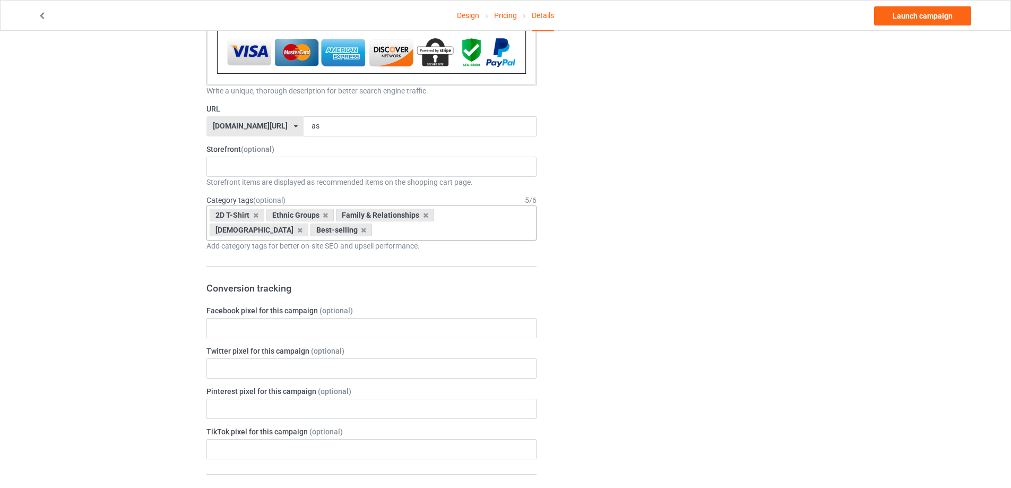
scroll to position [345, 0]
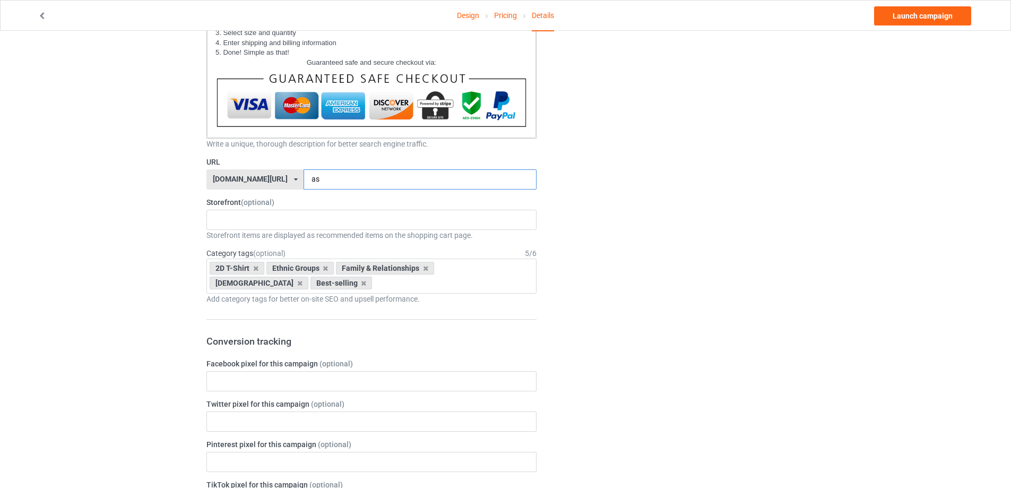
drag, startPoint x: 313, startPoint y: 178, endPoint x: 295, endPoint y: 185, distance: 19.8
click at [304, 184] on input "as" at bounding box center [420, 179] width 232 height 20
type input "nowhite1"
click at [254, 216] on div "MMIW Colection Shoes Collection Hooded Blanket Collection Jacket Collection Bel…" at bounding box center [371, 220] width 330 height 20
type input "2d"
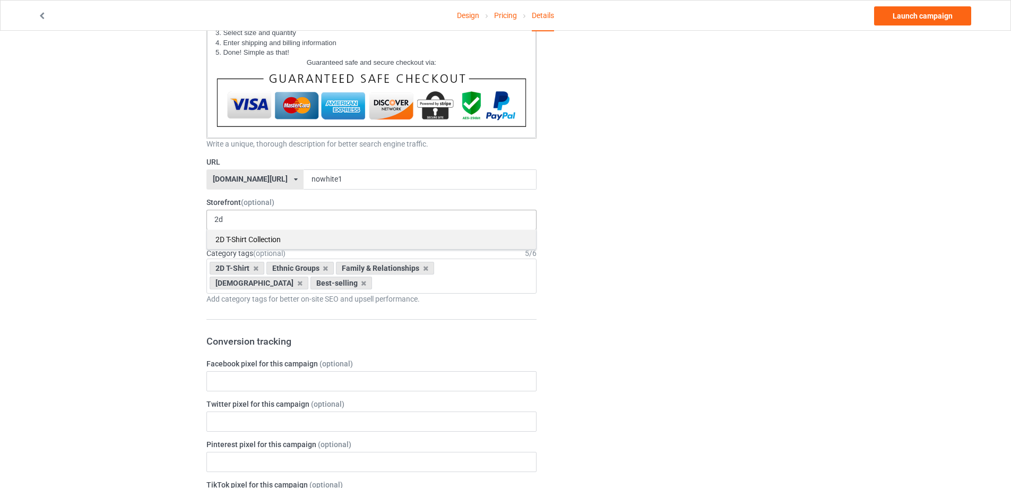
click at [240, 242] on div "2D T-Shirt Collection" at bounding box center [371, 239] width 329 height 20
type input "best"
click at [242, 240] on div "Best Selling Collection" at bounding box center [371, 239] width 329 height 20
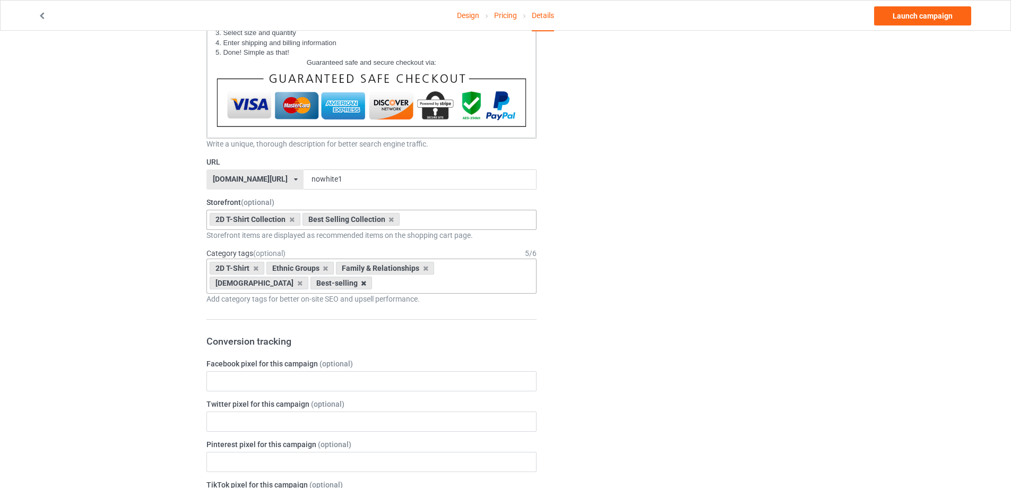
click at [361, 282] on icon at bounding box center [363, 283] width 5 height 7
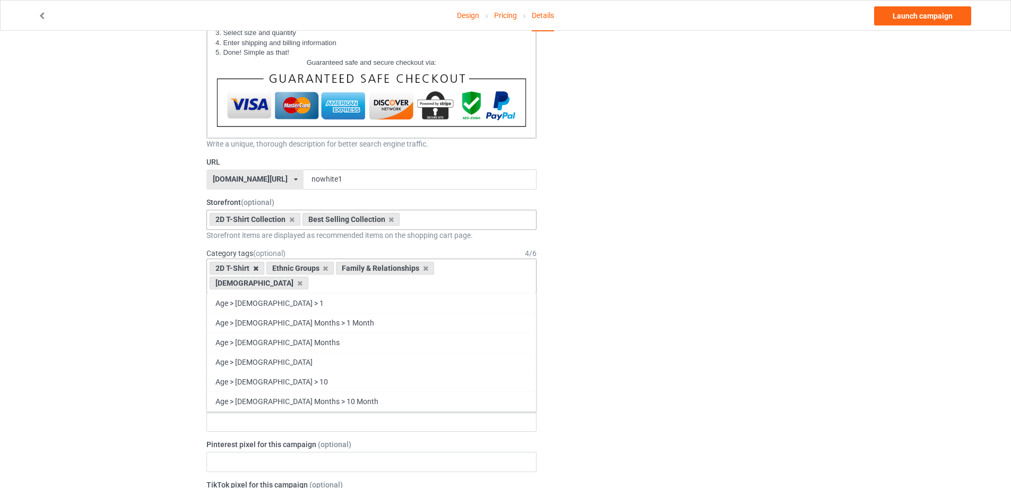
click at [256, 270] on icon at bounding box center [255, 268] width 5 height 7
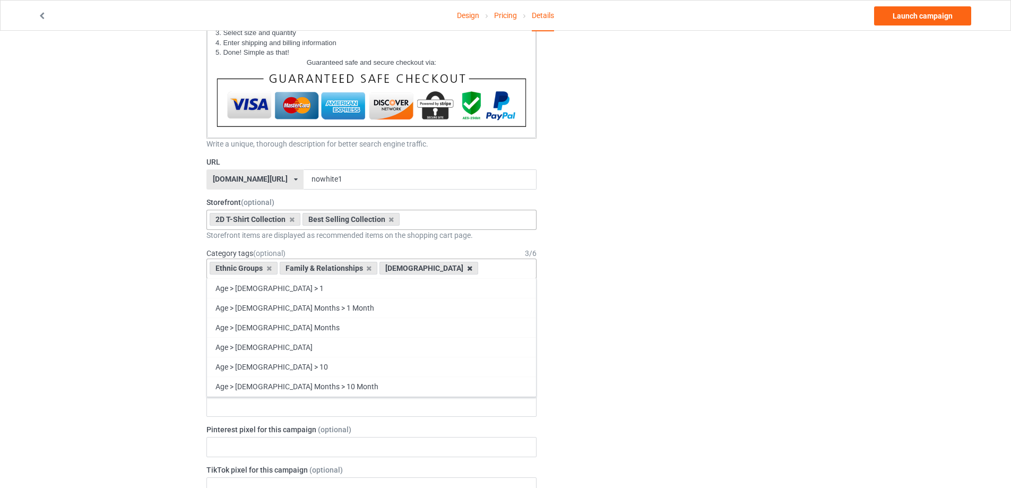
click at [467, 268] on icon at bounding box center [469, 268] width 5 height 7
click at [369, 270] on icon at bounding box center [368, 268] width 5 height 7
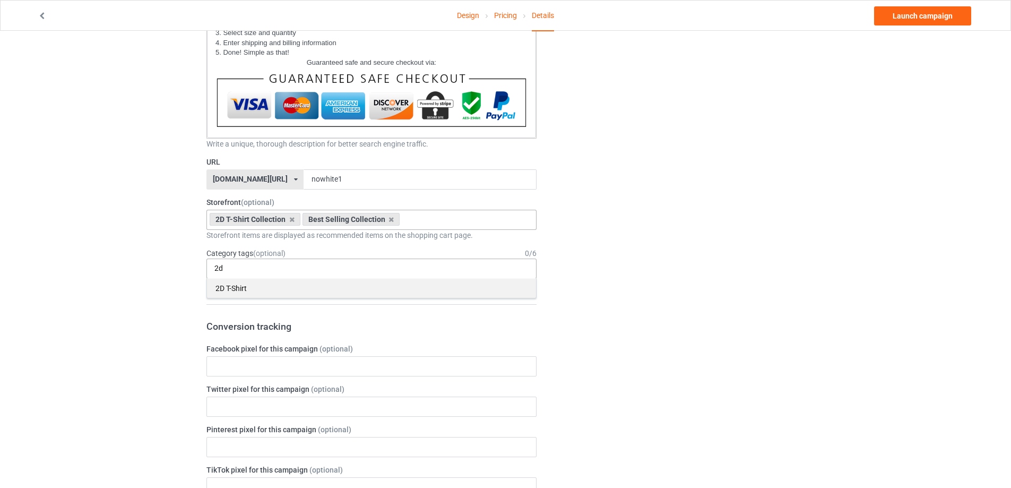
type input "2d"
click at [239, 296] on div "2D T-Shirt" at bounding box center [371, 288] width 329 height 20
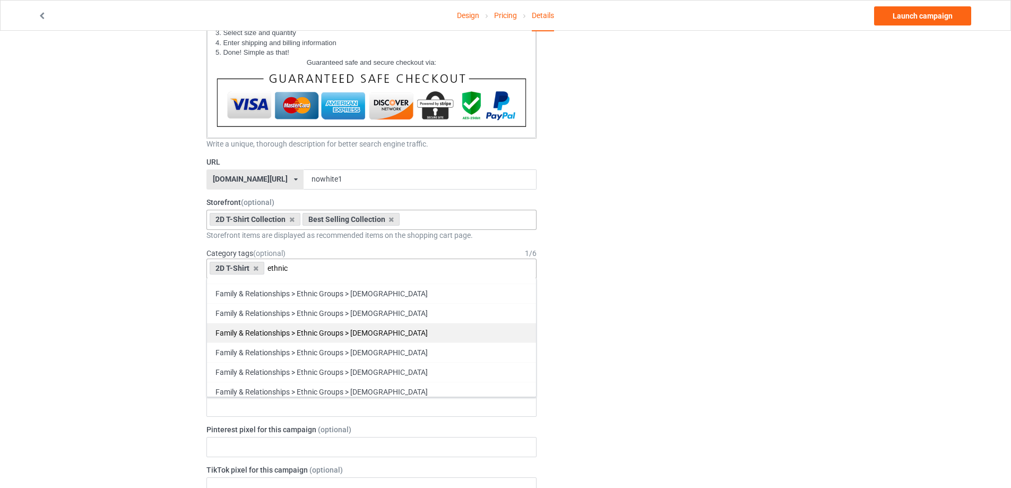
type input "ethnic"
click at [381, 389] on div "Family & Relationships > Ethnic Groups > [DEMOGRAPHIC_DATA]" at bounding box center [371, 392] width 329 height 20
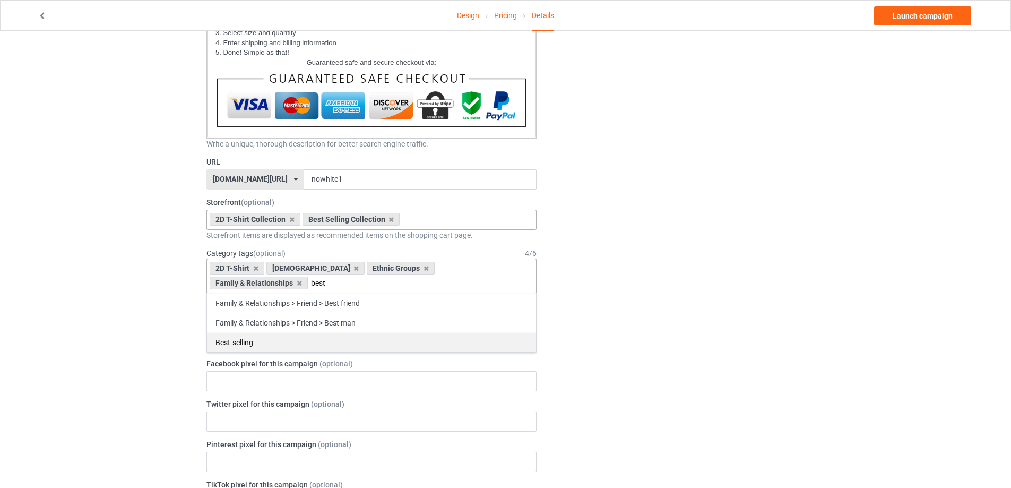
type input "best"
click at [239, 347] on div "Best-selling" at bounding box center [371, 342] width 329 height 20
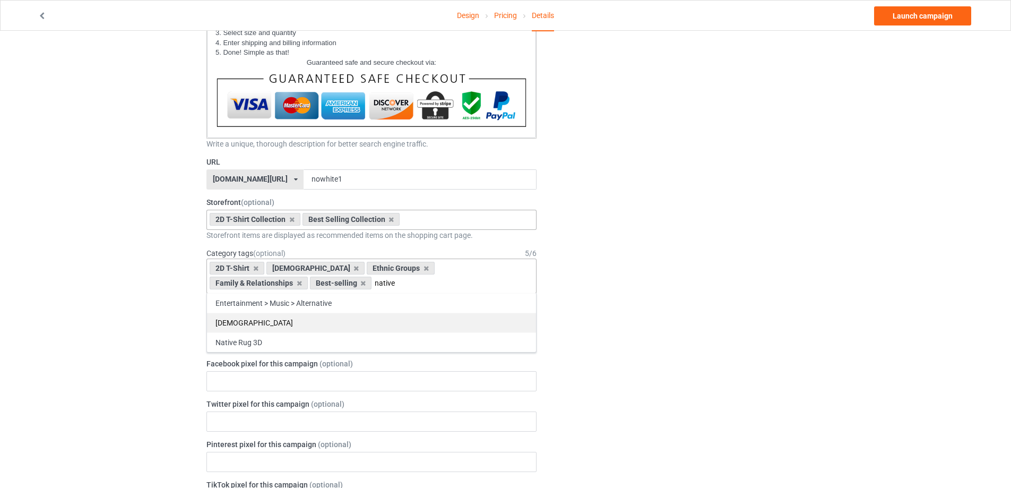
type input "native"
click at [249, 325] on div "[DEMOGRAPHIC_DATA]" at bounding box center [371, 323] width 329 height 20
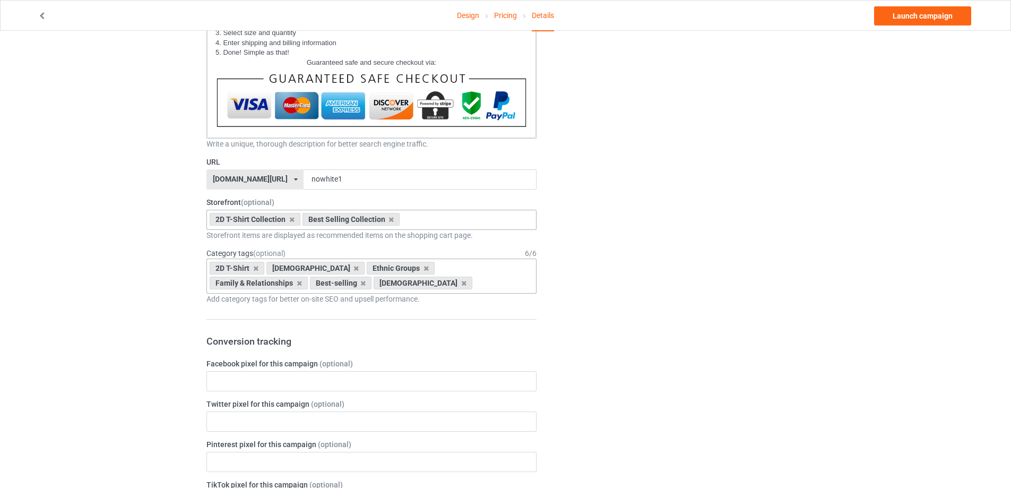
click at [495, 247] on form "Title (h1) 124 characters left IM NOT AS WHITE AS I LOOK Create a catchy, uniqu…" at bounding box center [371, 363] width 330 height 1248
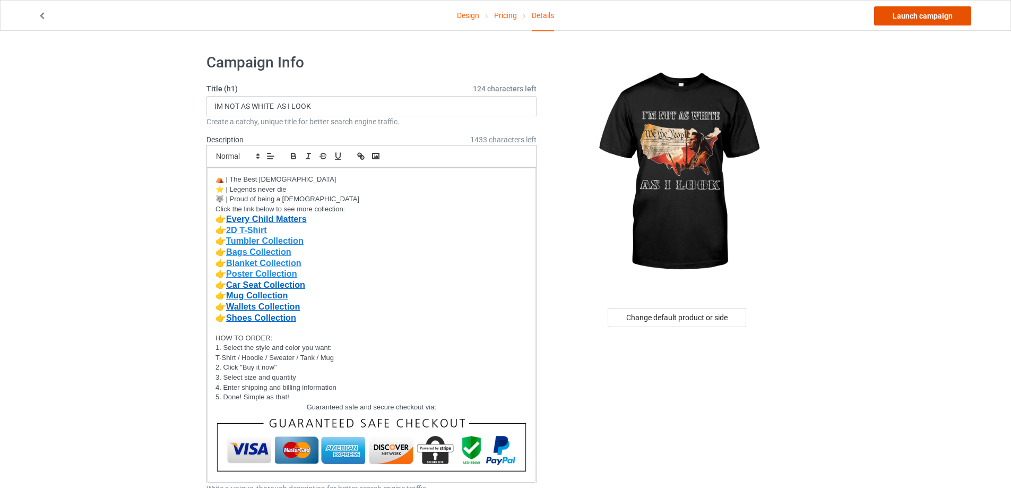
click at [935, 17] on link "Launch campaign" at bounding box center [922, 15] width 97 height 19
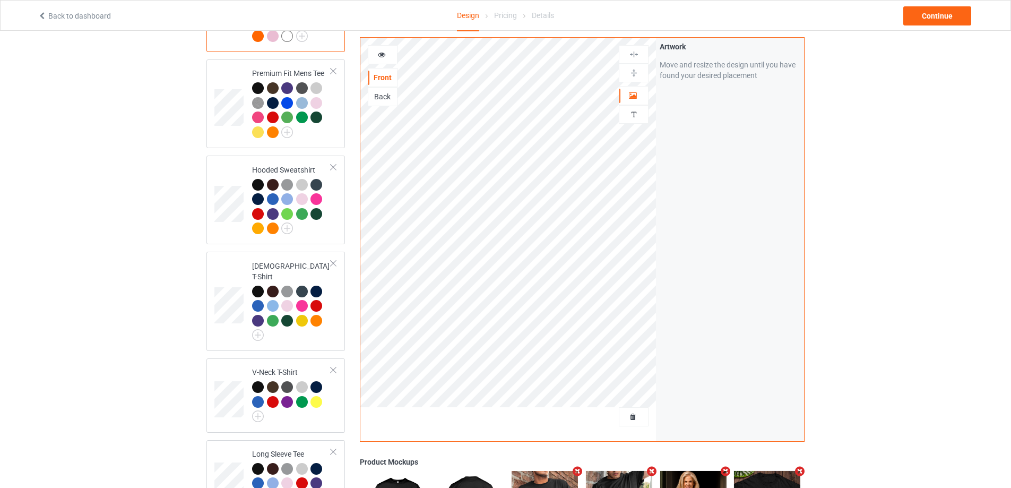
scroll to position [106, 0]
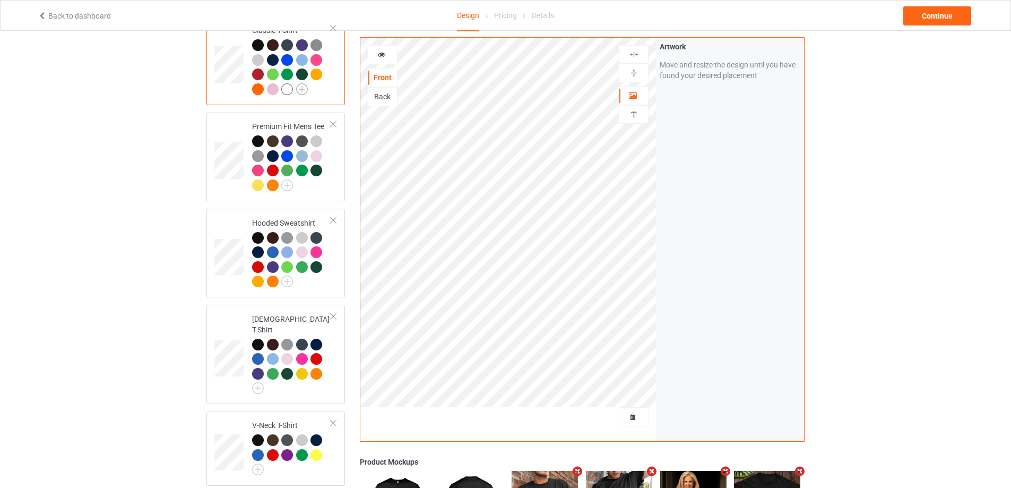
click at [300, 87] on img at bounding box center [302, 89] width 12 height 12
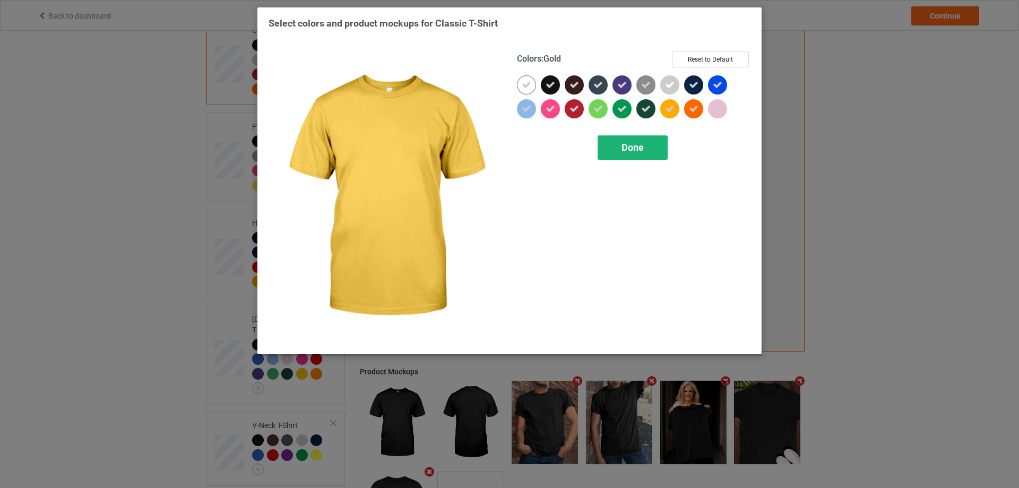
click at [634, 150] on span "Done" at bounding box center [633, 147] width 22 height 11
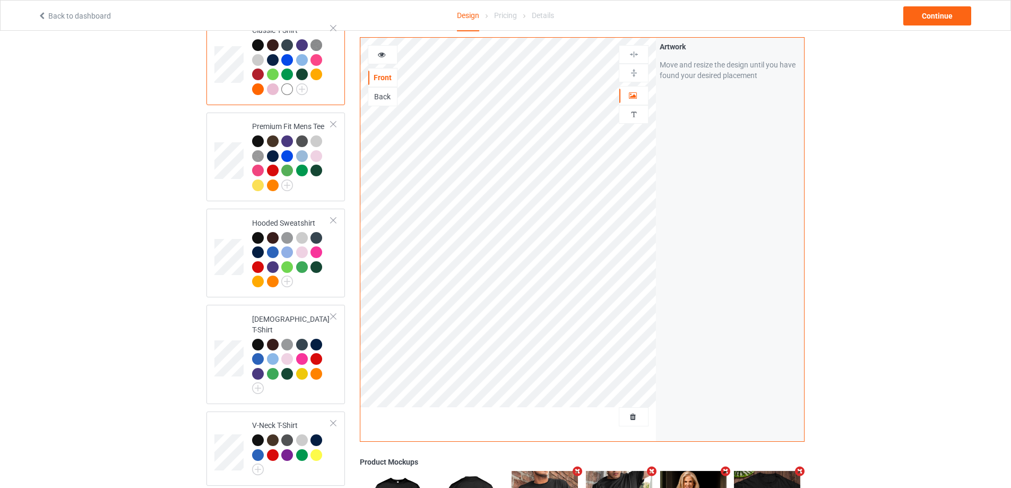
click at [288, 93] on div at bounding box center [287, 89] width 12 height 12
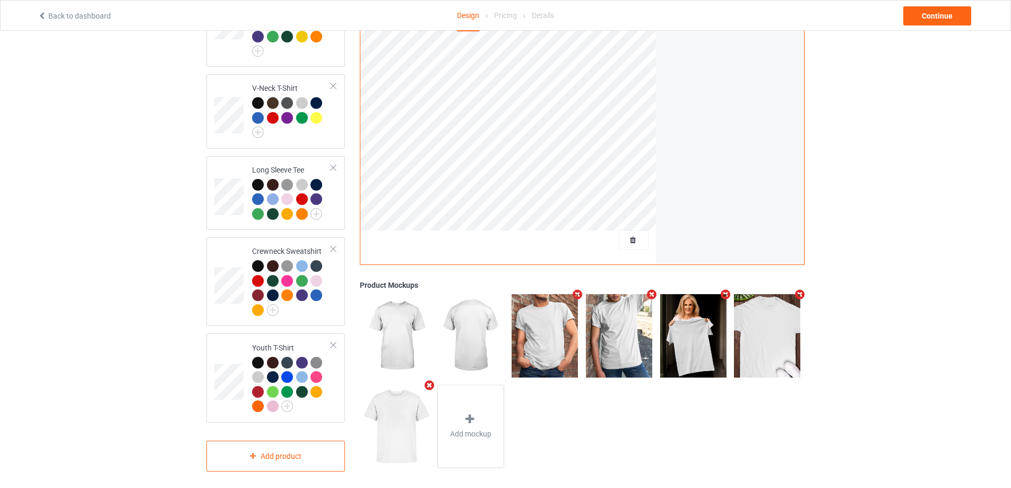
scroll to position [178, 0]
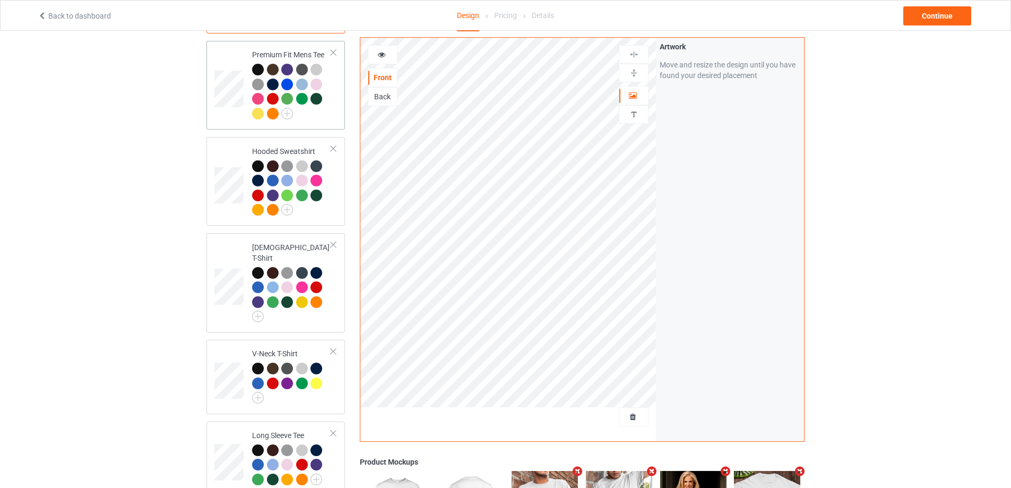
click at [261, 67] on div at bounding box center [258, 70] width 12 height 12
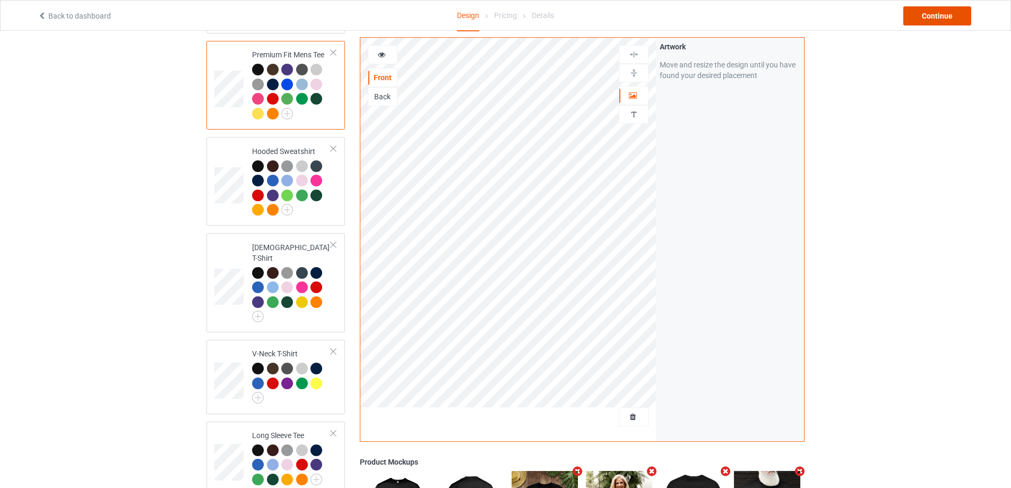
click at [944, 15] on div "Continue" at bounding box center [937, 15] width 68 height 19
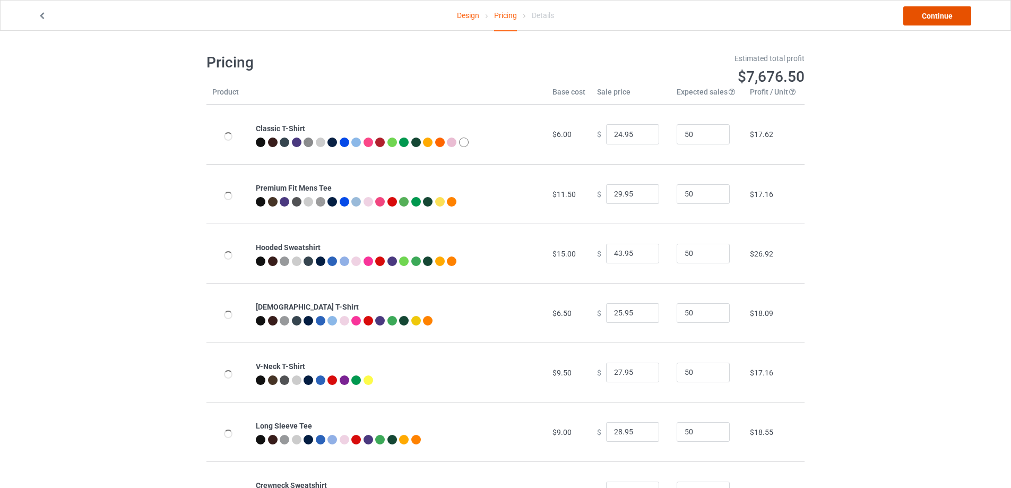
click at [944, 15] on link "Continue" at bounding box center [937, 15] width 68 height 19
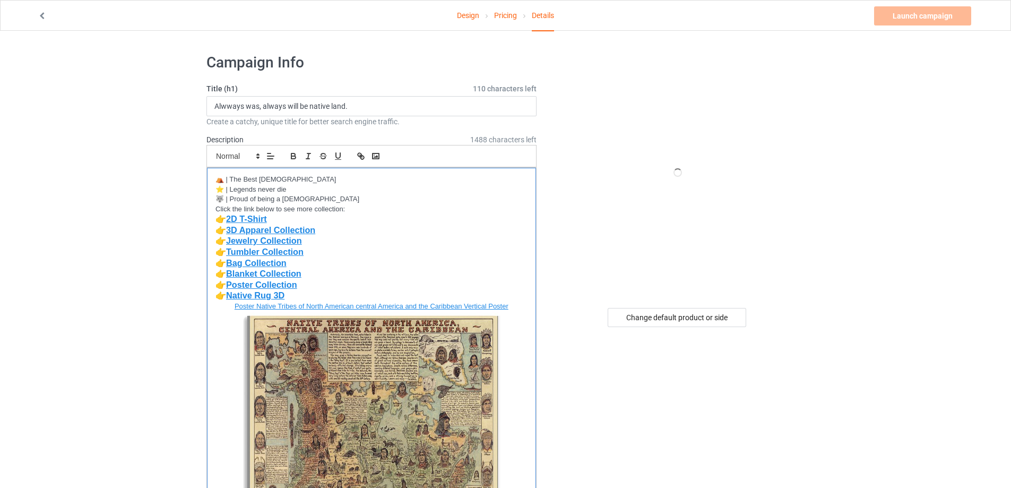
click at [415, 245] on p "﻿👉 Jewelry Collection" at bounding box center [372, 241] width 312 height 11
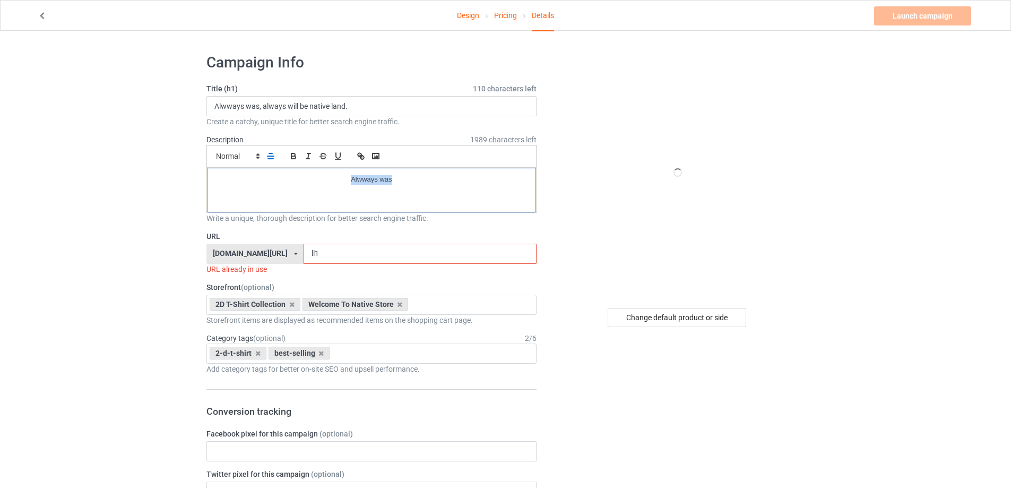
drag, startPoint x: 394, startPoint y: 189, endPoint x: 335, endPoint y: 192, distance: 59.5
click at [335, 192] on div "Alwways was" at bounding box center [371, 190] width 329 height 45
click at [266, 176] on p at bounding box center [372, 180] width 312 height 10
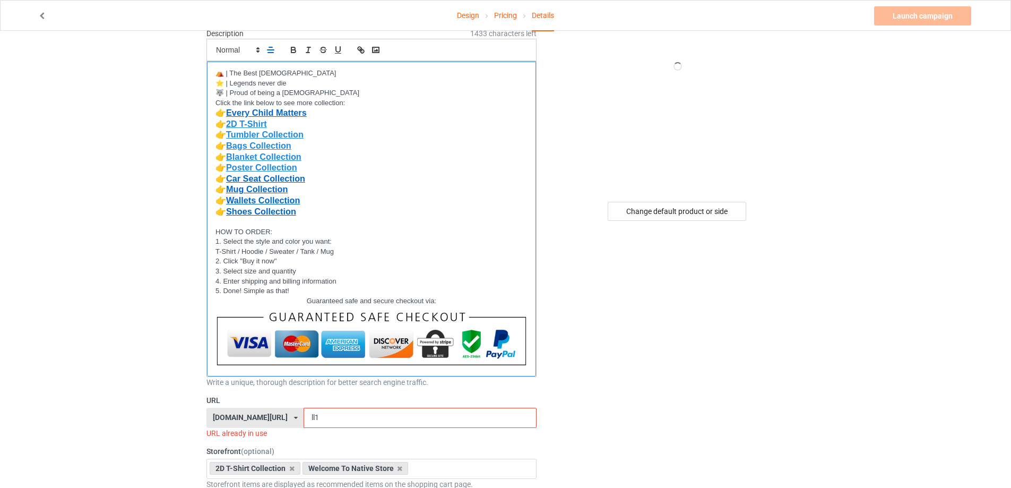
scroll to position [212, 0]
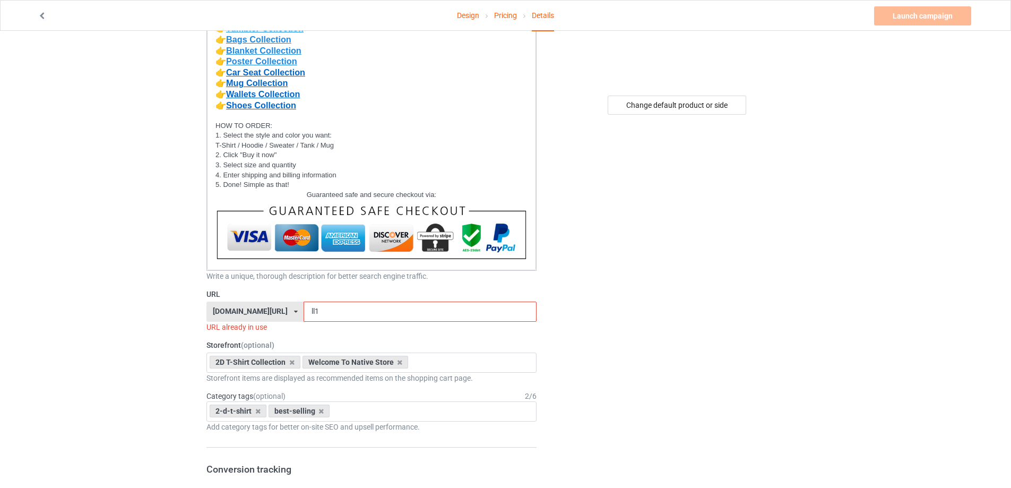
click at [294, 312] on icon at bounding box center [296, 311] width 4 height 6
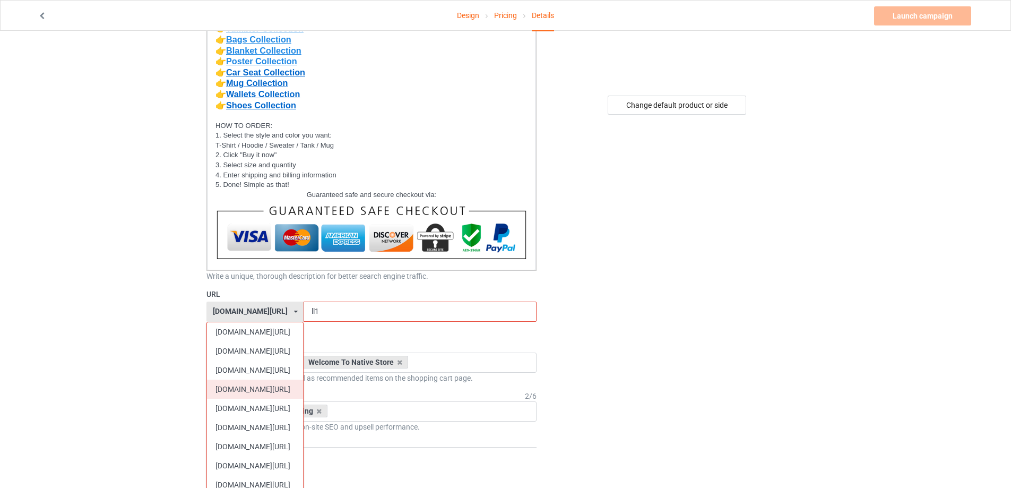
click at [256, 390] on div "[DOMAIN_NAME][URL]" at bounding box center [255, 389] width 96 height 19
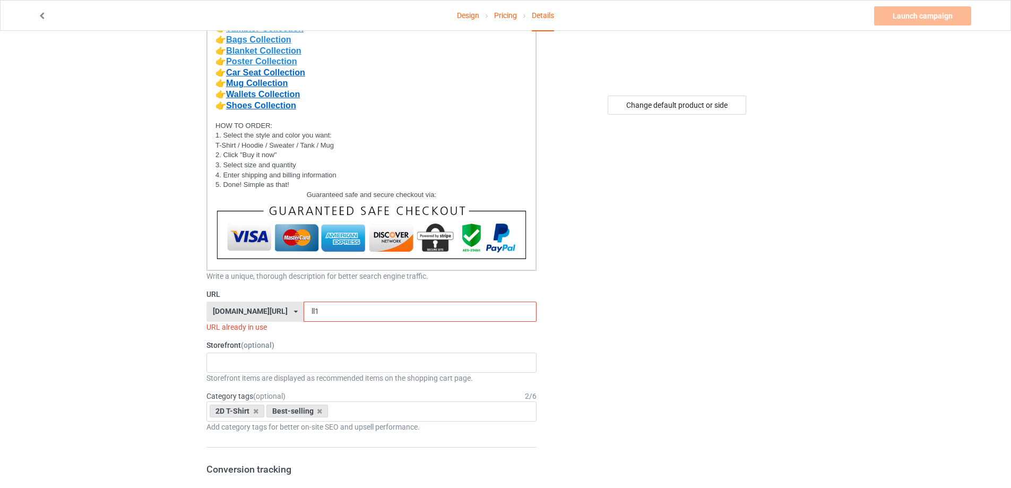
scroll to position [53, 0]
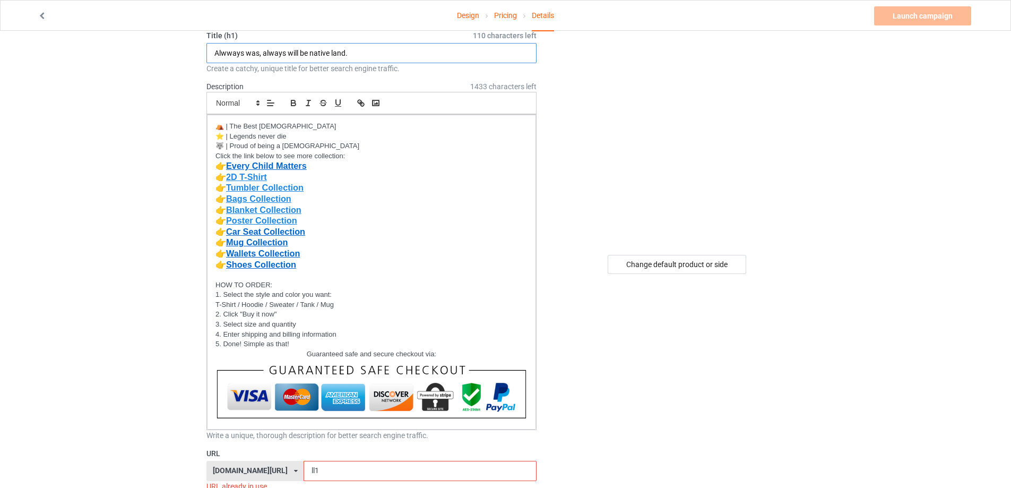
drag, startPoint x: 321, startPoint y: 50, endPoint x: 350, endPoint y: 51, distance: 29.2
click at [350, 51] on input "Alwways was, always will be native land." at bounding box center [371, 53] width 330 height 20
drag, startPoint x: 308, startPoint y: 474, endPoint x: 296, endPoint y: 475, distance: 12.8
click at [304, 475] on input "ll1" at bounding box center [420, 471] width 232 height 20
paste input "native land."
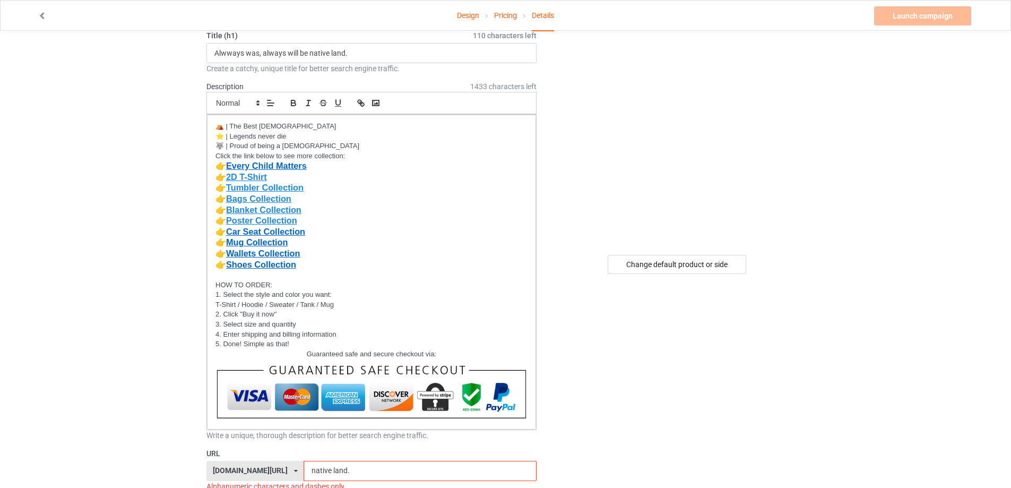
click at [318, 469] on input "native land." at bounding box center [420, 471] width 232 height 20
click at [316, 471] on input "native land." at bounding box center [420, 471] width 232 height 20
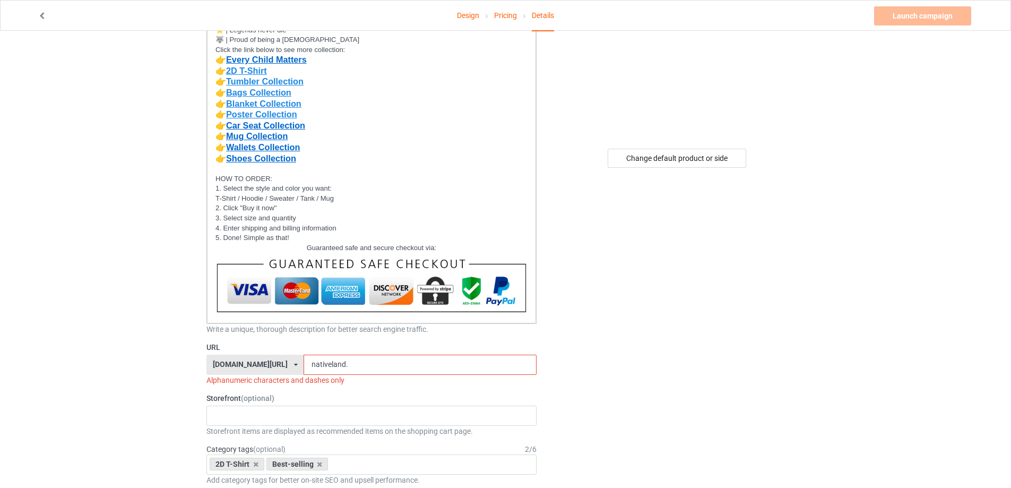
scroll to position [212, 0]
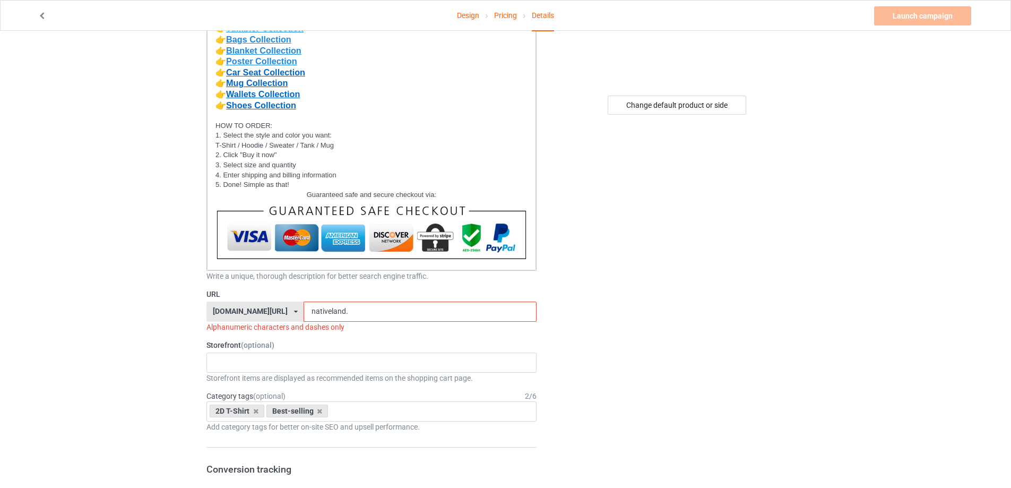
click at [350, 315] on input "nativeland." at bounding box center [420, 312] width 232 height 20
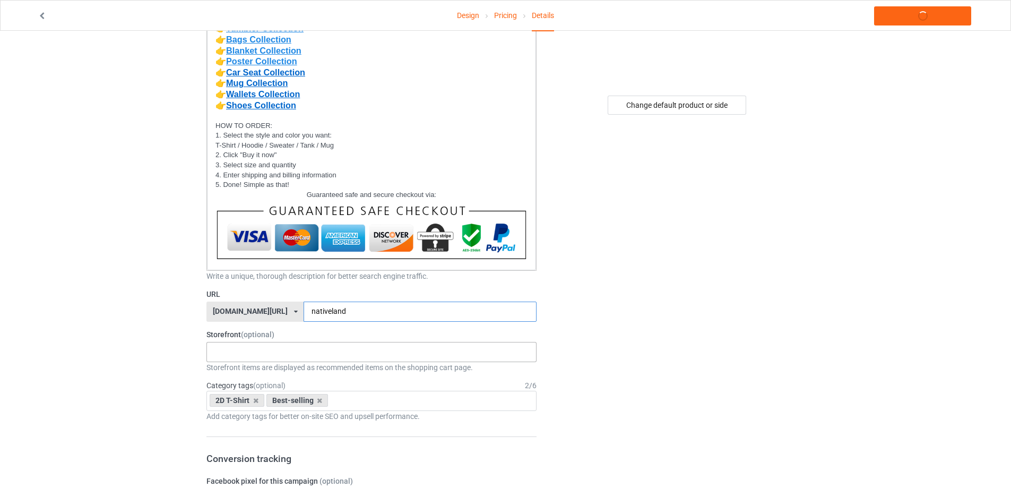
type input "nativeland"
click at [262, 360] on div "MMIW Colection Shoes Collection Hooded Blanket Collection Jacket Collection Bel…" at bounding box center [371, 352] width 330 height 20
type input "2d"
click at [254, 372] on div "2D T-Shirt Collection" at bounding box center [371, 371] width 329 height 20
click at [243, 104] on strong "Shoes Collection" at bounding box center [261, 105] width 70 height 10
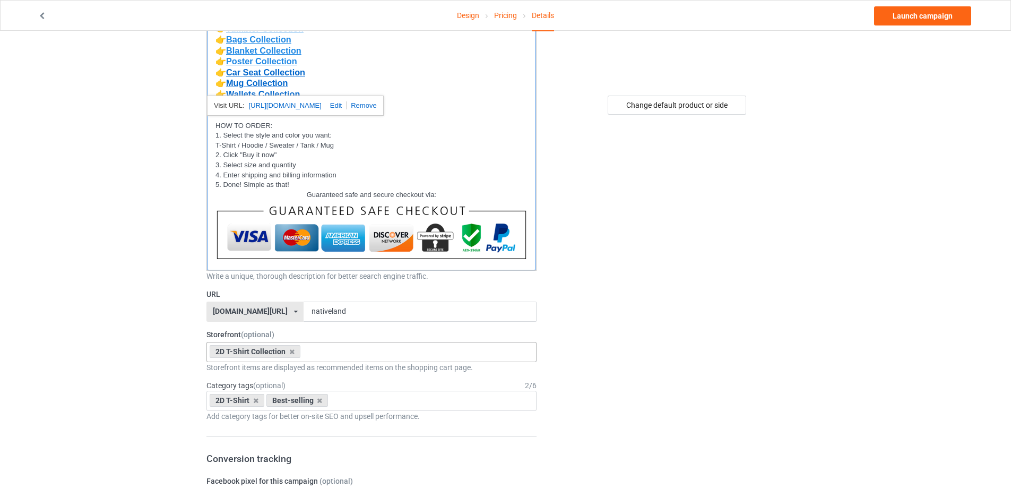
click at [354, 160] on p "3. Select size and quantity" at bounding box center [372, 165] width 312 height 10
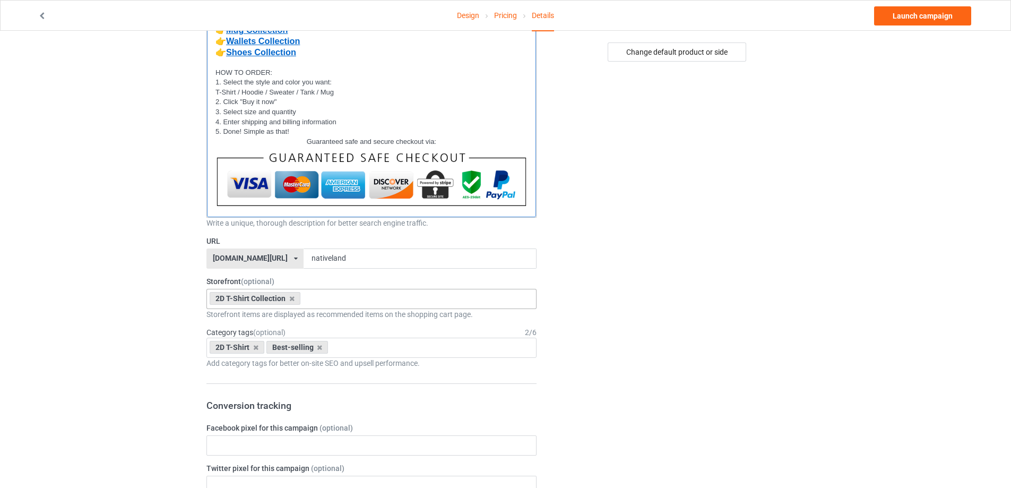
scroll to position [318, 0]
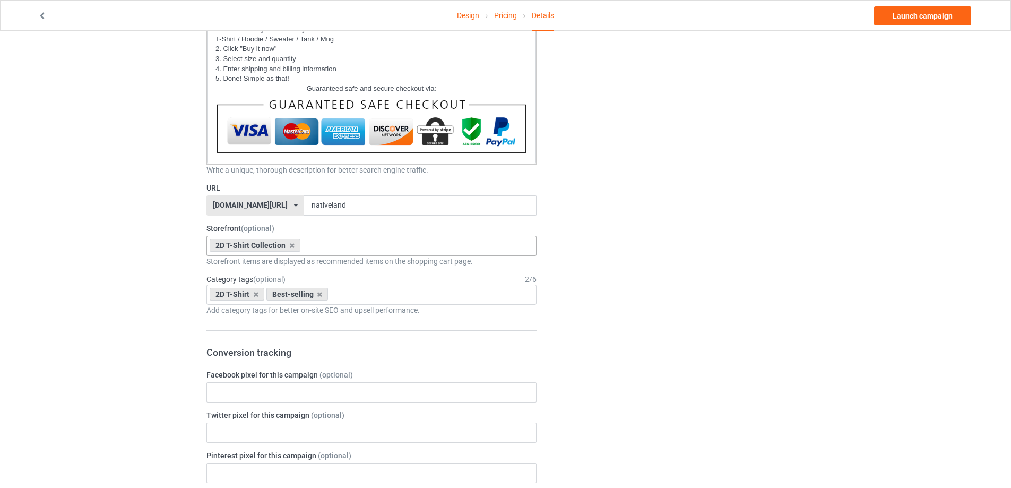
click at [331, 248] on div "2D T-Shirt Collection No result found 62bf0c68de5290002deaefb3" at bounding box center [371, 246] width 330 height 20
type input "best"
click at [273, 270] on div "Best Selling Collection" at bounding box center [371, 265] width 329 height 20
click at [321, 293] on div "Best-selling" at bounding box center [297, 294] width 62 height 13
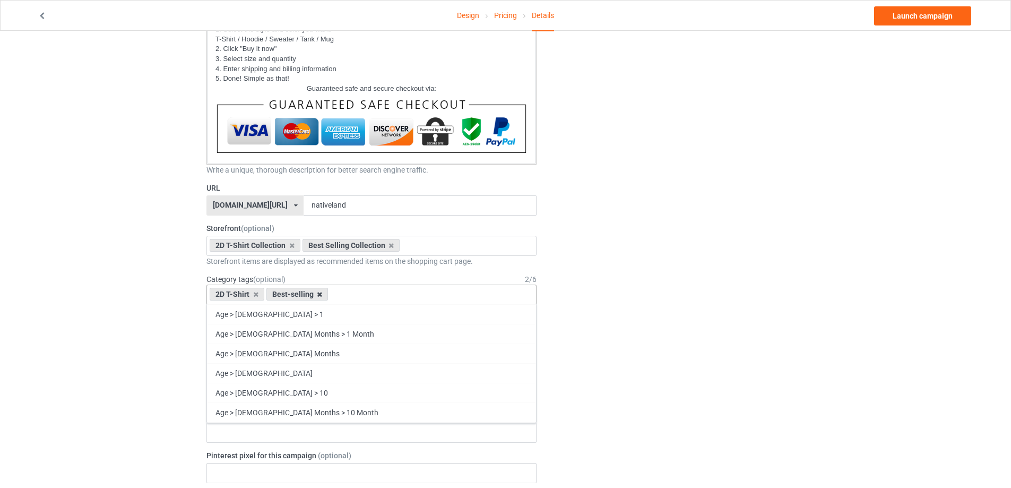
click at [318, 295] on icon at bounding box center [319, 294] width 5 height 7
click at [255, 297] on icon at bounding box center [255, 294] width 5 height 7
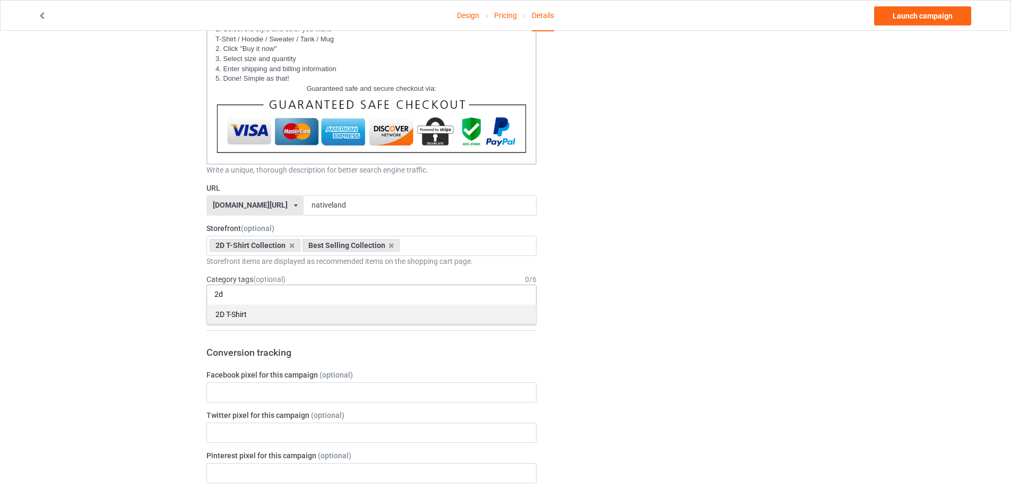
type input "2d"
click at [239, 315] on div "2D T-Shirt" at bounding box center [371, 314] width 329 height 20
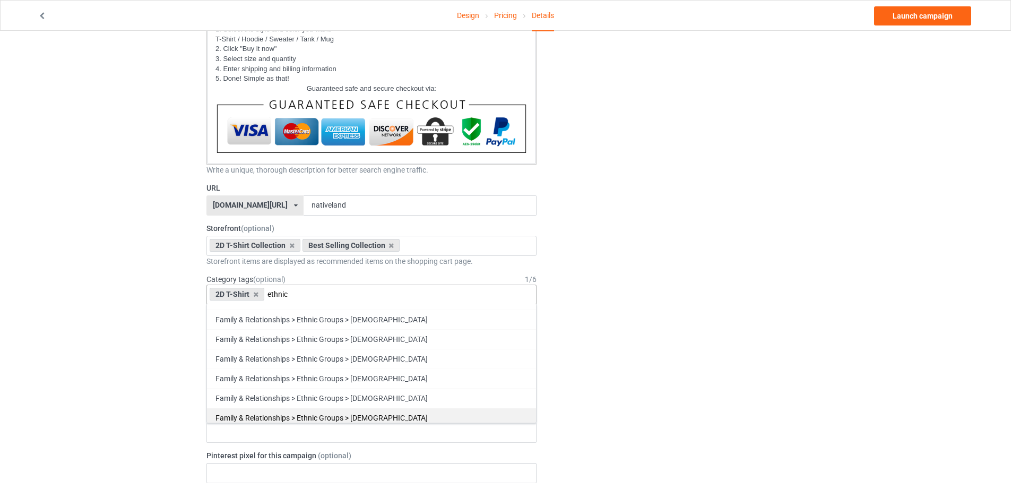
type input "ethnic"
click at [386, 416] on div "Family & Relationships > Ethnic Groups > [DEMOGRAPHIC_DATA]" at bounding box center [371, 418] width 329 height 20
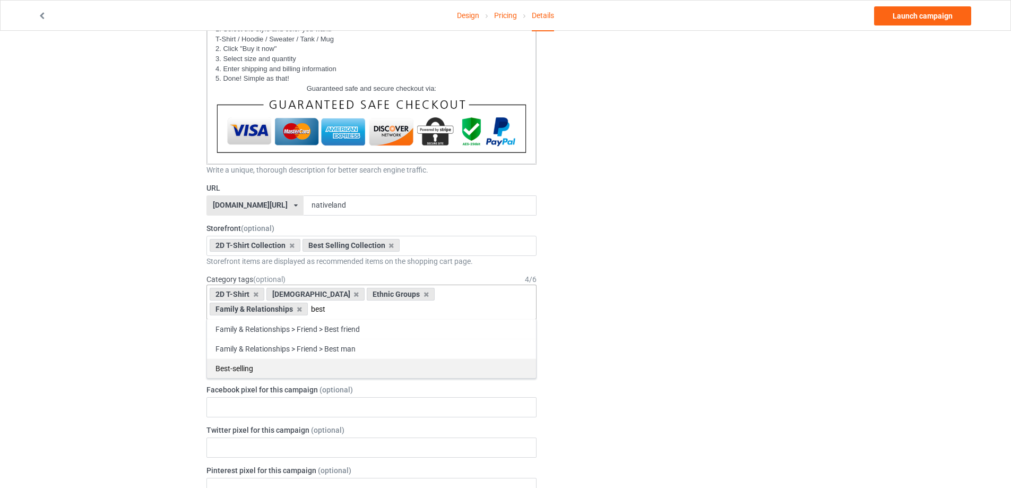
type input "best"
click at [254, 368] on div "Best-selling" at bounding box center [371, 368] width 329 height 20
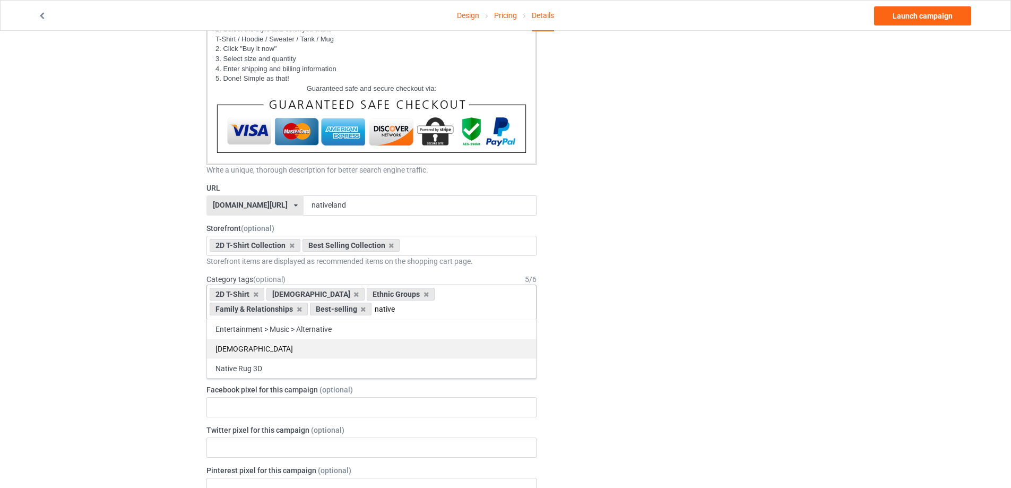
type input "native"
click at [265, 351] on div "[DEMOGRAPHIC_DATA]" at bounding box center [371, 349] width 329 height 20
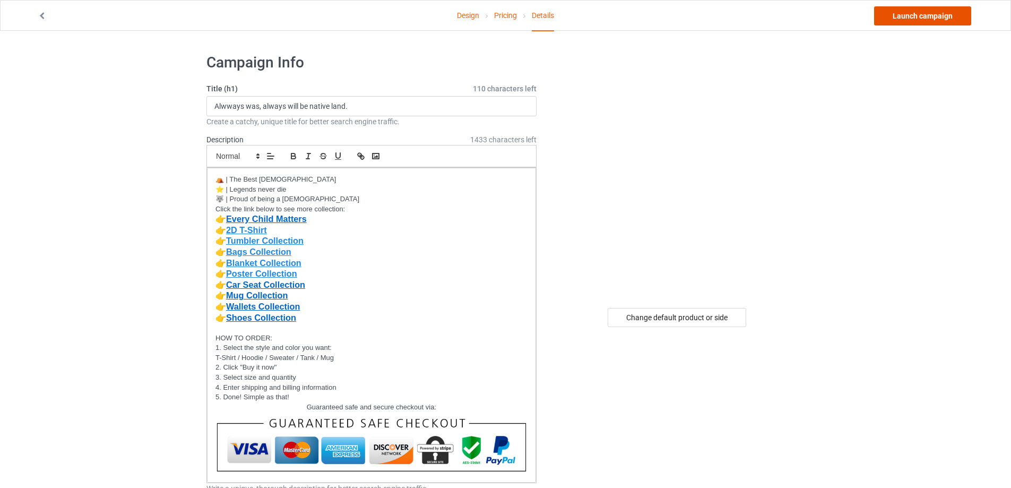
click at [912, 20] on link "Launch campaign" at bounding box center [922, 15] width 97 height 19
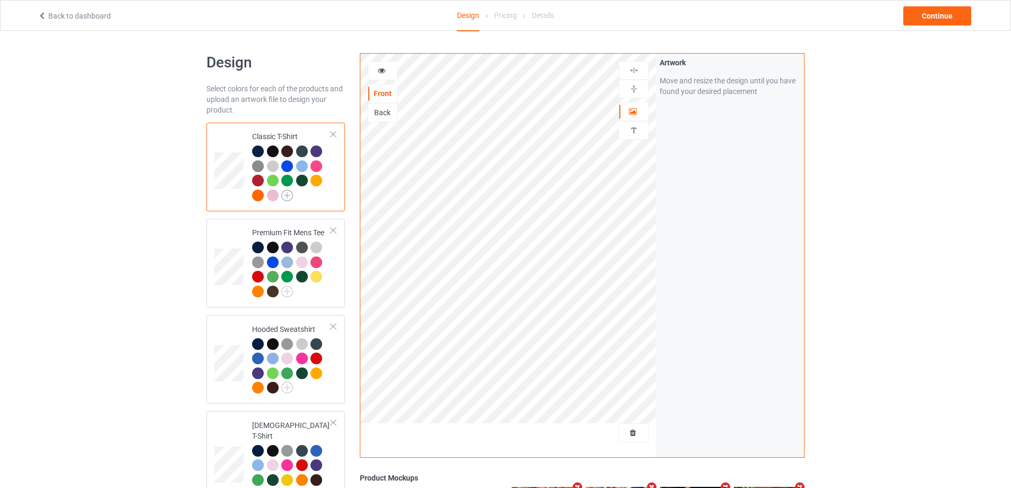
click at [287, 194] on img at bounding box center [287, 196] width 12 height 12
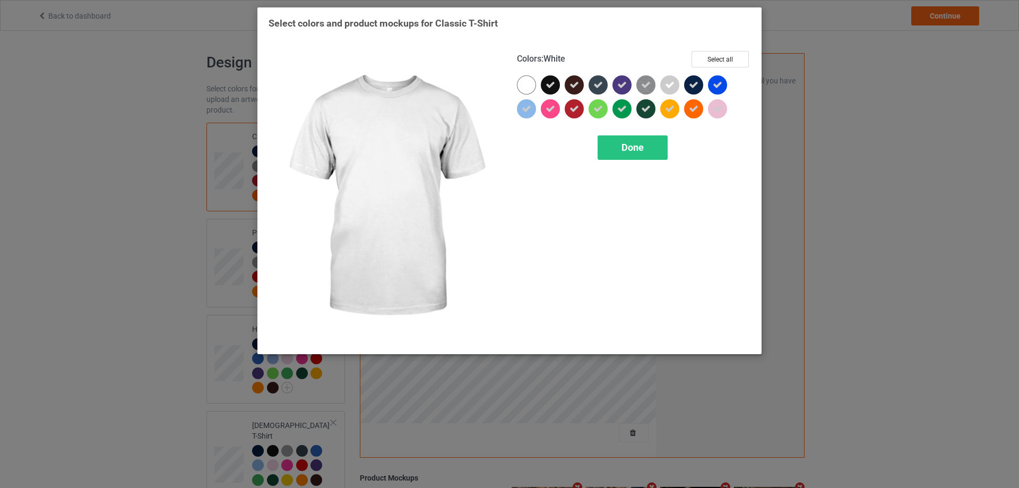
click at [526, 89] on div at bounding box center [526, 84] width 19 height 19
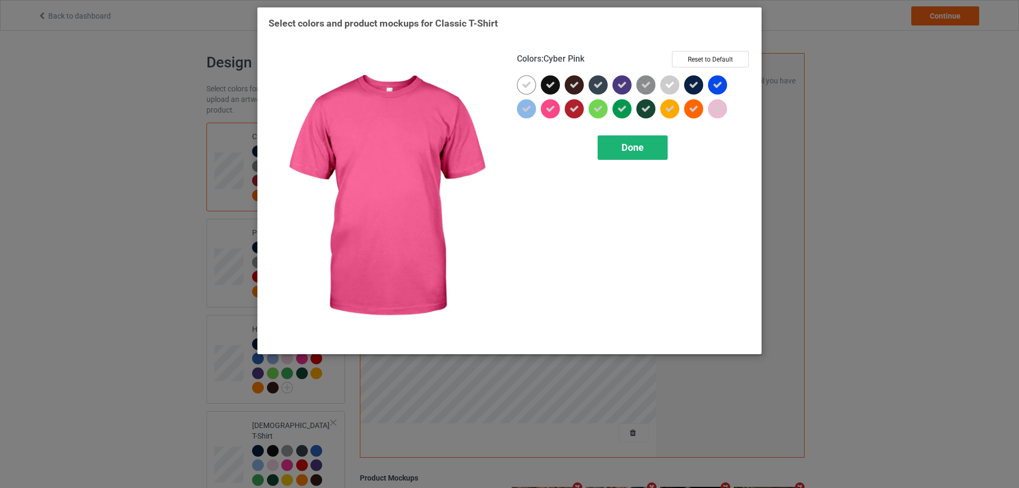
click at [627, 153] on span "Done" at bounding box center [633, 147] width 22 height 11
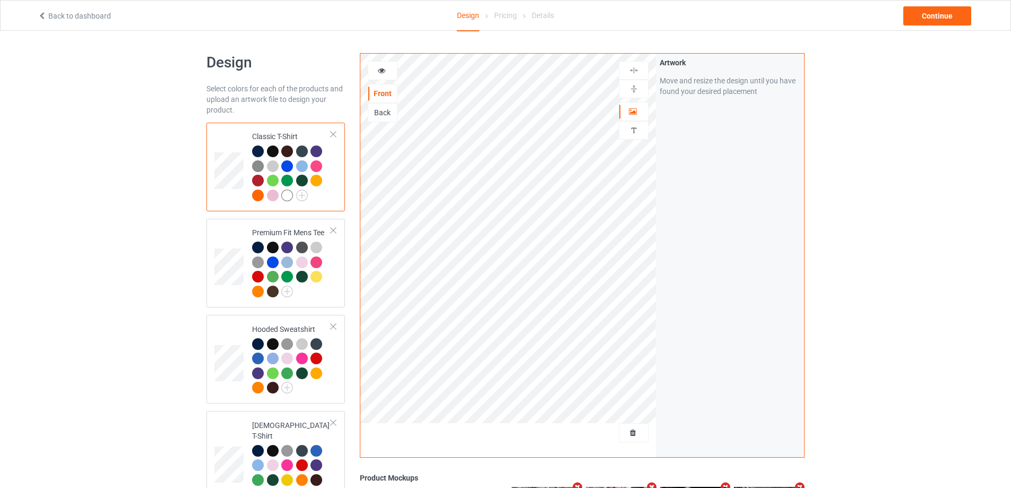
click at [286, 195] on div at bounding box center [287, 196] width 12 height 12
click at [289, 290] on img at bounding box center [287, 292] width 12 height 12
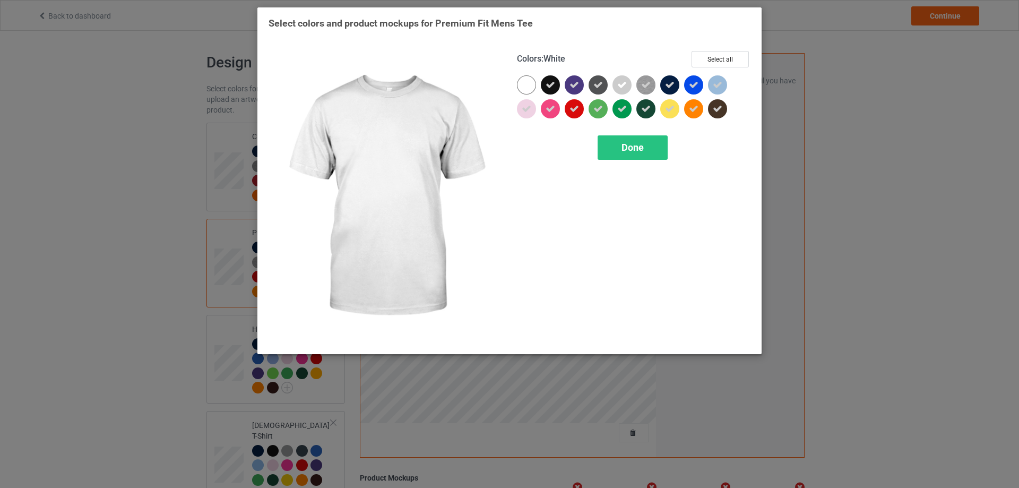
click at [531, 84] on div at bounding box center [526, 84] width 19 height 19
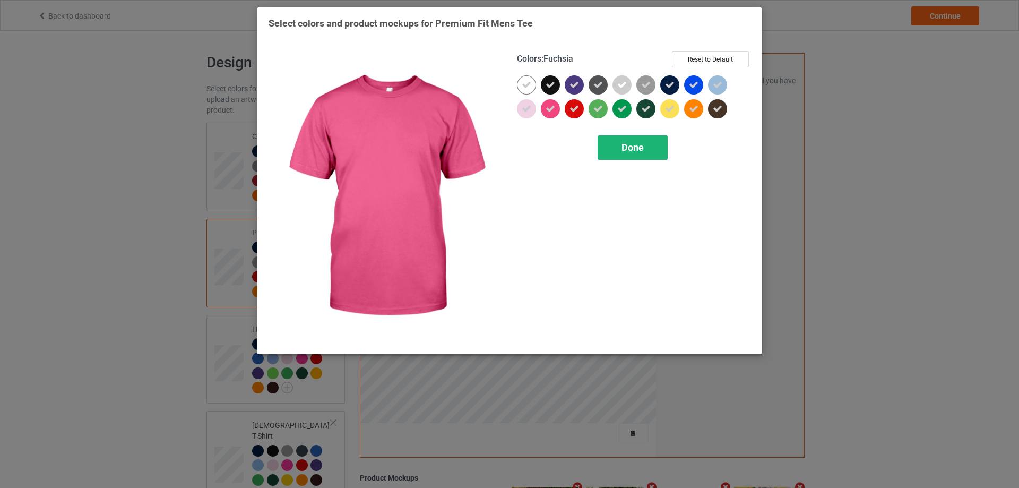
click at [627, 149] on span "Done" at bounding box center [633, 147] width 22 height 11
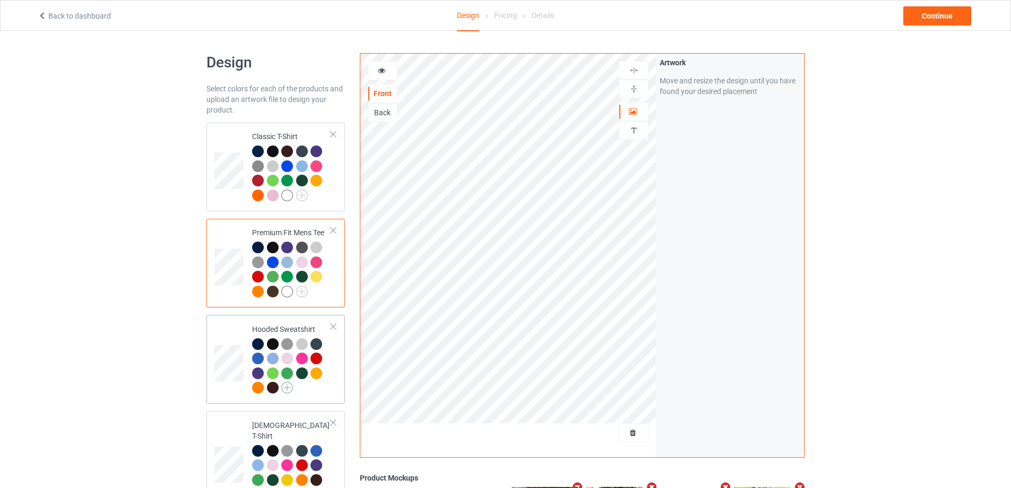
click at [285, 391] on img at bounding box center [287, 388] width 12 height 12
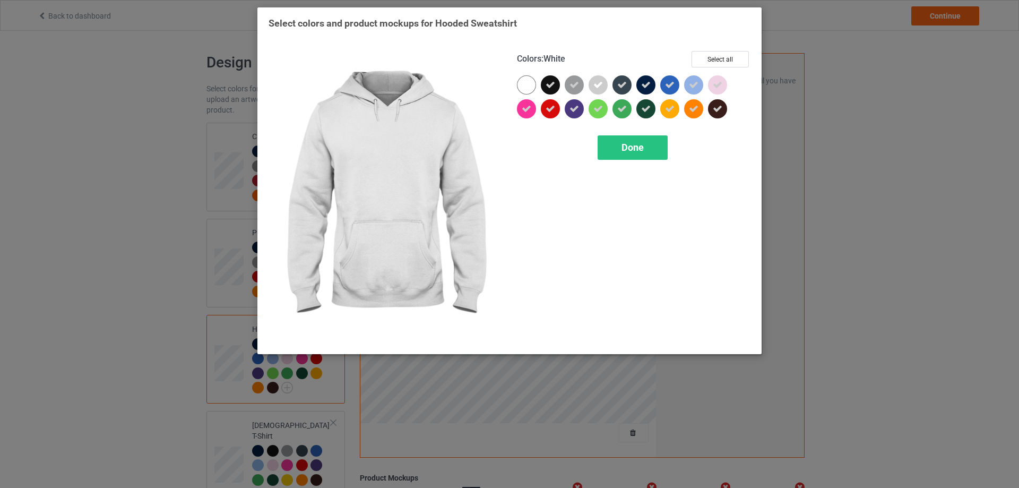
click at [521, 92] on div at bounding box center [526, 84] width 19 height 19
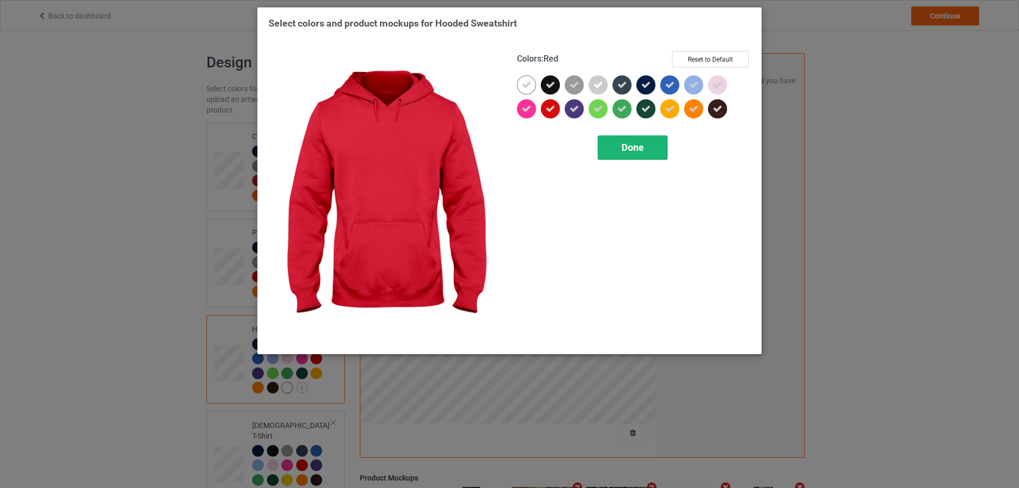
click at [614, 155] on div "Done" at bounding box center [633, 147] width 70 height 24
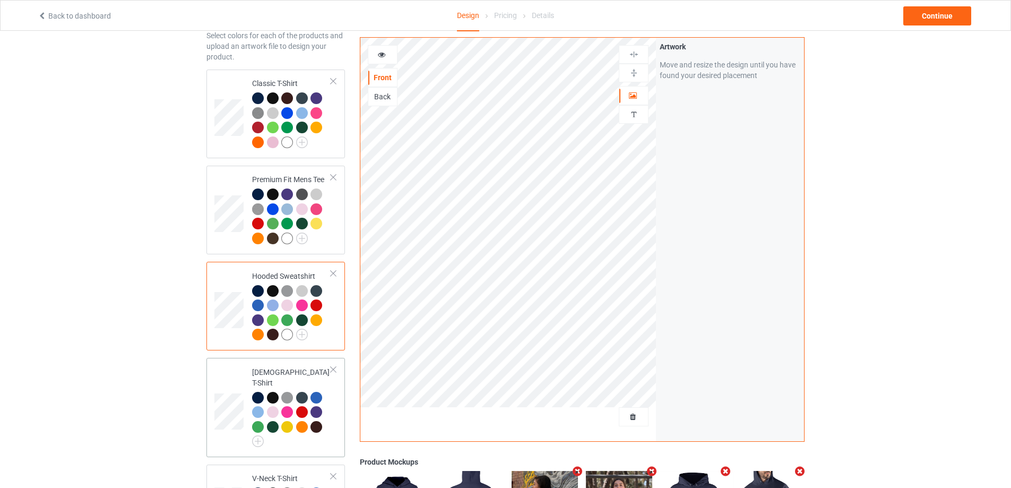
scroll to position [106, 0]
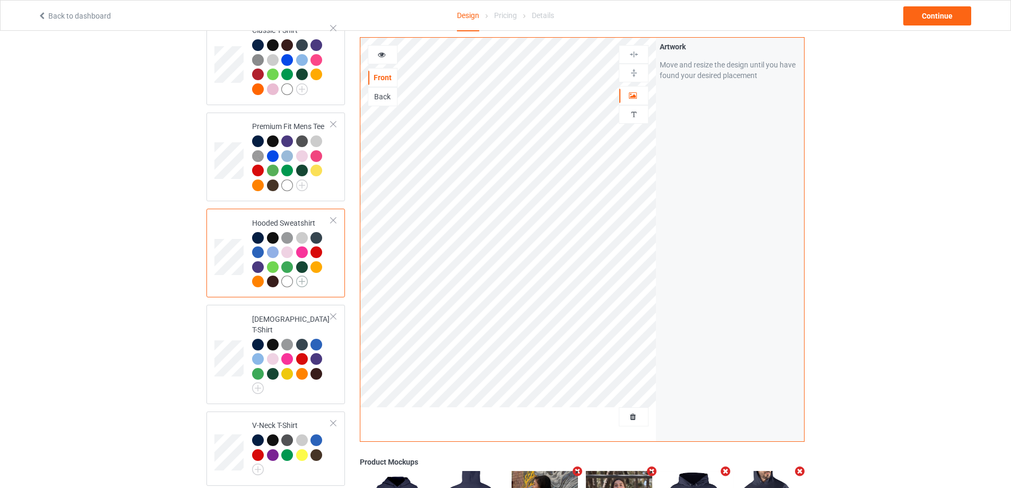
click at [306, 283] on img at bounding box center [302, 281] width 12 height 12
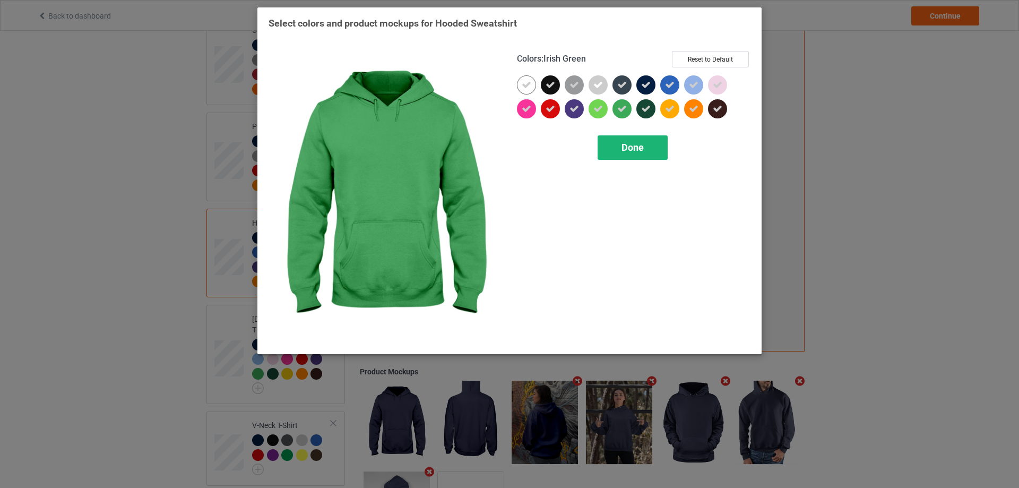
click at [632, 151] on span "Done" at bounding box center [633, 147] width 22 height 11
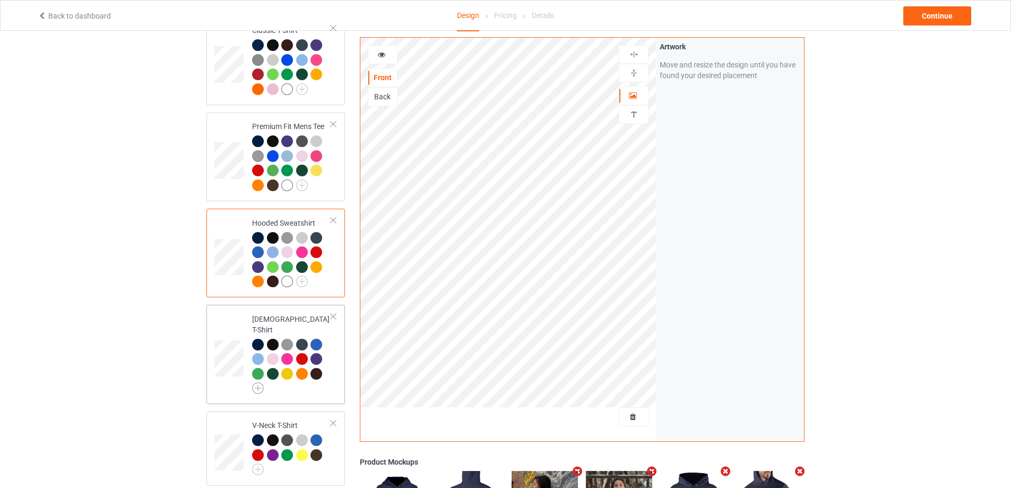
click at [256, 382] on img at bounding box center [258, 388] width 12 height 12
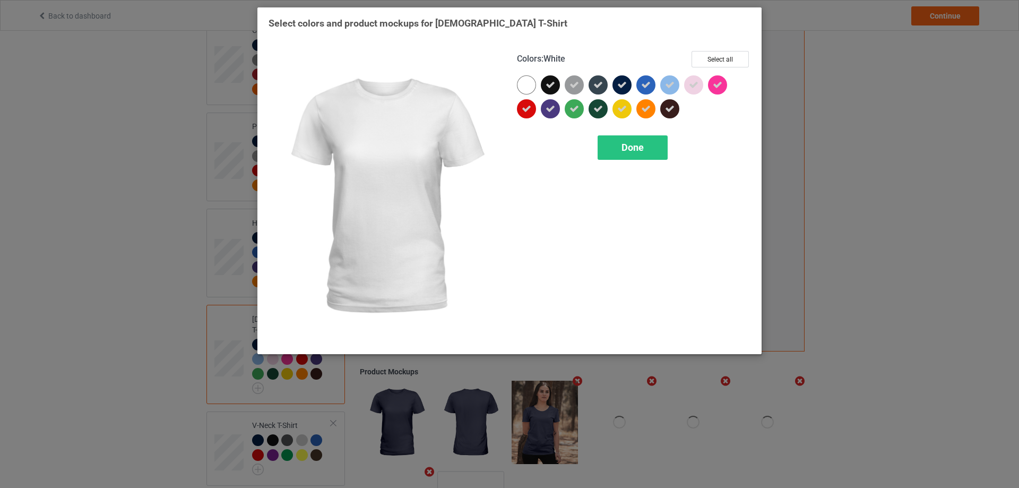
click at [526, 83] on div at bounding box center [526, 84] width 19 height 19
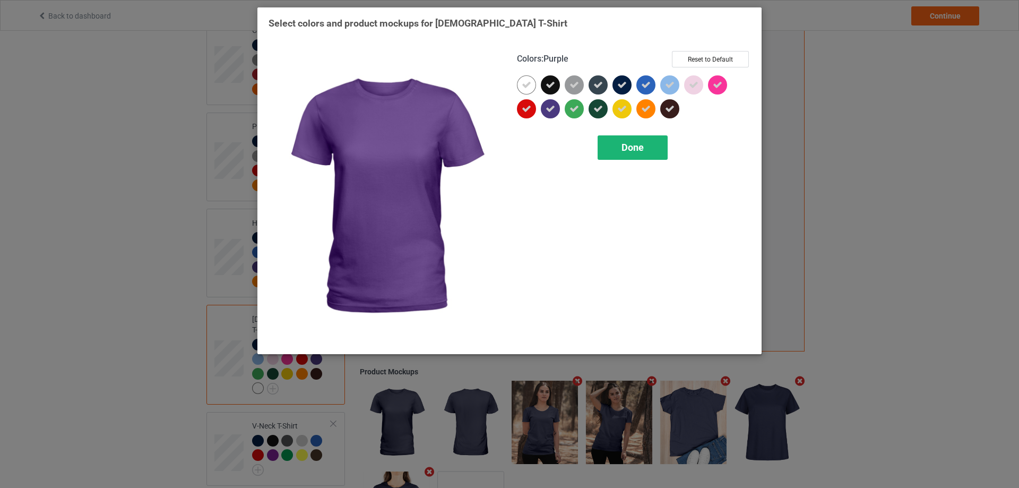
click at [626, 147] on span "Done" at bounding box center [633, 147] width 22 height 11
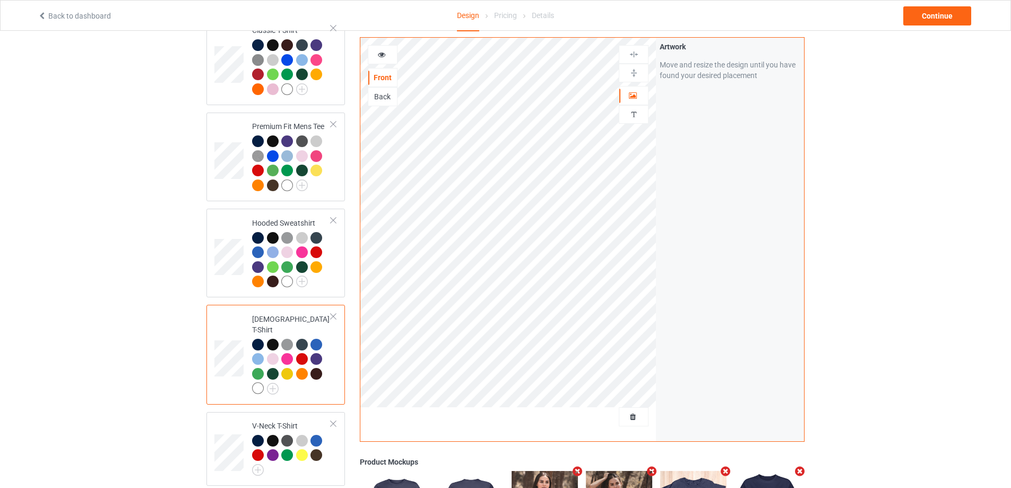
scroll to position [159, 0]
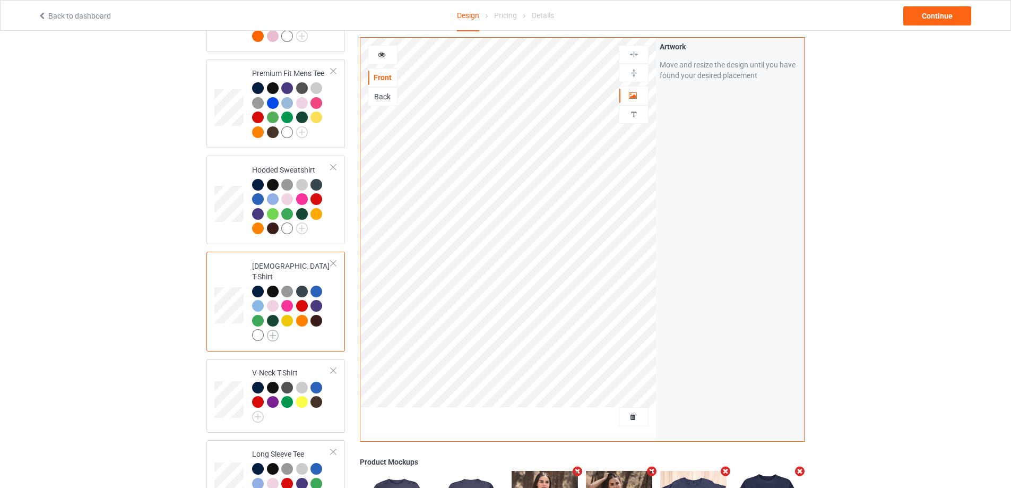
click at [277, 330] on img at bounding box center [273, 336] width 12 height 12
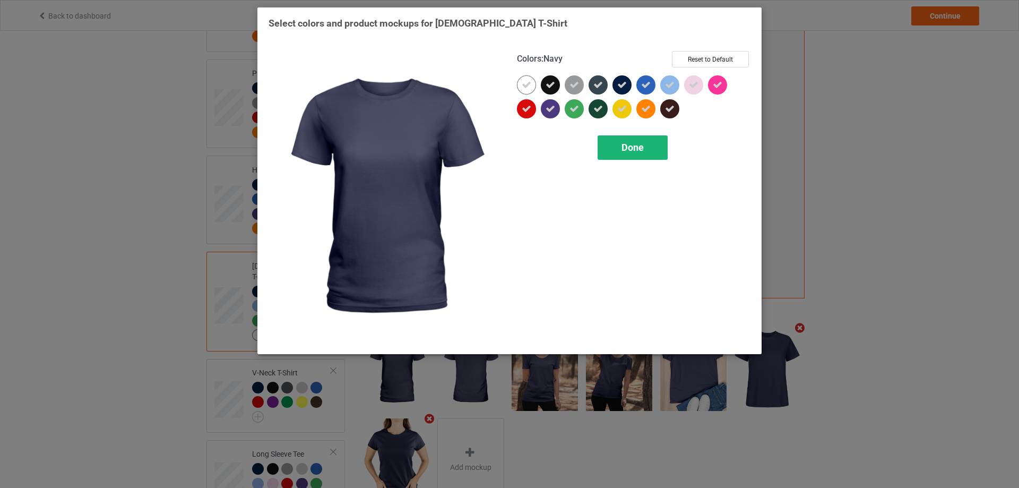
click at [646, 145] on div "Done" at bounding box center [633, 147] width 70 height 24
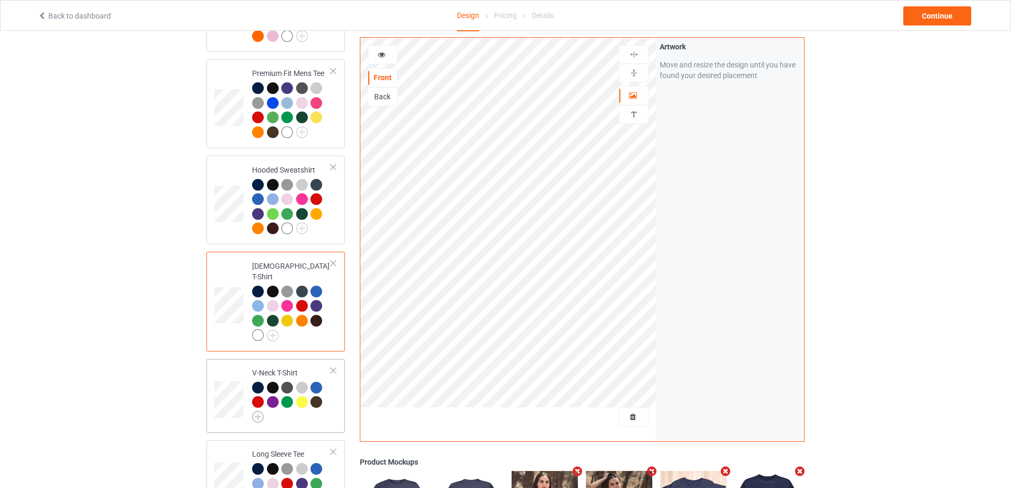
click at [256, 411] on img at bounding box center [258, 417] width 12 height 12
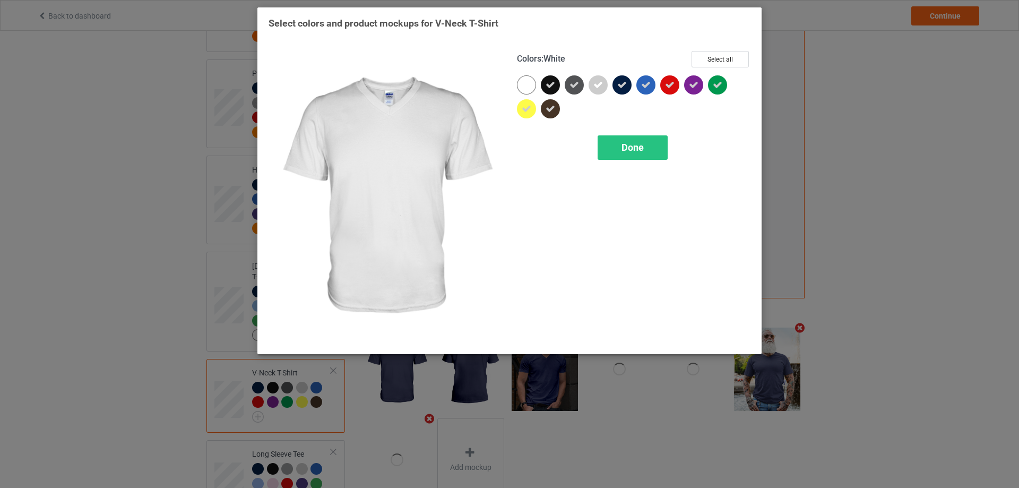
click at [528, 83] on div at bounding box center [526, 84] width 19 height 19
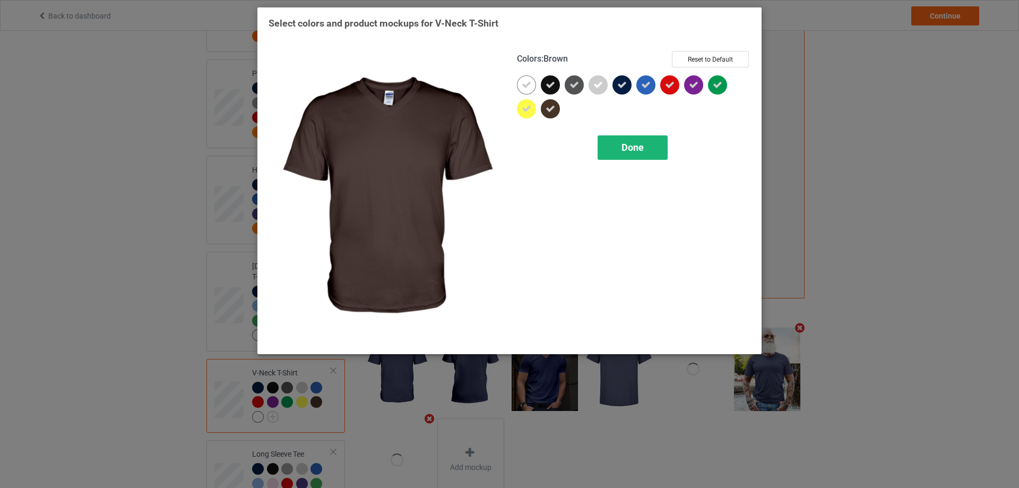
click at [617, 146] on div "Done" at bounding box center [633, 147] width 70 height 24
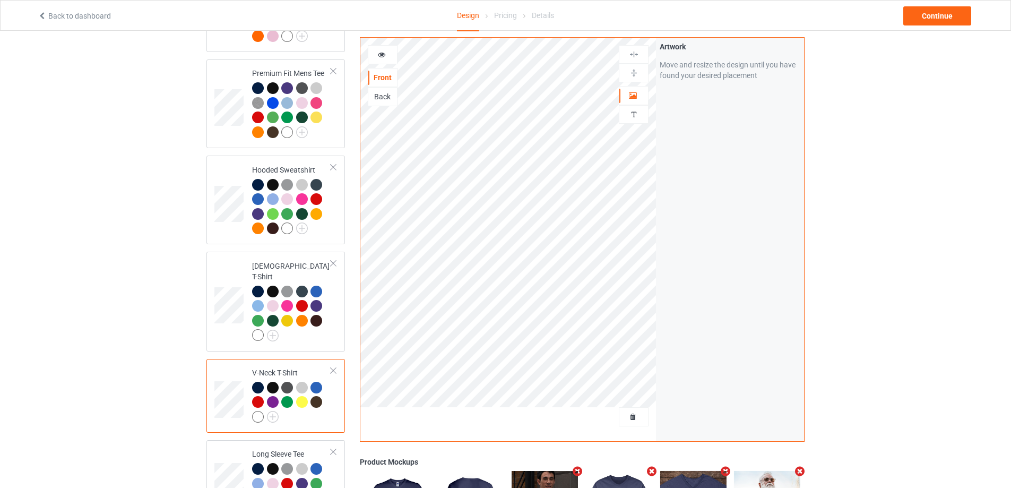
scroll to position [212, 0]
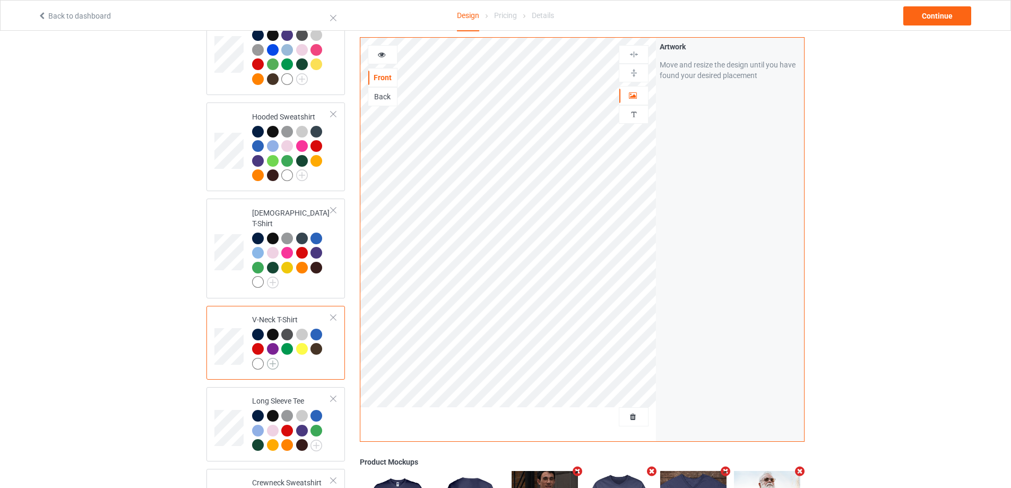
click at [274, 358] on img at bounding box center [273, 364] width 12 height 12
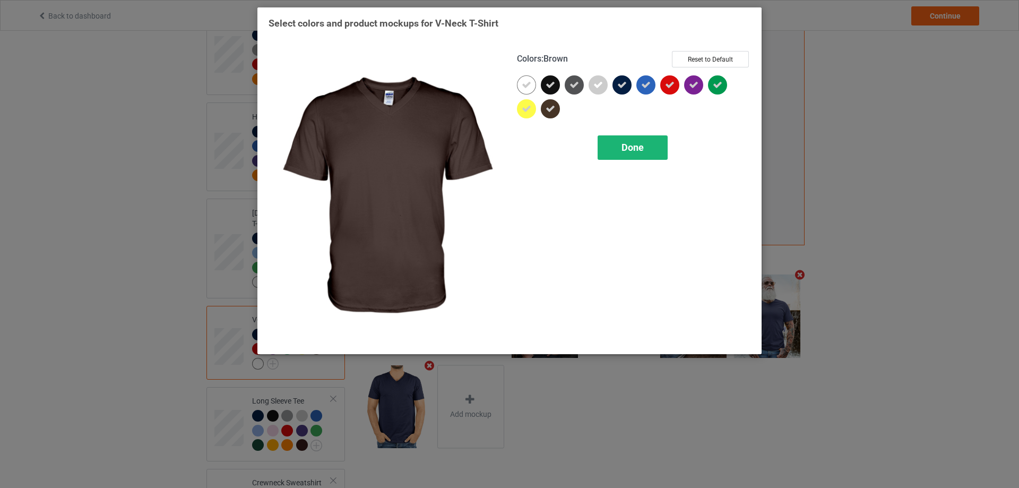
click at [635, 154] on div "Done" at bounding box center [633, 147] width 70 height 24
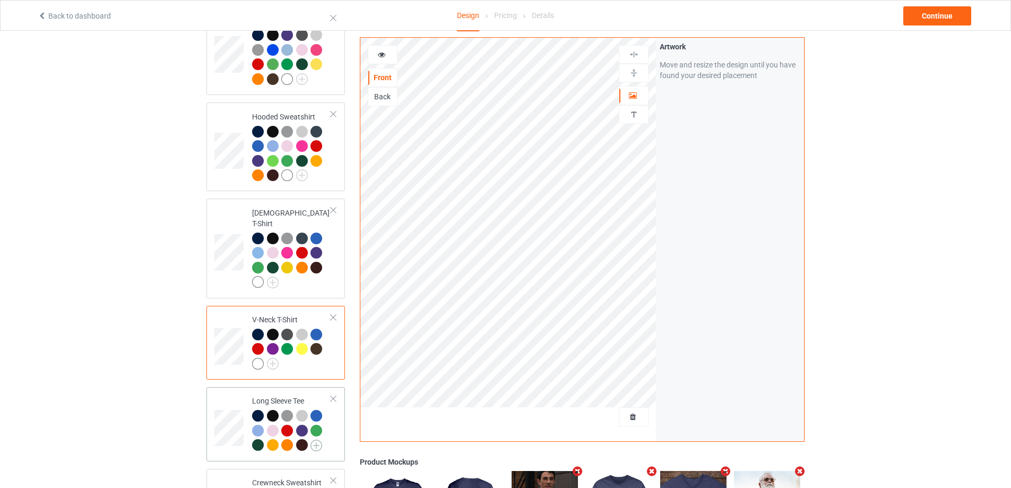
click at [317, 440] on img at bounding box center [317, 446] width 12 height 12
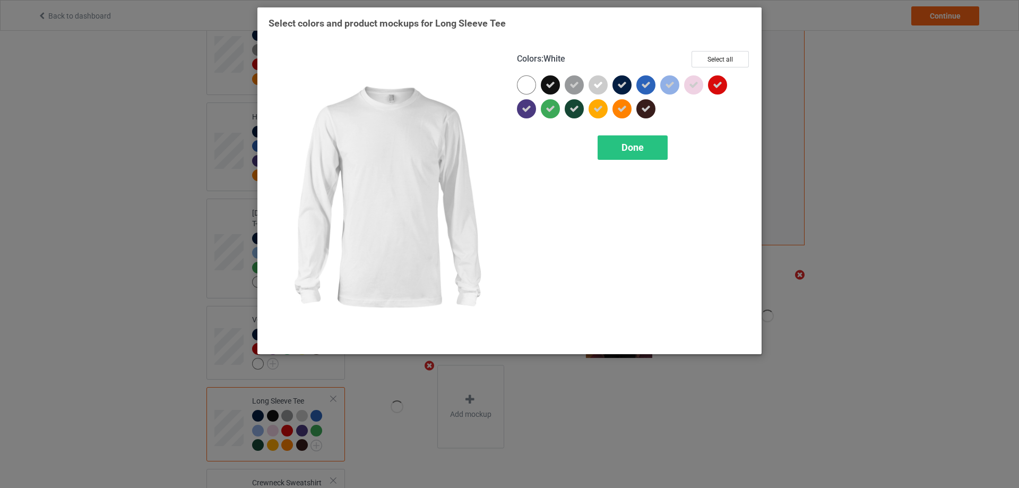
click at [533, 75] on div "Colors : White Select all" at bounding box center [634, 63] width 234 height 24
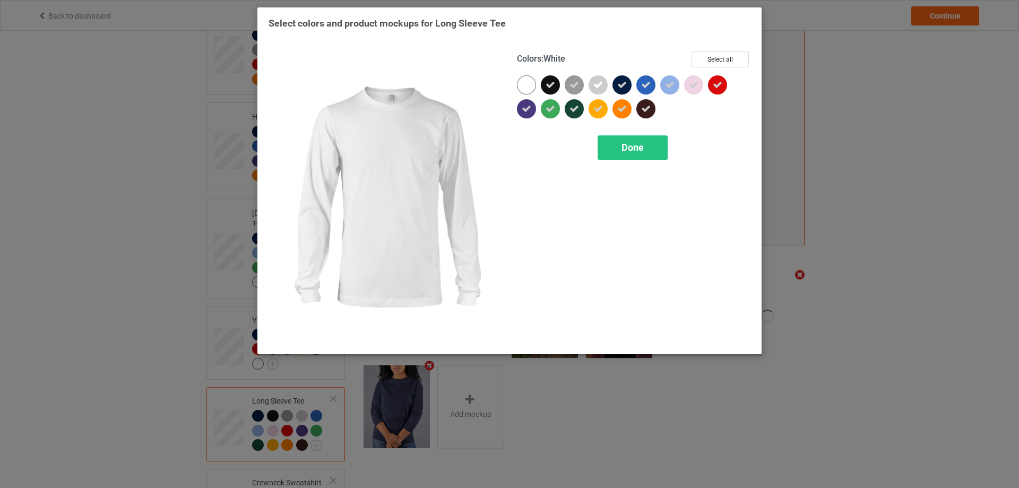
click at [530, 83] on div at bounding box center [526, 84] width 19 height 19
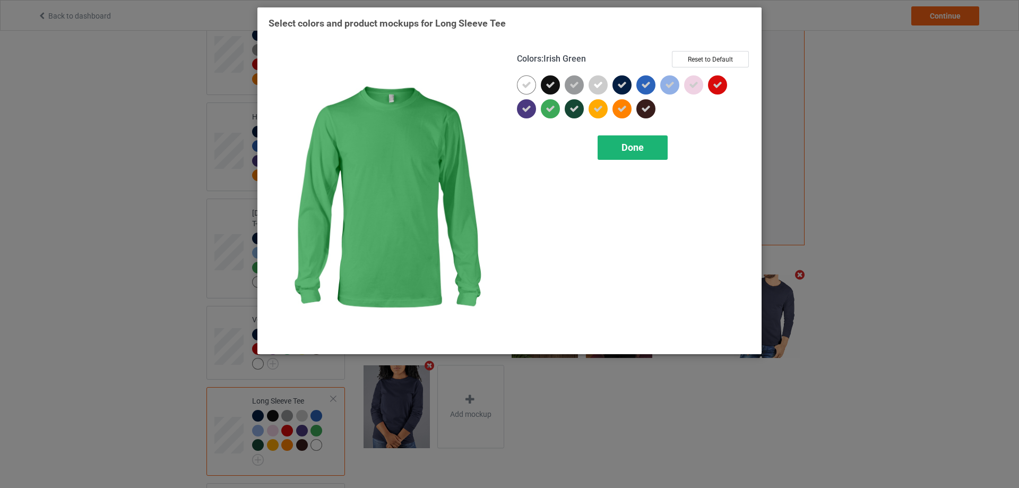
click at [623, 150] on span "Done" at bounding box center [633, 147] width 22 height 11
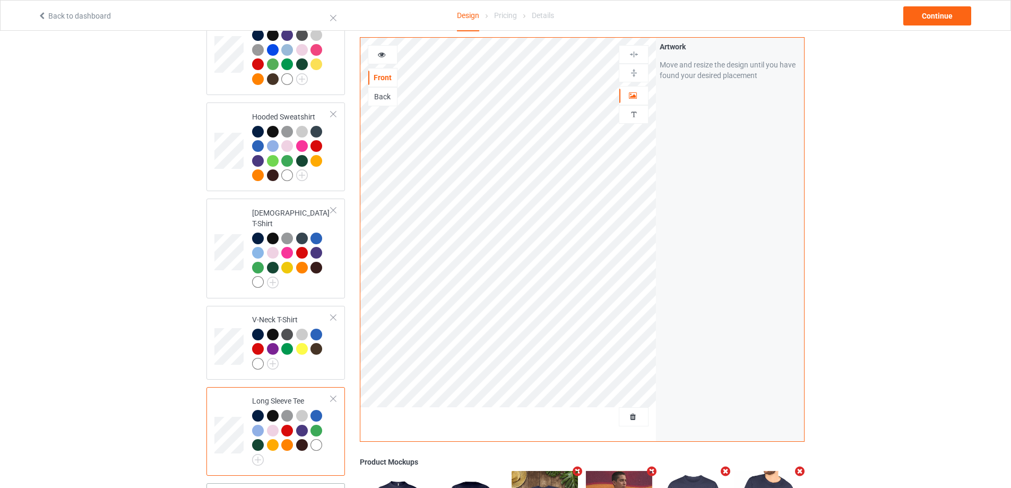
scroll to position [318, 0]
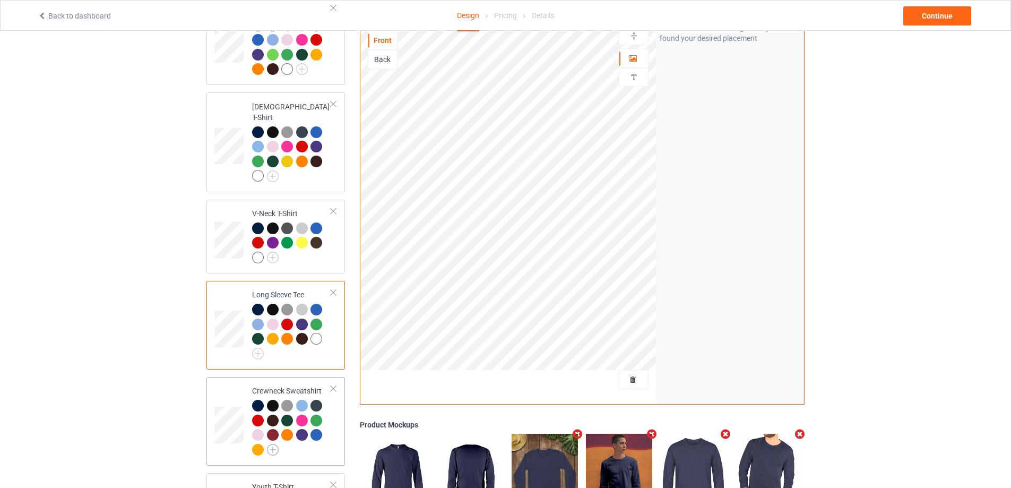
click at [277, 445] on img at bounding box center [273, 450] width 12 height 12
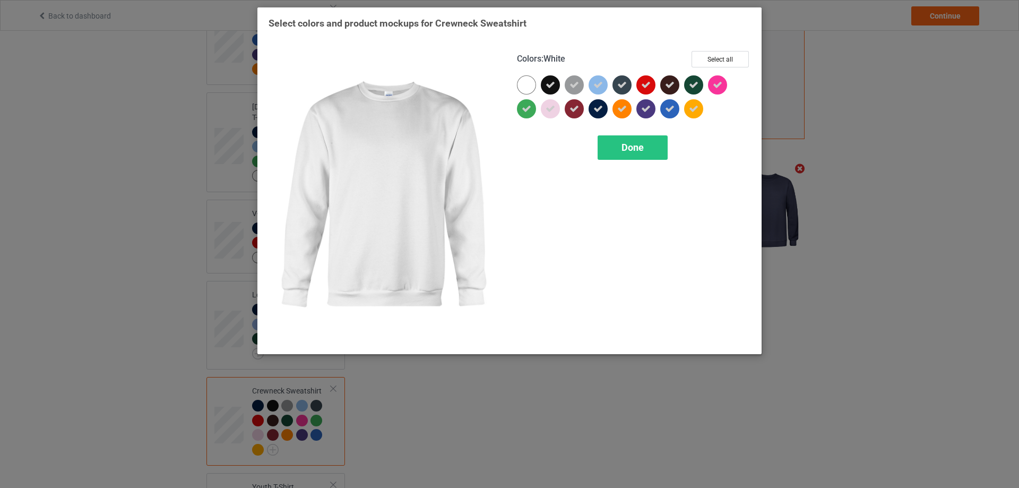
click at [528, 89] on div at bounding box center [526, 84] width 19 height 19
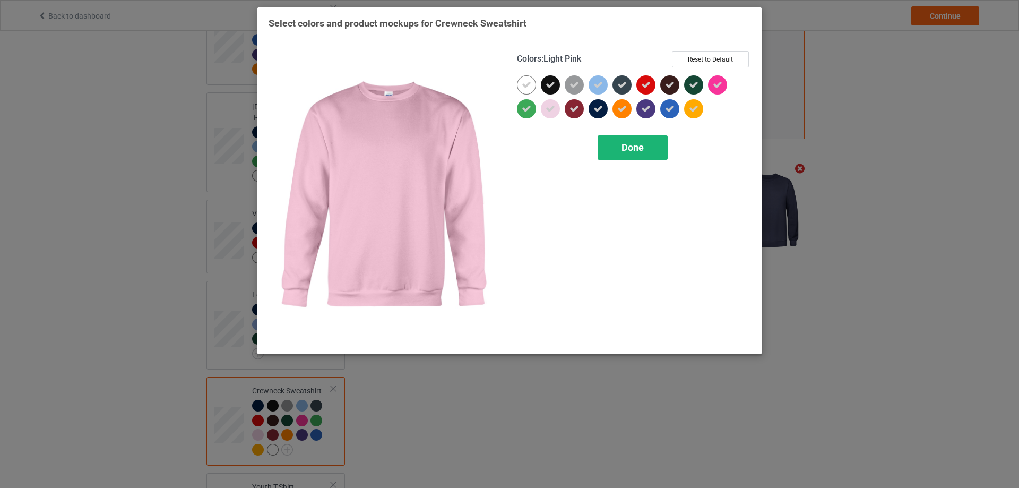
drag, startPoint x: 641, startPoint y: 162, endPoint x: 641, endPoint y: 157, distance: 5.3
click at [641, 161] on div "Colors : Light Pink Reset to Default Done" at bounding box center [634, 197] width 248 height 307
click at [641, 154] on div "Done" at bounding box center [633, 147] width 70 height 24
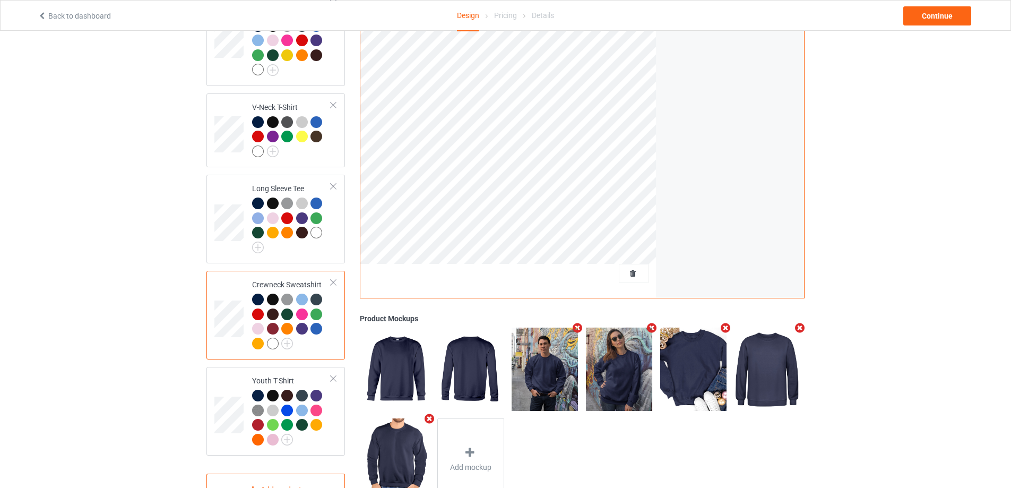
scroll to position [458, 0]
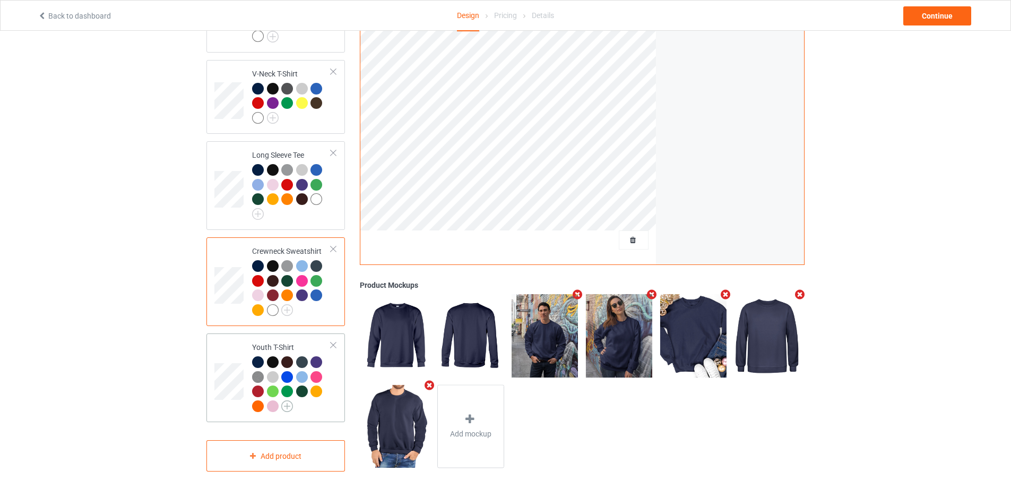
click at [289, 400] on img at bounding box center [287, 406] width 12 height 12
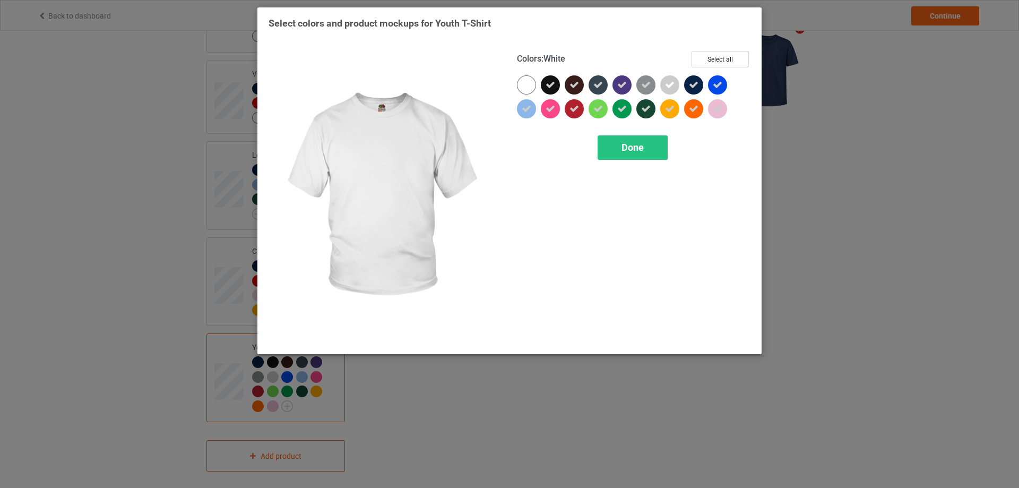
click at [520, 85] on div at bounding box center [526, 84] width 19 height 19
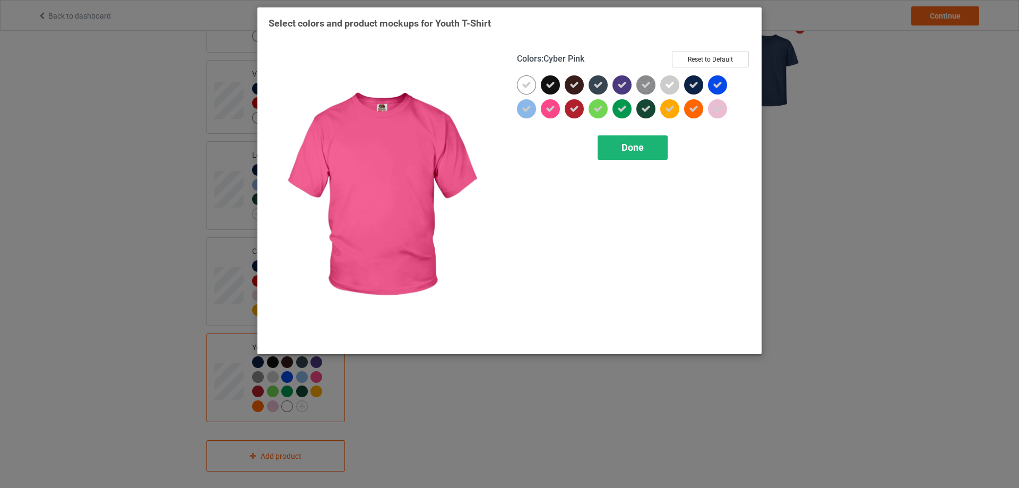
click at [632, 153] on span "Done" at bounding box center [633, 147] width 22 height 11
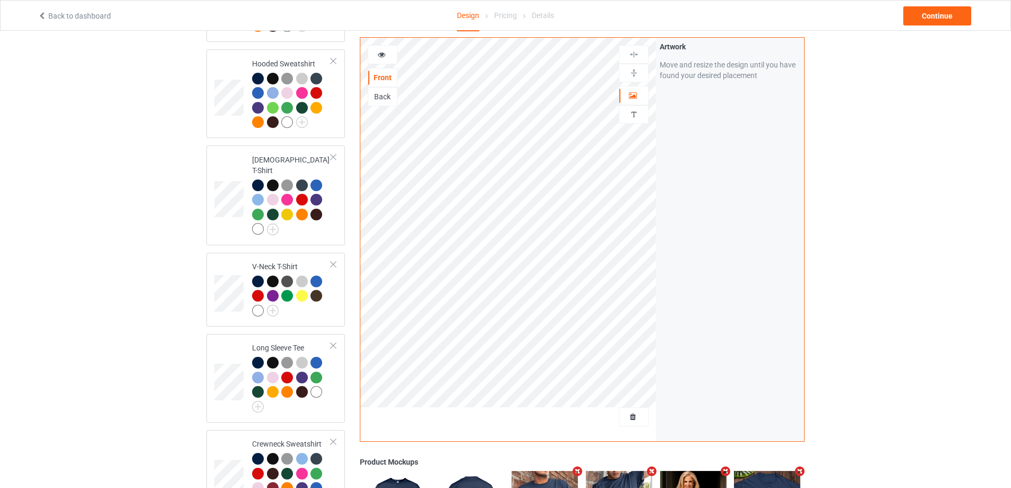
scroll to position [458, 0]
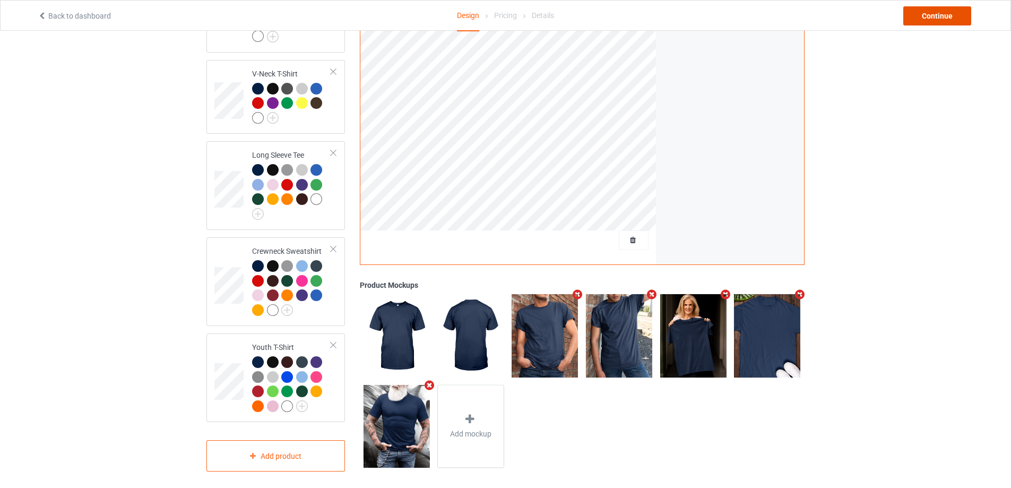
click at [921, 21] on div "Continue" at bounding box center [937, 15] width 68 height 19
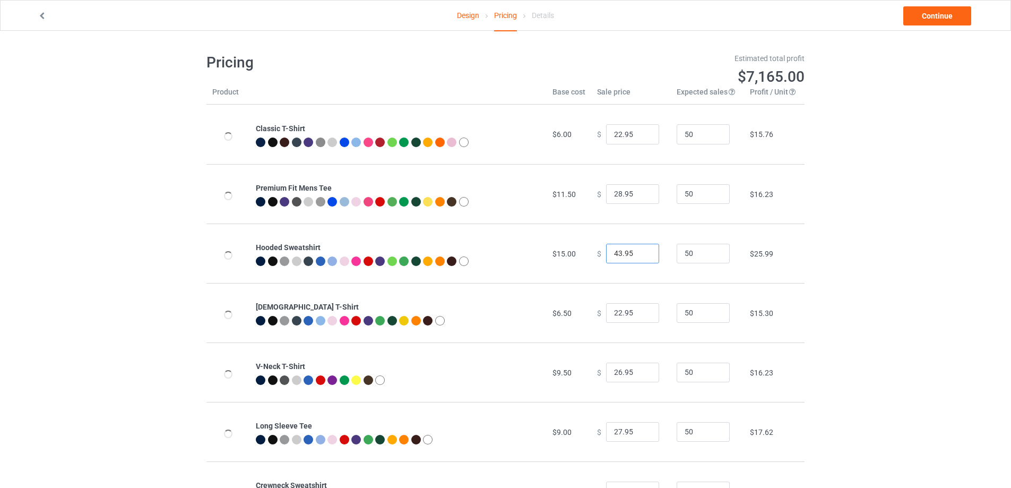
type input "43.95"
click at [640, 252] on input "43.95" at bounding box center [632, 254] width 53 height 20
type input "29.95"
click at [642, 192] on input "29.95" at bounding box center [632, 194] width 53 height 20
click at [929, 20] on link "Continue" at bounding box center [937, 15] width 68 height 19
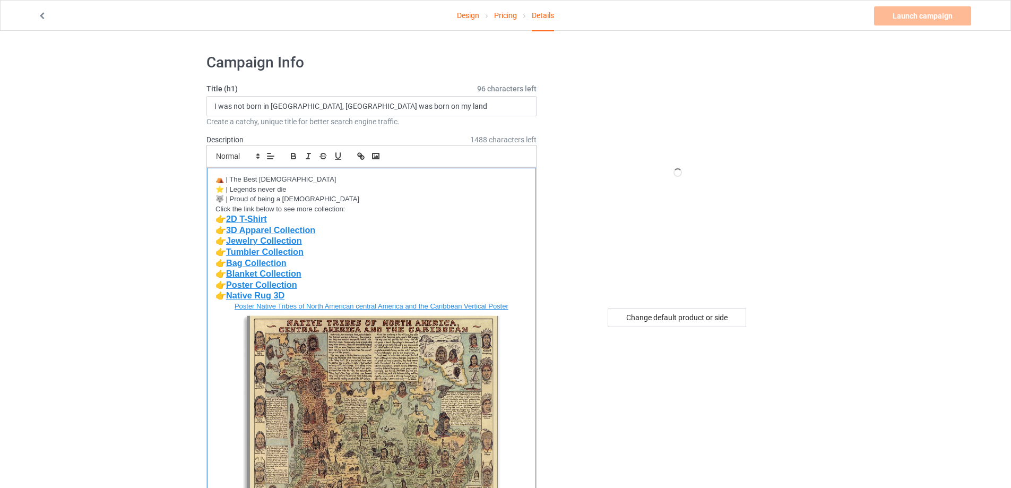
click at [318, 271] on p "👉 Blanket Collection" at bounding box center [372, 274] width 312 height 11
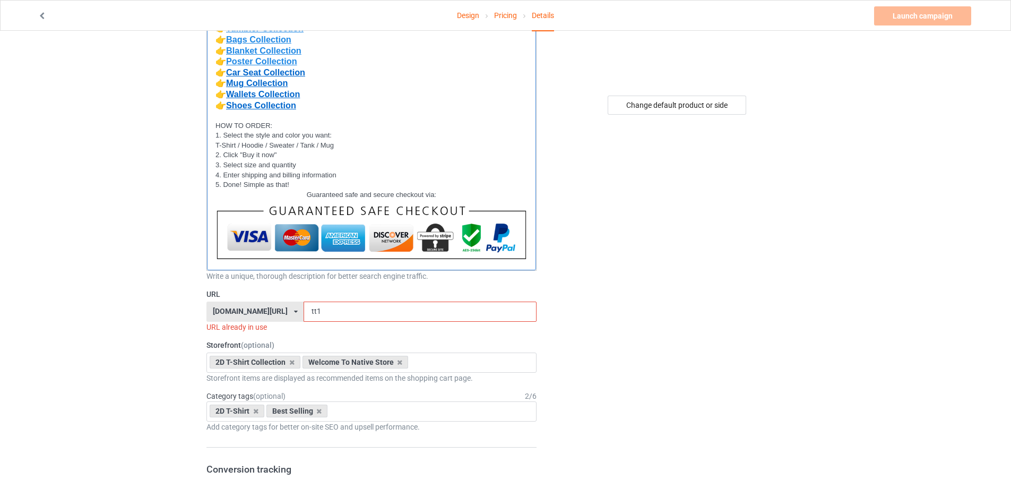
scroll to position [265, 0]
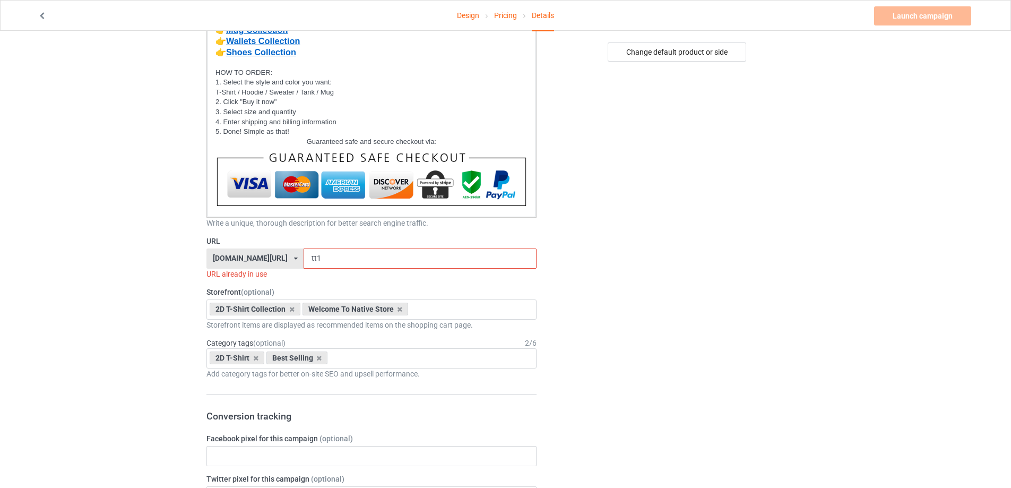
click at [279, 261] on div "[DOMAIN_NAME][URL] [DOMAIN_NAME][URL] [DOMAIN_NAME][URL] [DOMAIN_NAME][URL] [DO…" at bounding box center [254, 258] width 97 height 20
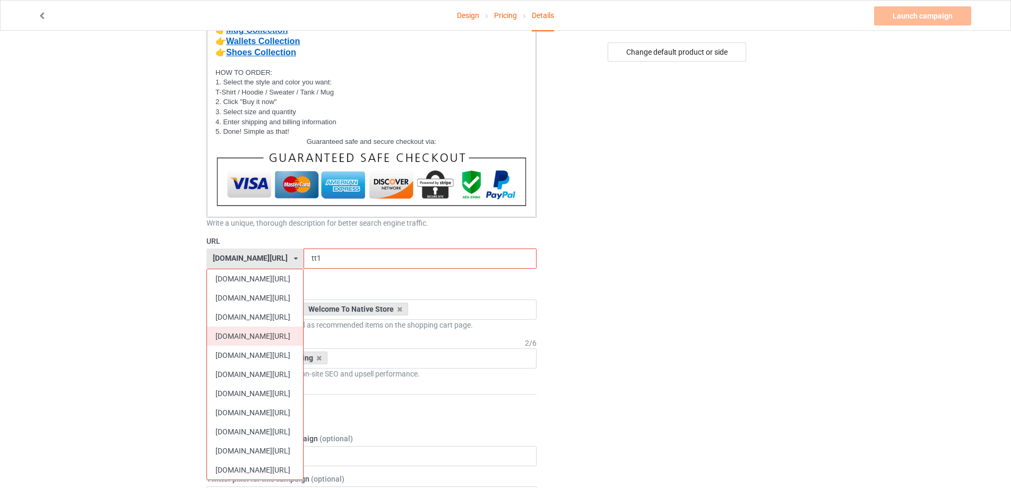
click at [249, 335] on div "[DOMAIN_NAME][URL]" at bounding box center [255, 335] width 96 height 19
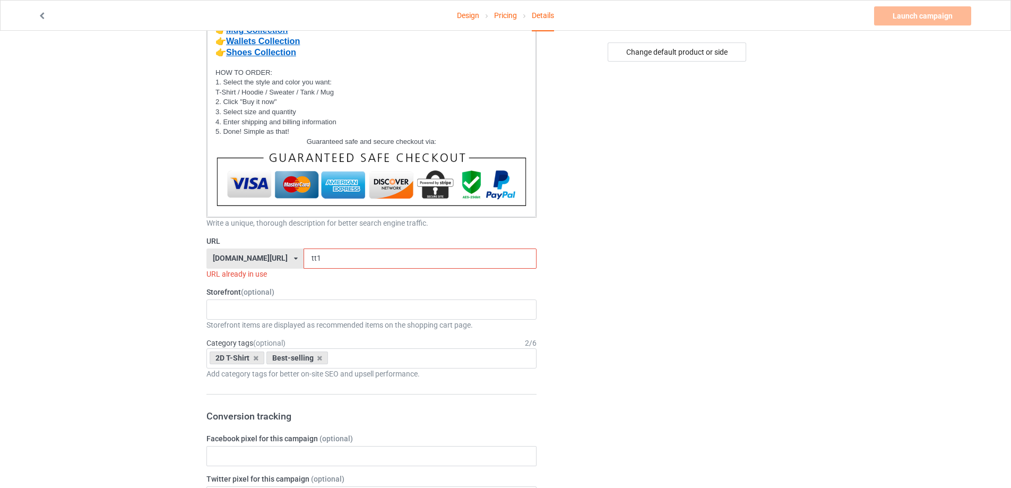
click at [308, 260] on input "tt1" at bounding box center [420, 258] width 232 height 20
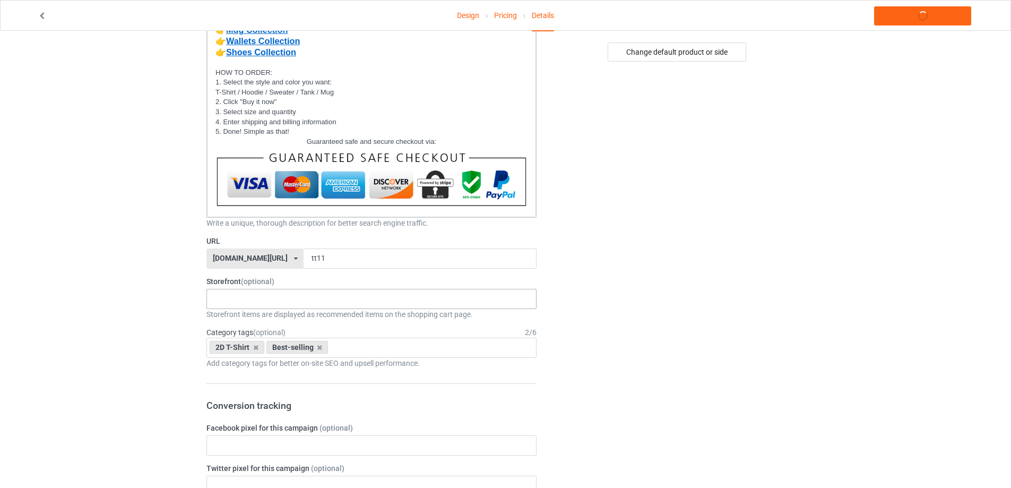
click at [274, 297] on div "Storefront (optional) MMIW Colection Shoes Collection Hooded Blanket Collection…" at bounding box center [371, 298] width 330 height 44
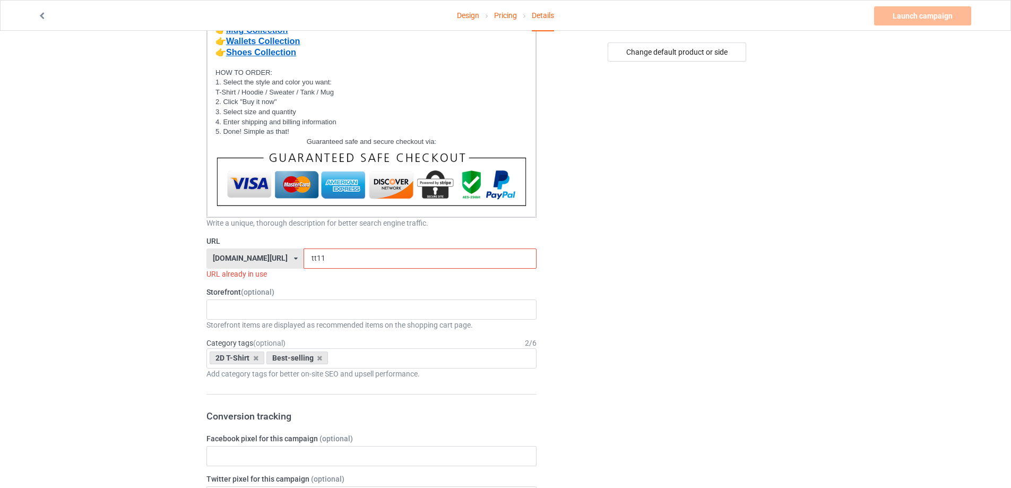
click at [329, 257] on input "tt11" at bounding box center [420, 258] width 232 height 20
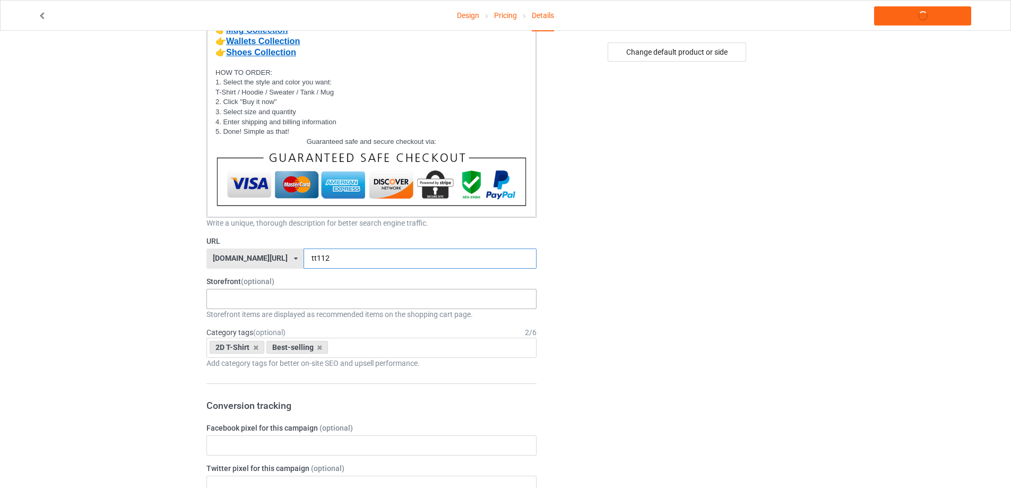
type input "tt112"
click at [279, 297] on div "MMIW Colection Shoes Collection Hooded Blanket Collection Jacket Collection Bel…" at bounding box center [371, 299] width 330 height 20
type input "2d"
click at [246, 316] on div "2D T-Shirt Collection" at bounding box center [371, 318] width 329 height 20
type input "best"
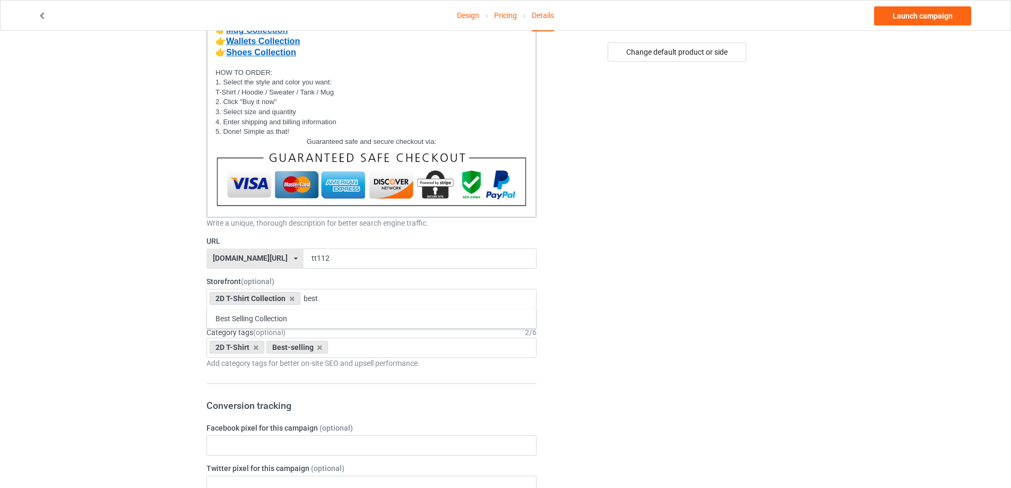
click at [270, 320] on div "Best Selling Collection" at bounding box center [371, 318] width 329 height 20
click at [320, 351] on div "Best-selling" at bounding box center [297, 347] width 62 height 13
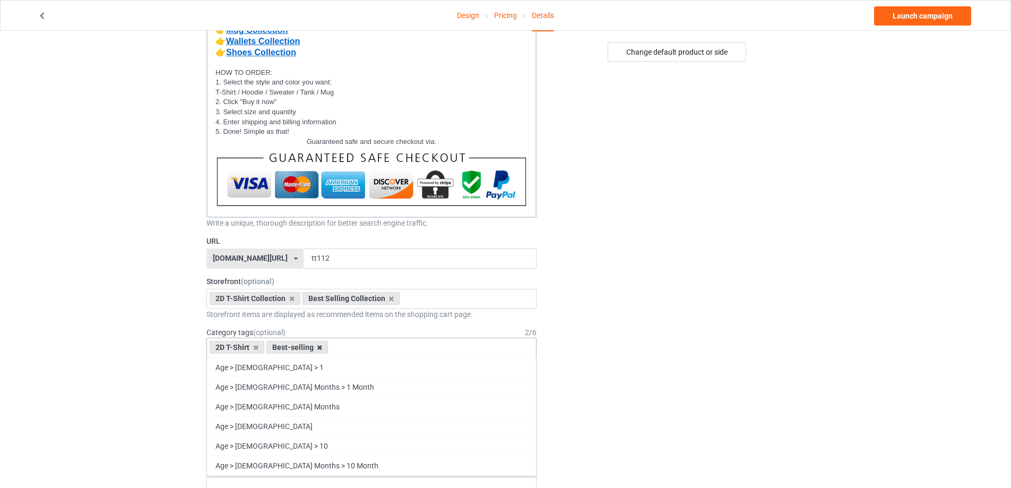
click at [318, 347] on icon at bounding box center [319, 347] width 5 height 7
click at [254, 349] on icon at bounding box center [255, 347] width 5 height 7
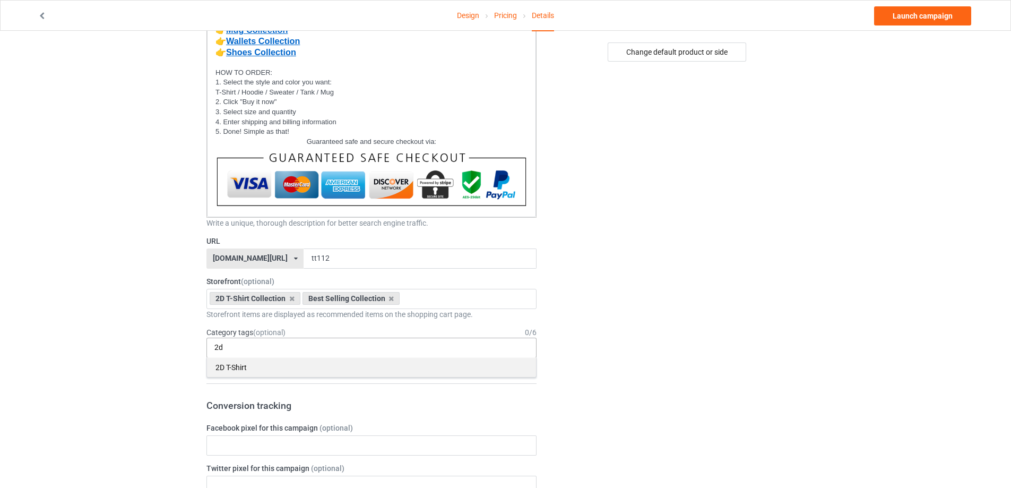
type input "2d"
click at [253, 367] on div "2D T-Shirt" at bounding box center [371, 367] width 329 height 20
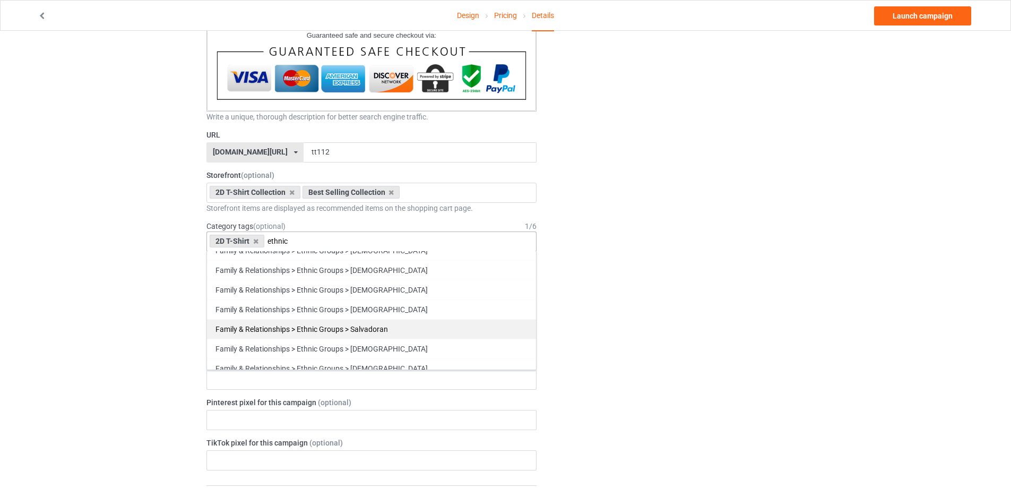
scroll to position [684, 0]
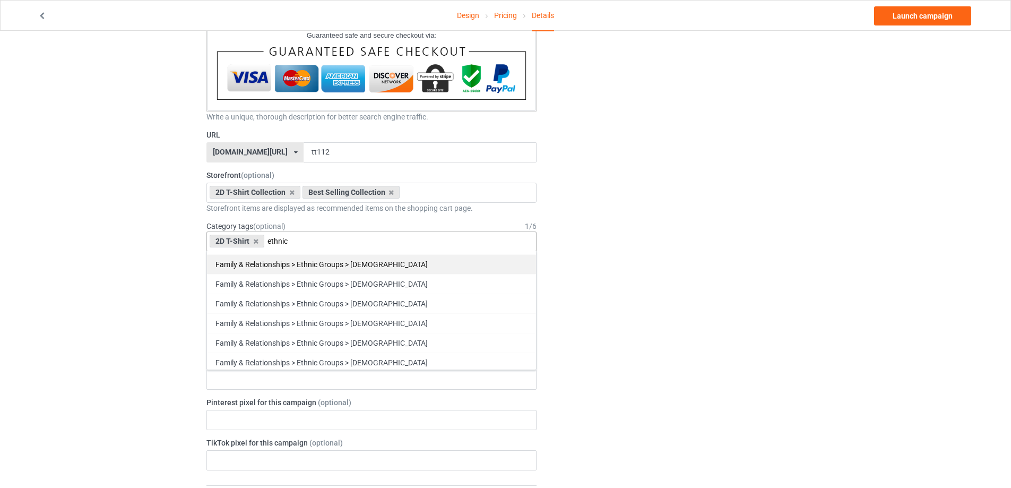
type input "ethnic"
click at [391, 261] on div "Family & Relationships > Ethnic Groups > [DEMOGRAPHIC_DATA]" at bounding box center [371, 264] width 329 height 20
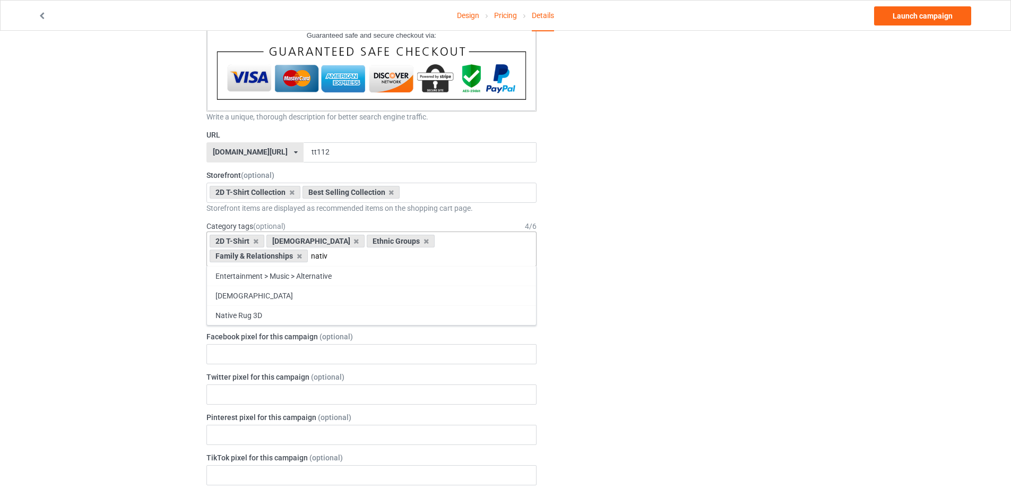
scroll to position [0, 0]
type input "native"
click at [263, 300] on div "[DEMOGRAPHIC_DATA]" at bounding box center [371, 296] width 329 height 20
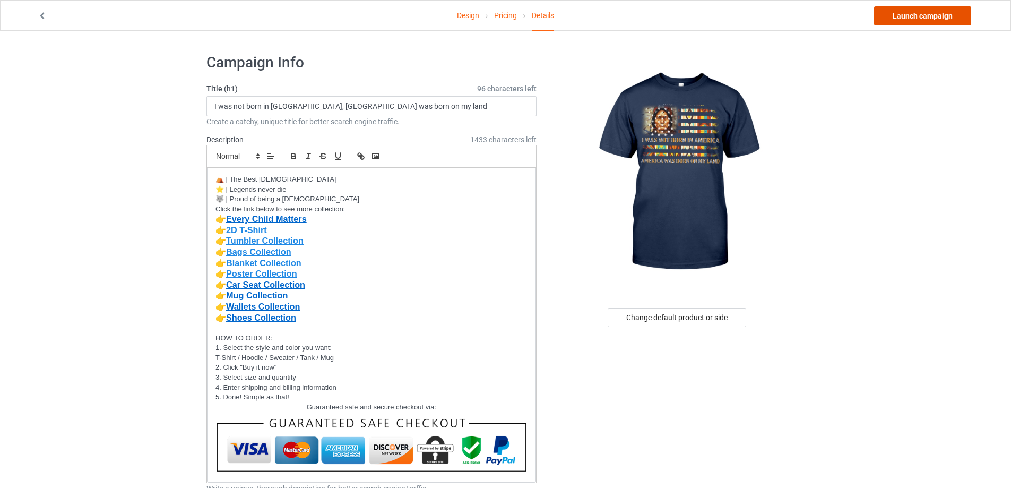
click at [949, 11] on link "Launch campaign" at bounding box center [922, 15] width 97 height 19
